Goal: Task Accomplishment & Management: Use online tool/utility

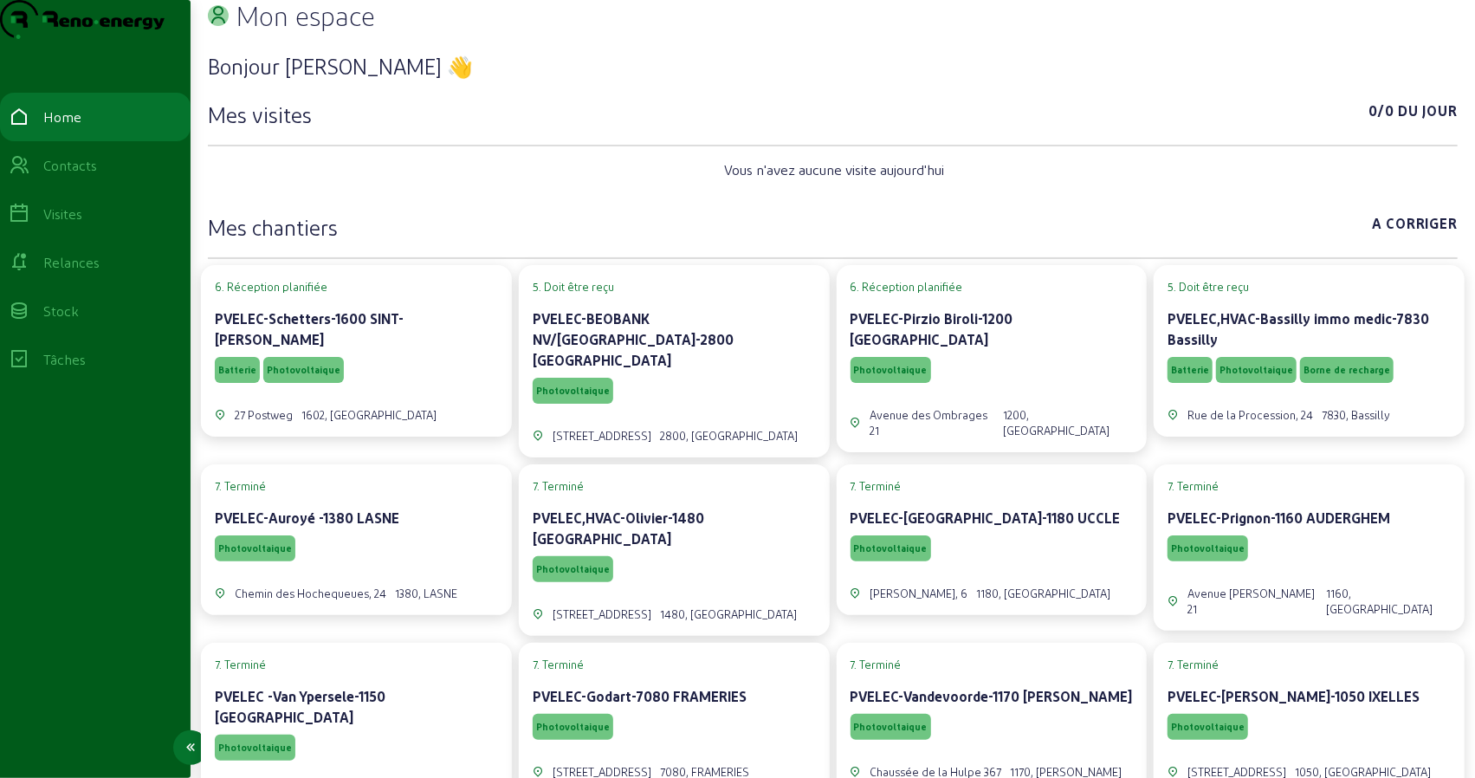
click at [85, 235] on link "Visites" at bounding box center [95, 214] width 191 height 49
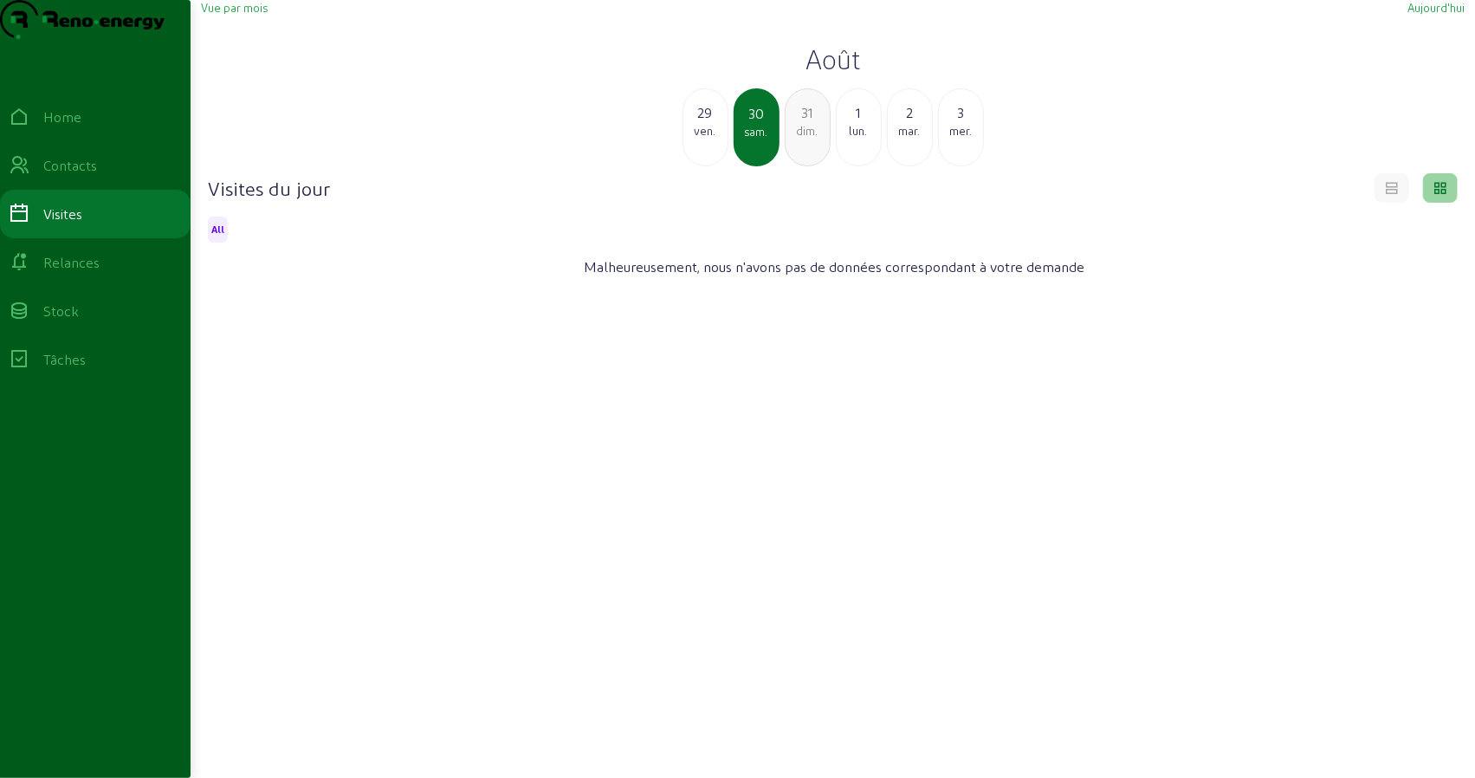
click at [709, 166] on div "29 ven." at bounding box center [706, 127] width 46 height 78
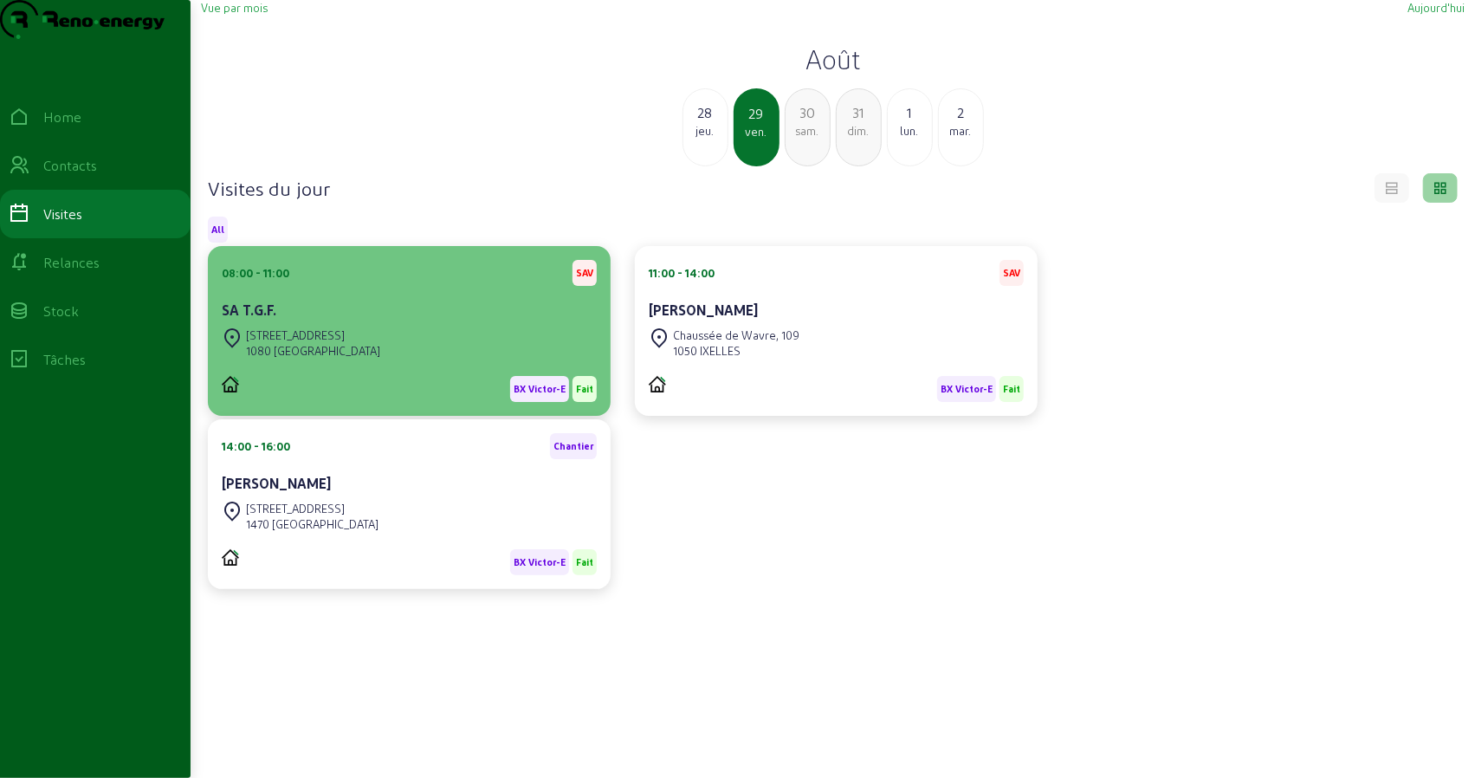
click at [359, 324] on div "SA T.G.F." at bounding box center [409, 312] width 375 height 24
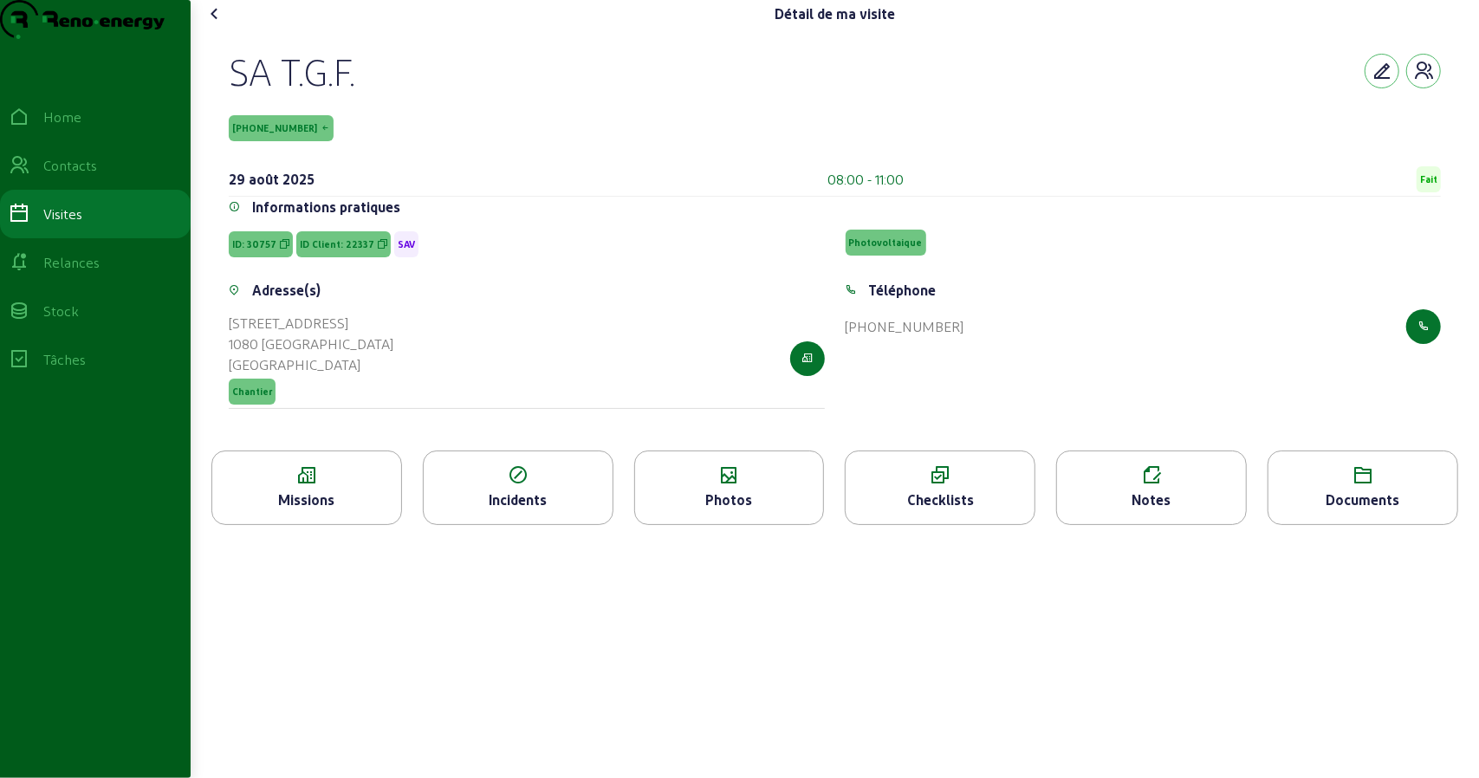
click at [718, 510] on div "Photos" at bounding box center [729, 499] width 189 height 21
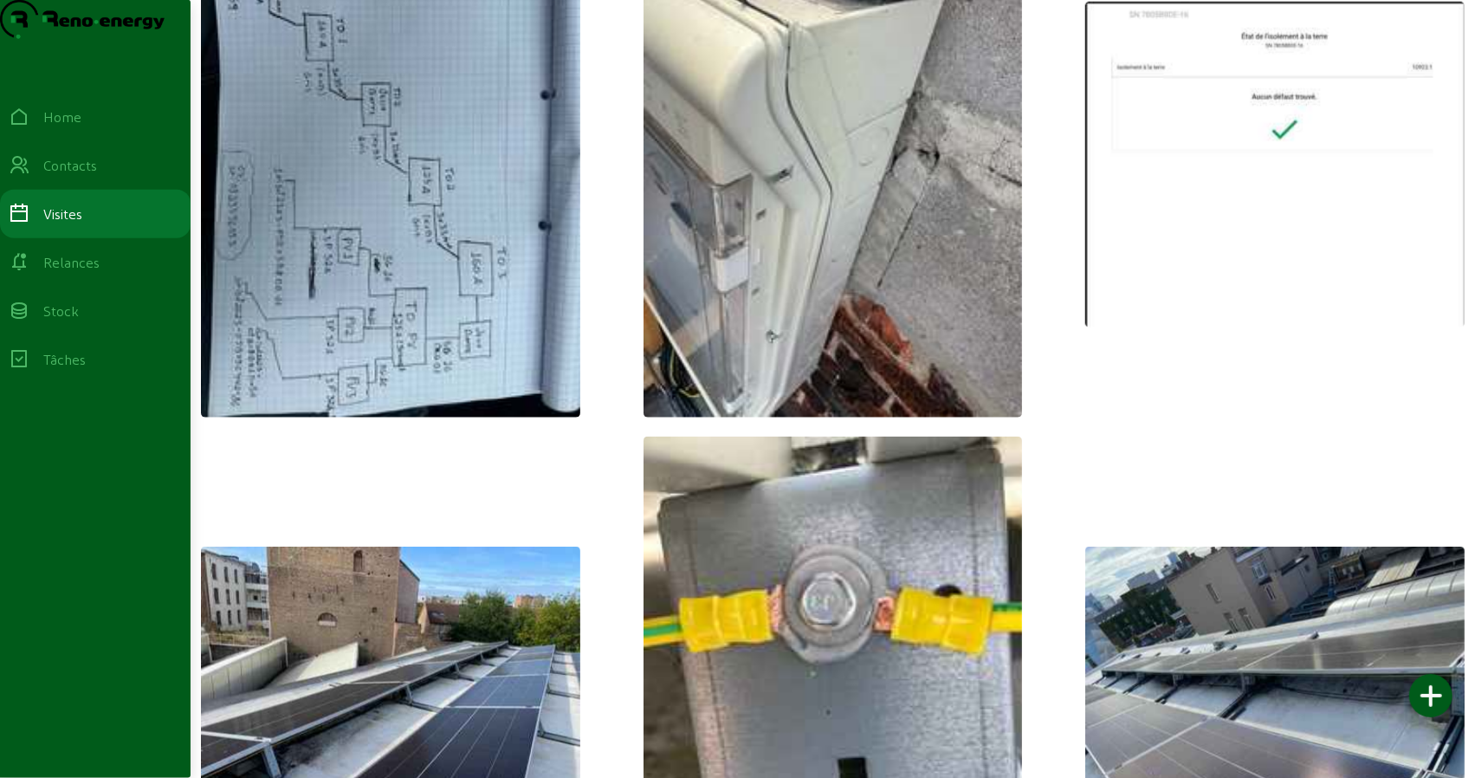
click at [499, 411] on img at bounding box center [390, 165] width 379 height 506
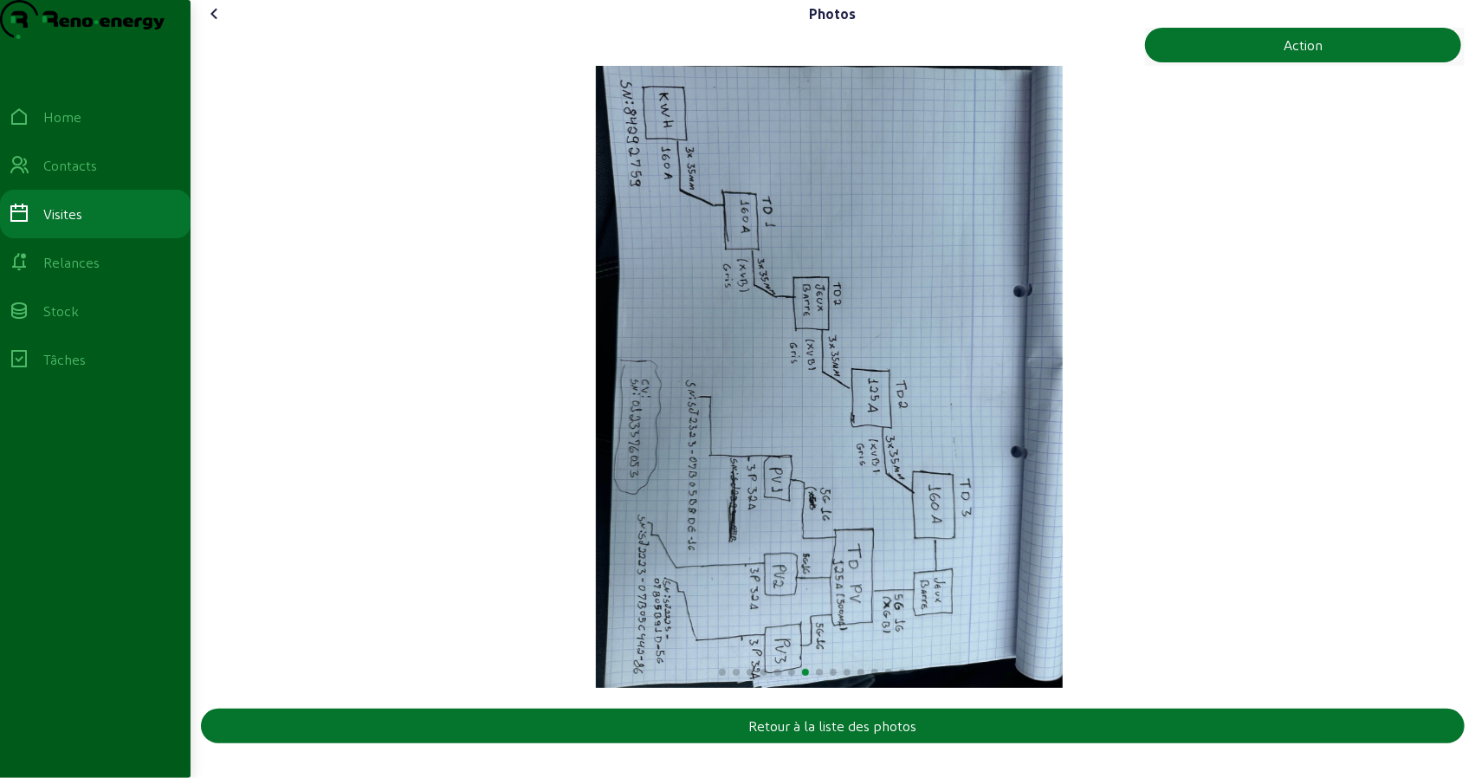
click at [1011, 252] on img "7 / 17" at bounding box center [829, 377] width 467 height 622
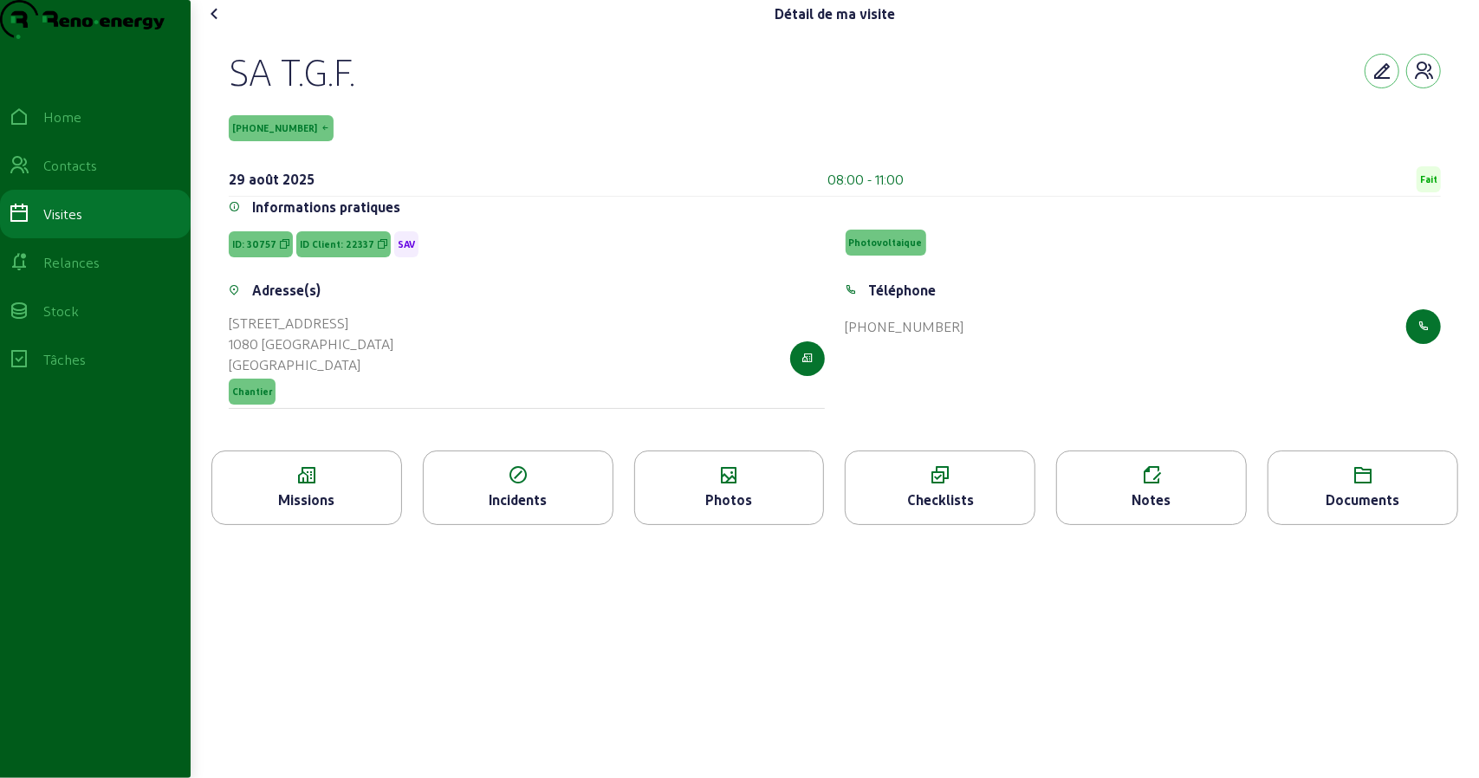
click at [774, 486] on icon at bounding box center [729, 475] width 189 height 21
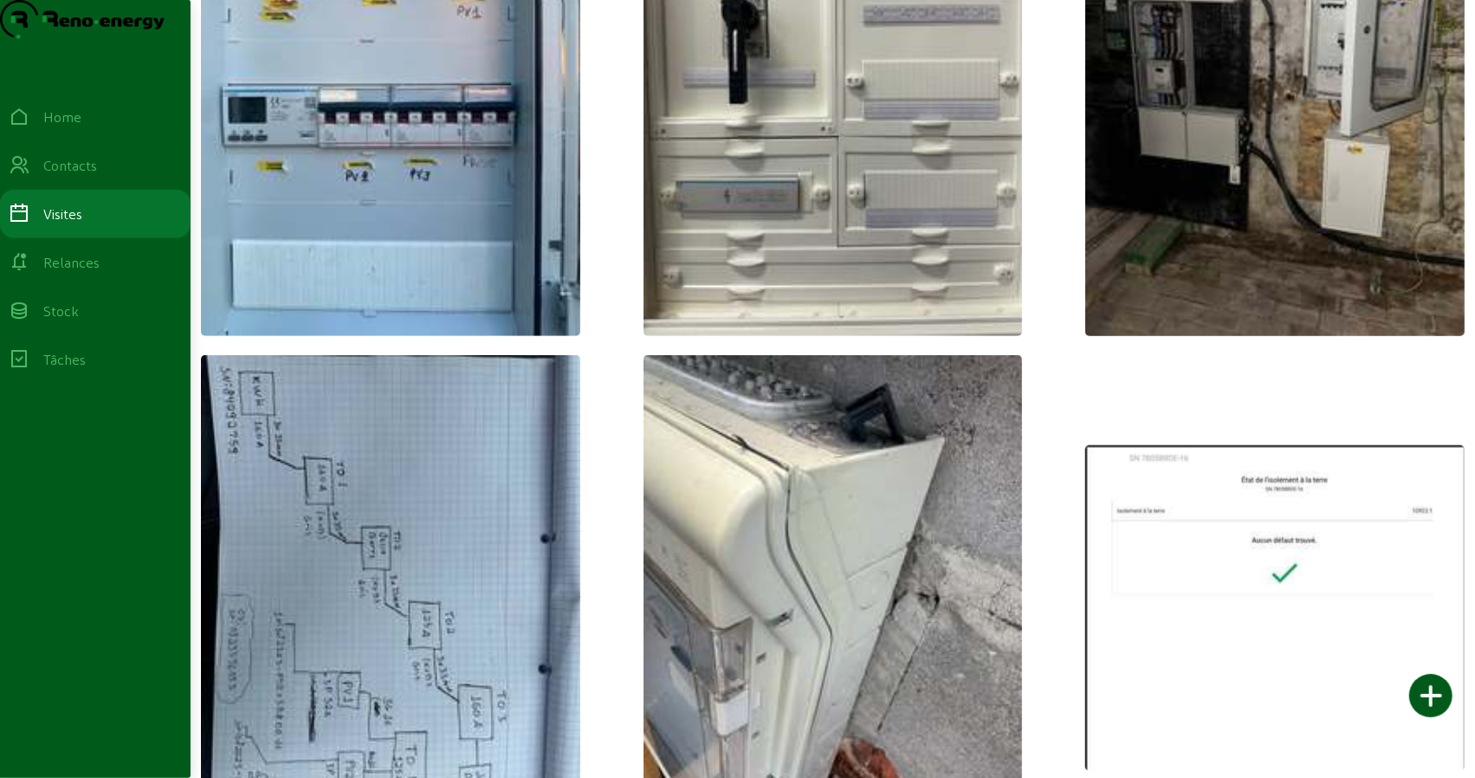
scroll to position [804, 0]
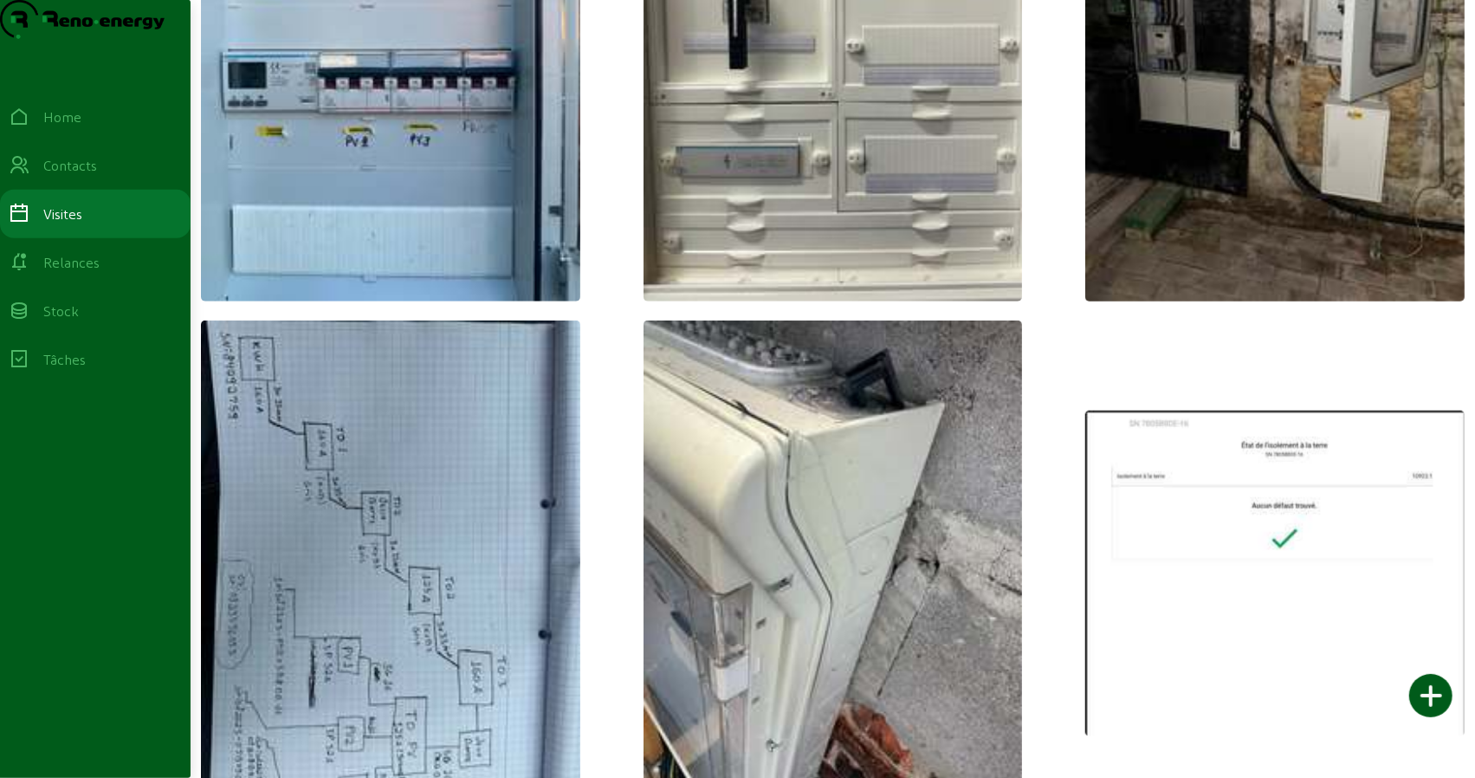
click at [1189, 256] on img at bounding box center [1274, 49] width 379 height 506
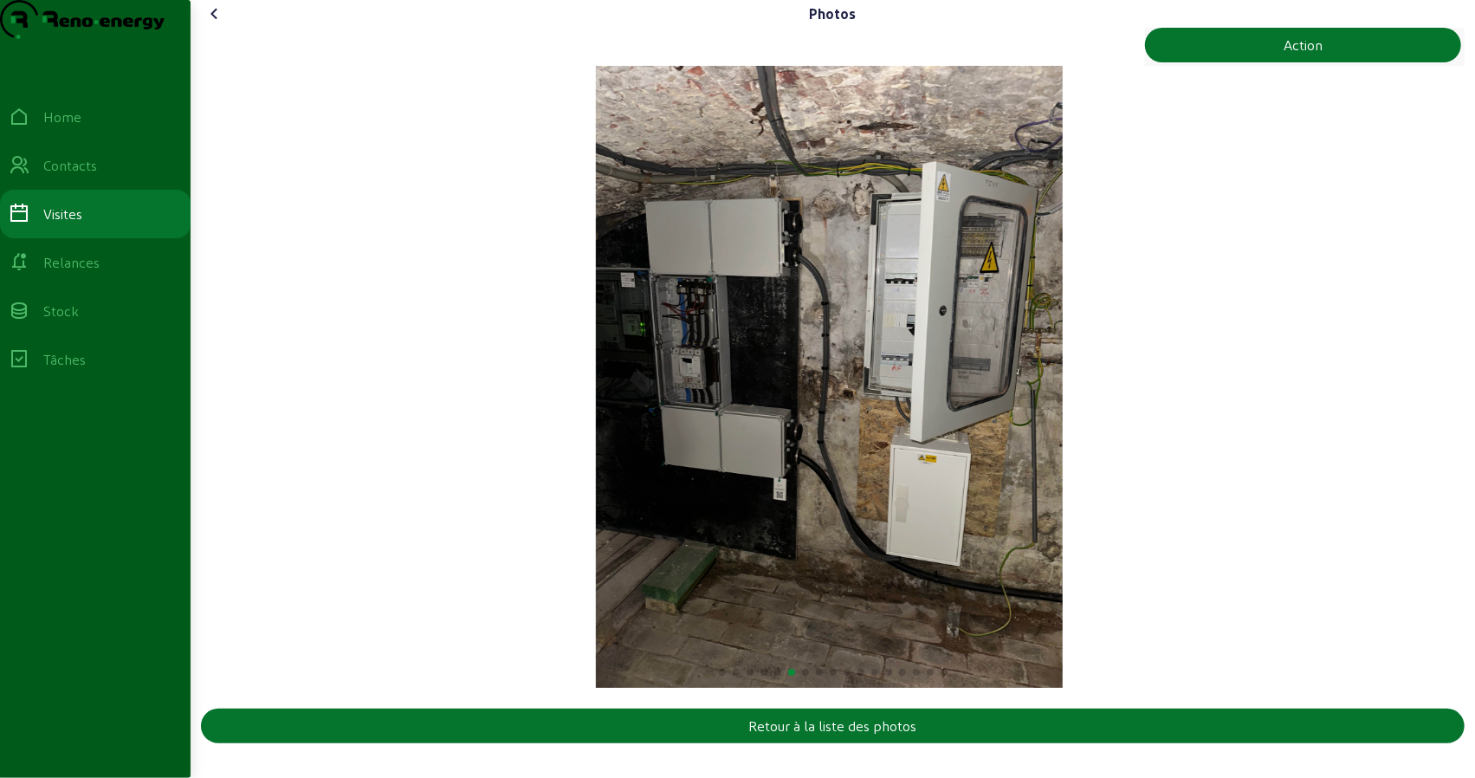
scroll to position [7, 0]
click at [679, 461] on img "6 / 17" at bounding box center [829, 377] width 467 height 622
click at [830, 520] on img "6 / 17" at bounding box center [829, 377] width 467 height 622
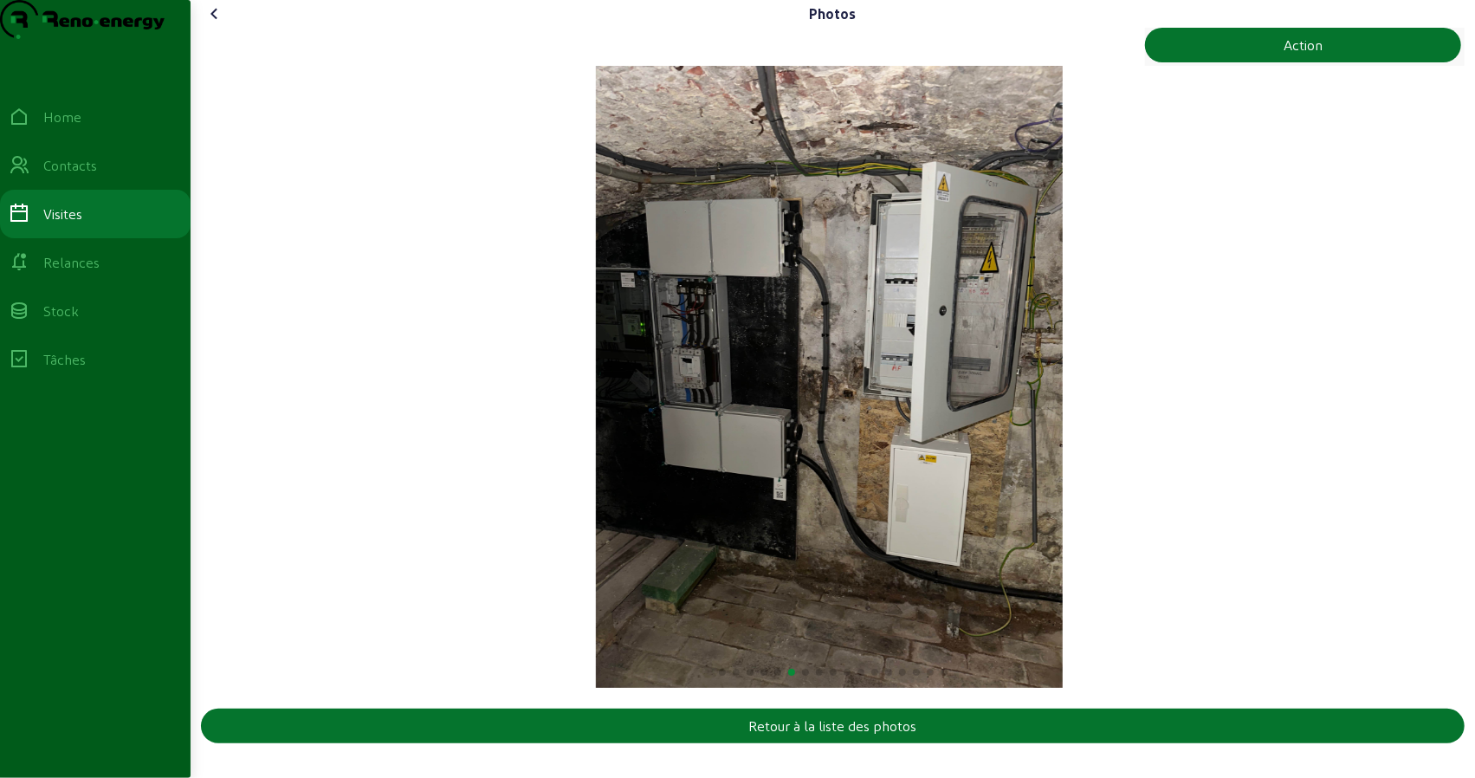
click at [1133, 498] on div "6 / 17" at bounding box center [829, 377] width 1257 height 622
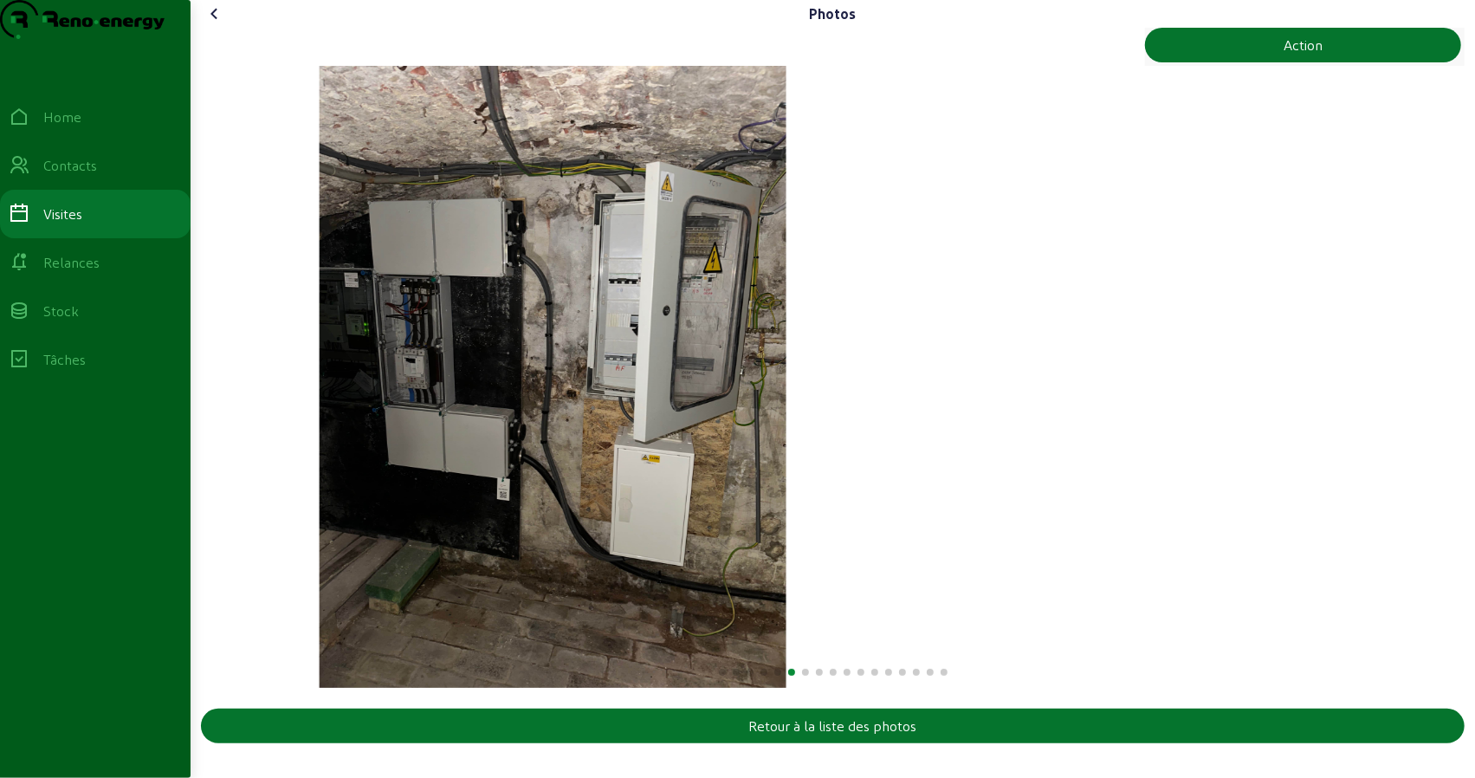
click at [658, 505] on img "6 / 17" at bounding box center [553, 377] width 467 height 622
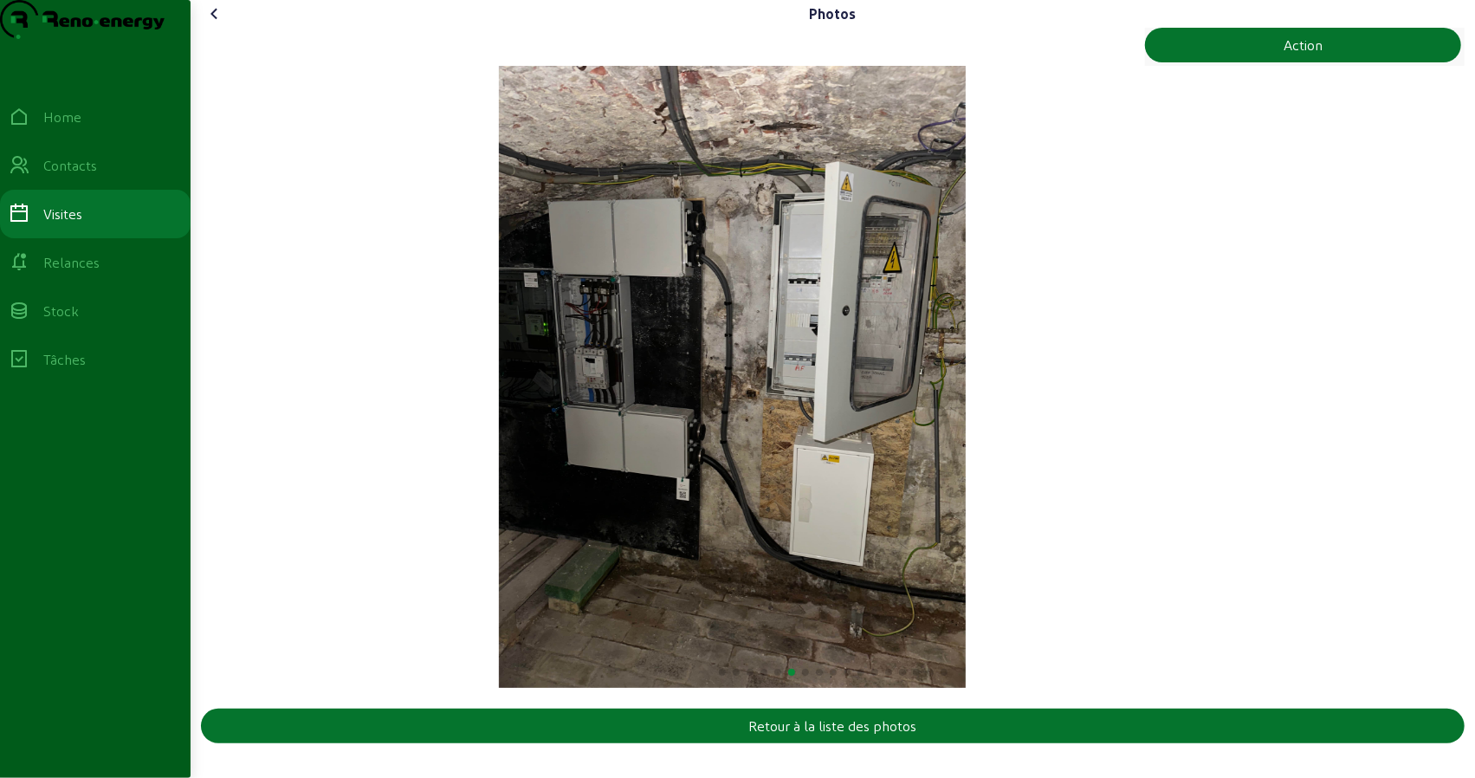
click at [499, 493] on img "6 / 17" at bounding box center [732, 377] width 467 height 622
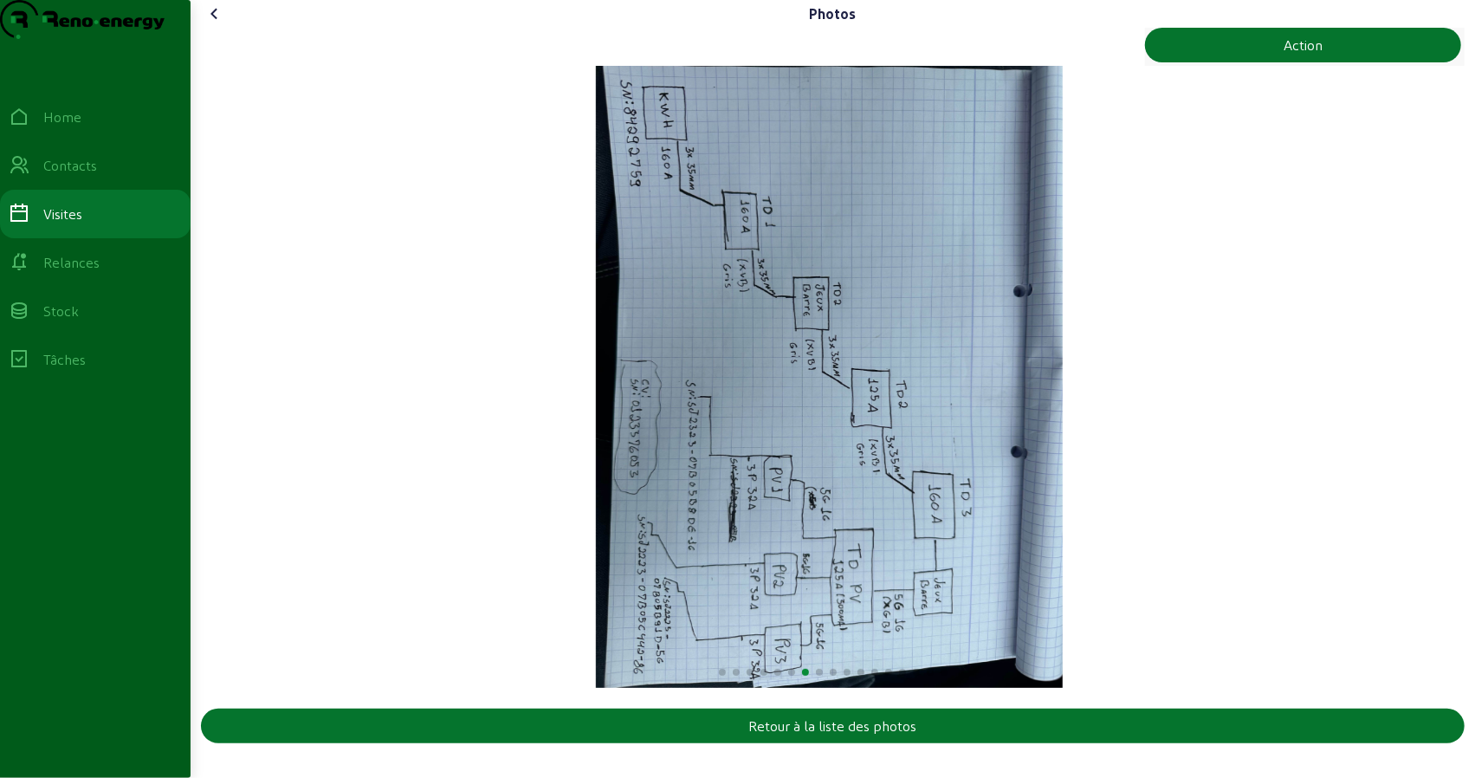
click at [596, 480] on img "7 / 17" at bounding box center [829, 377] width 467 height 622
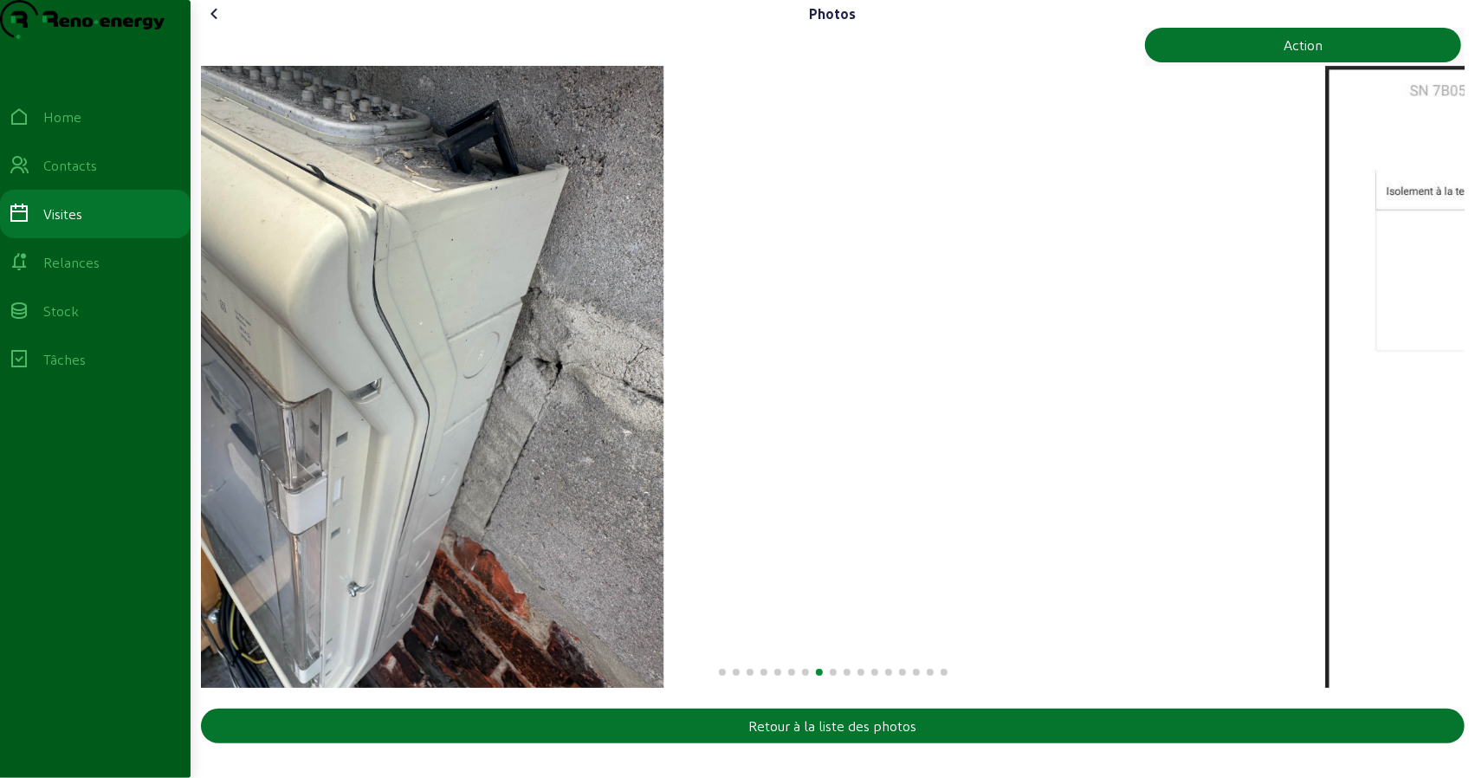
click at [373, 460] on img "8 / 17" at bounding box center [431, 377] width 467 height 622
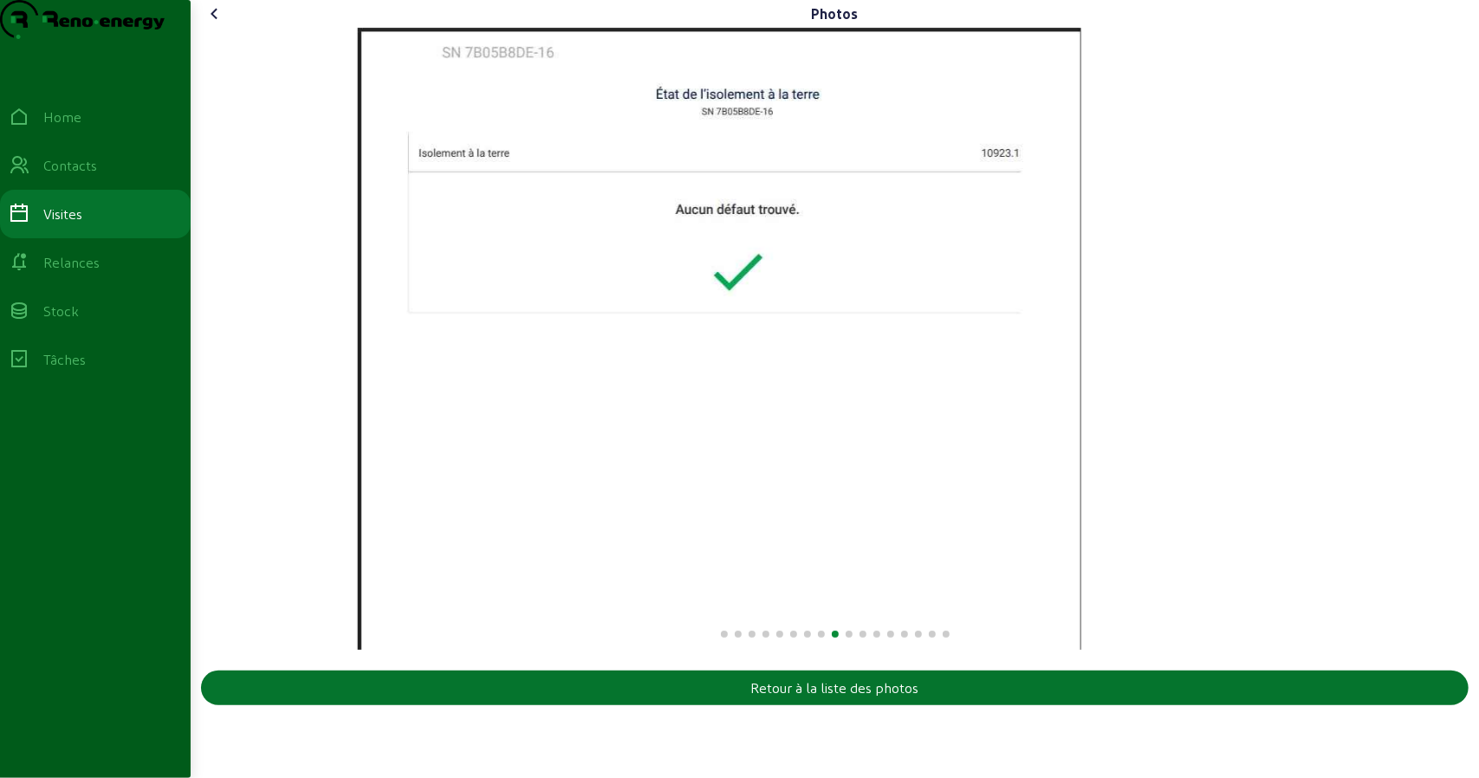
click at [358, 458] on img "9 / 17" at bounding box center [719, 339] width 723 height 622
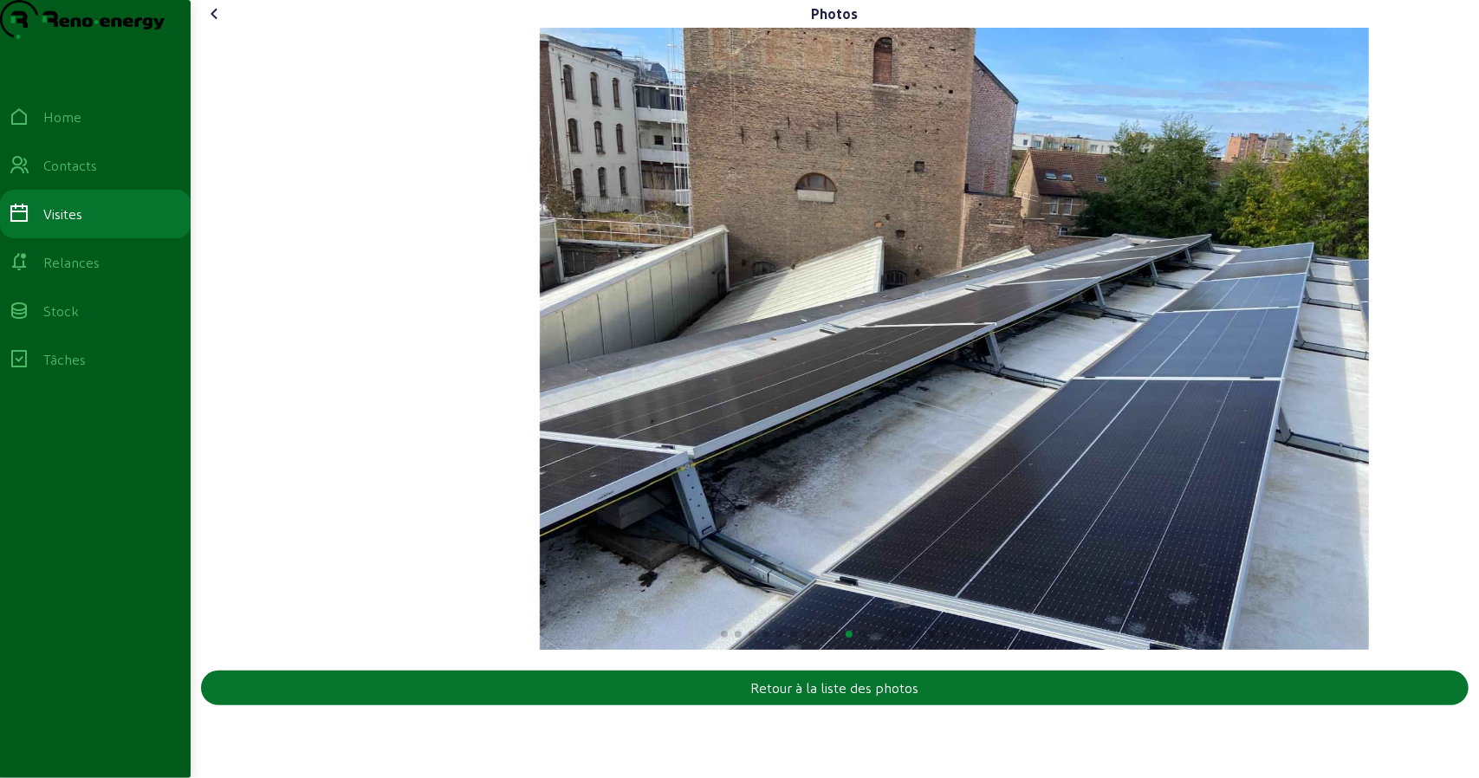
click at [1042, 421] on div "10 / 17" at bounding box center [954, 339] width 1260 height 622
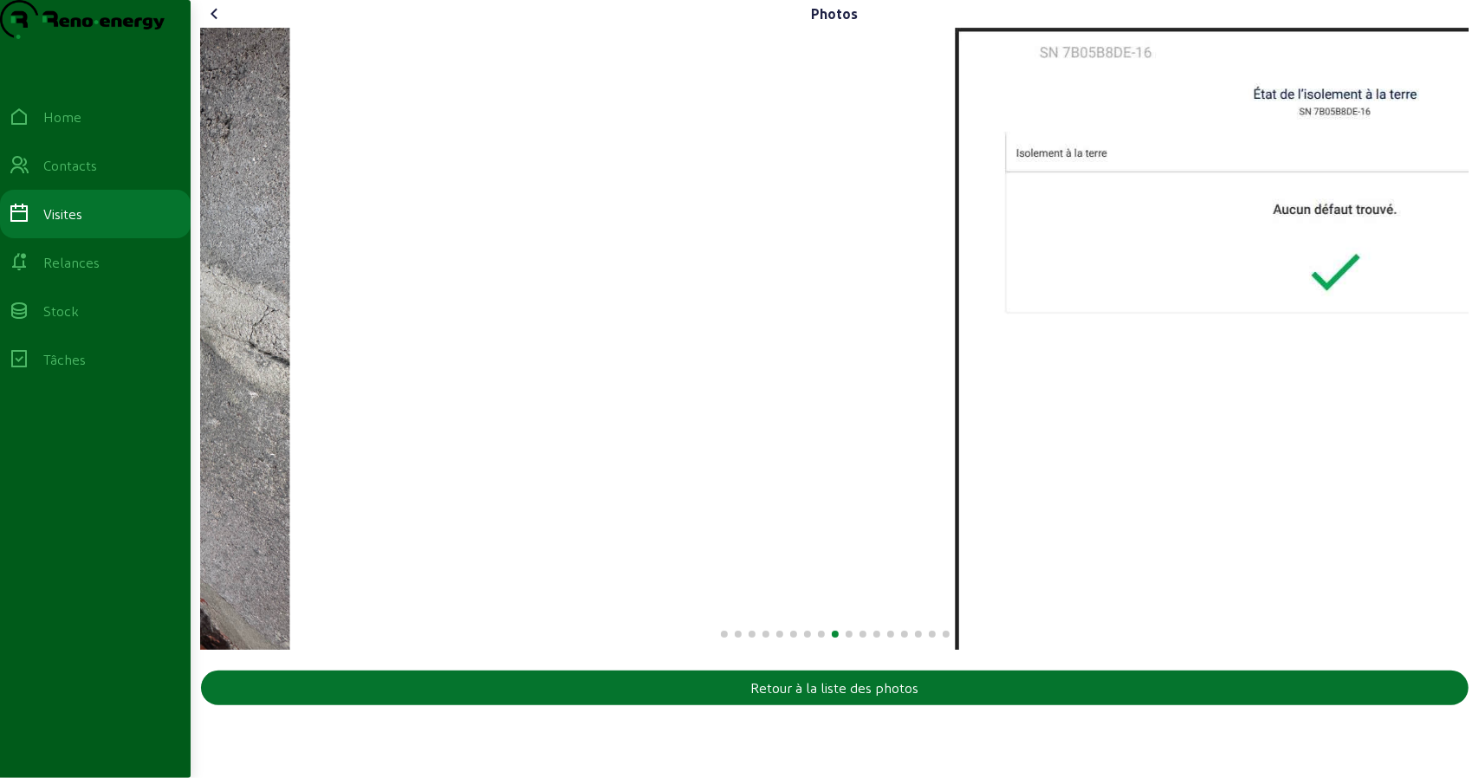
click at [1109, 399] on img "9 / 17" at bounding box center [1316, 339] width 723 height 622
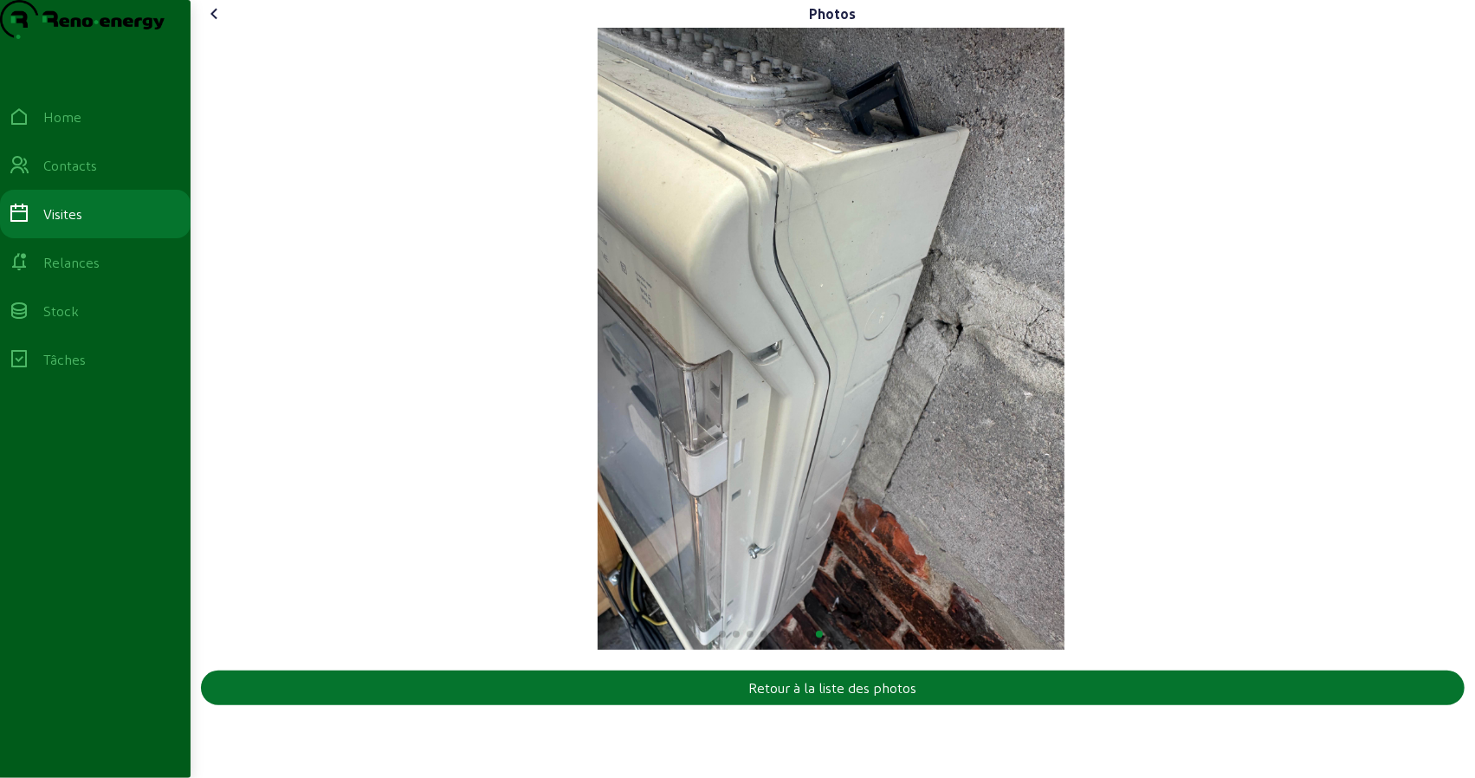
click at [1208, 366] on div "8 / 17" at bounding box center [831, 339] width 1260 height 622
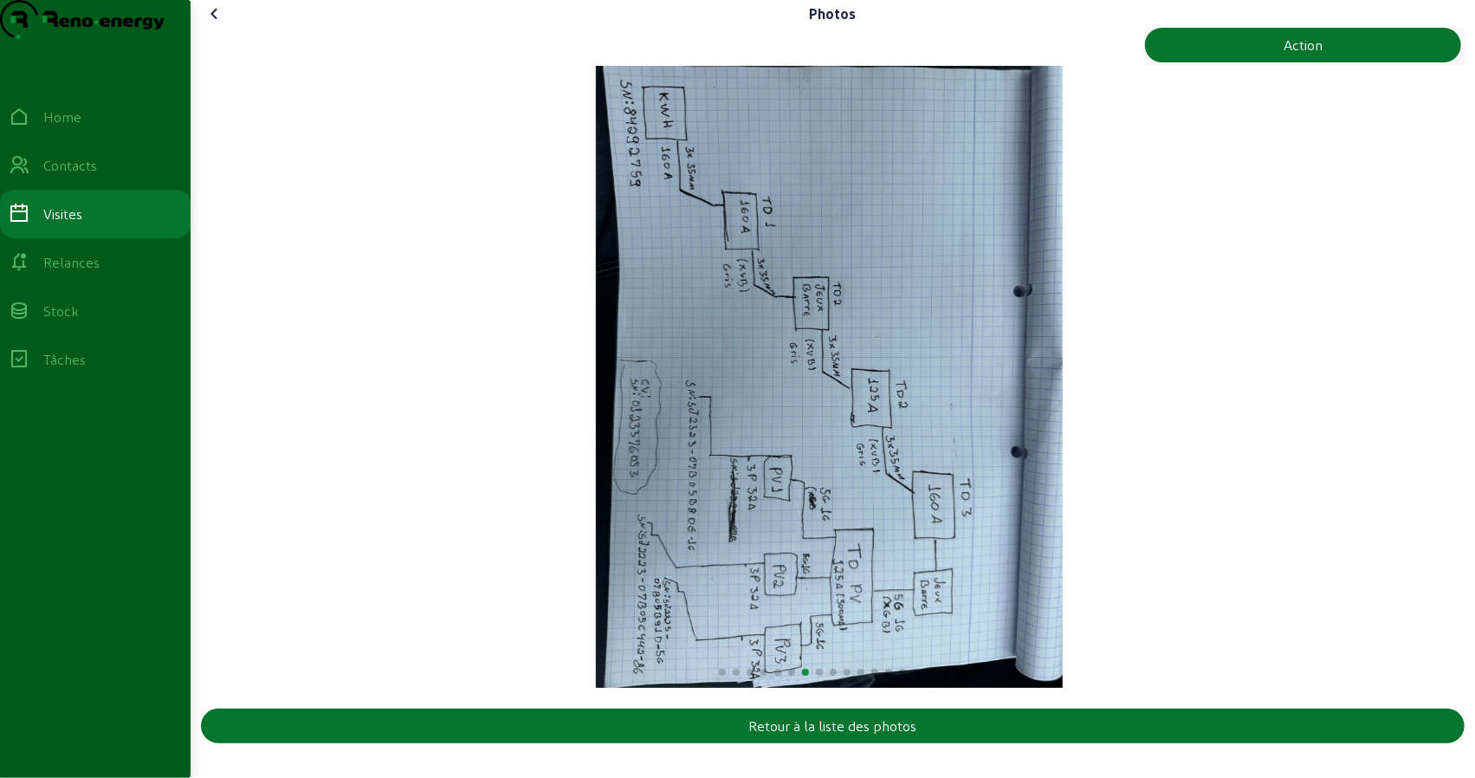
click at [1063, 407] on img "7 / 17" at bounding box center [829, 377] width 467 height 622
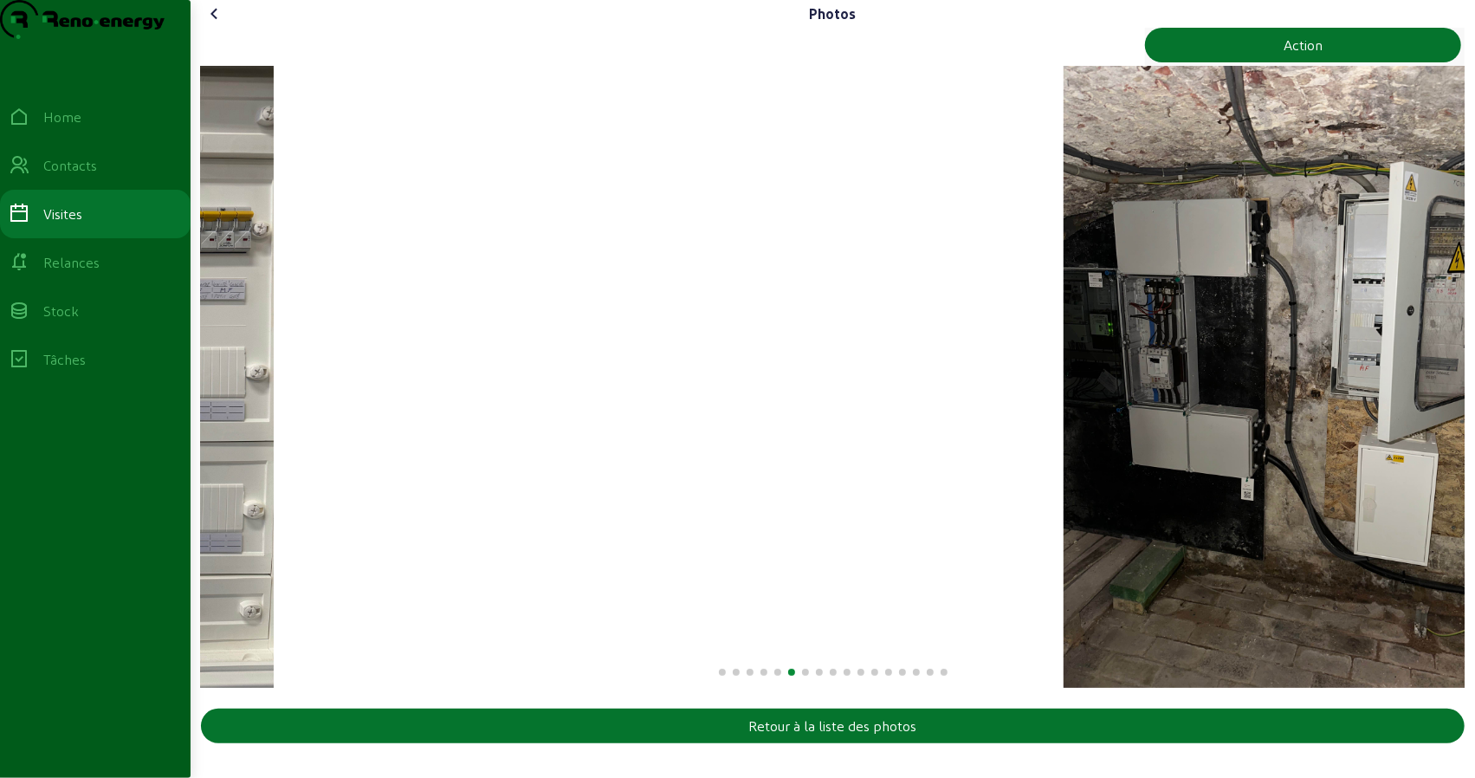
click at [1422, 443] on img "6 / 17" at bounding box center [1297, 377] width 467 height 622
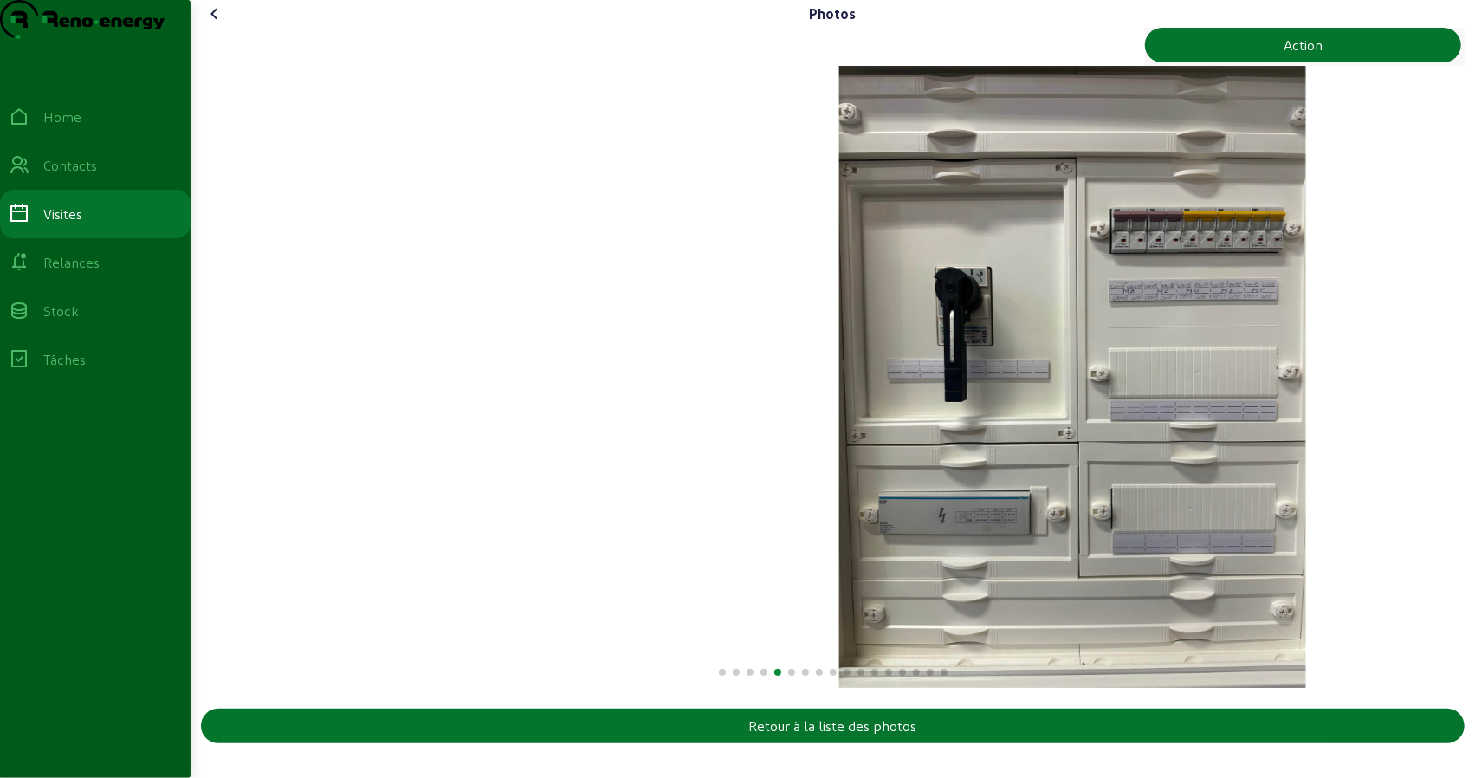
click at [1260, 444] on img "5 / 17" at bounding box center [1072, 377] width 467 height 622
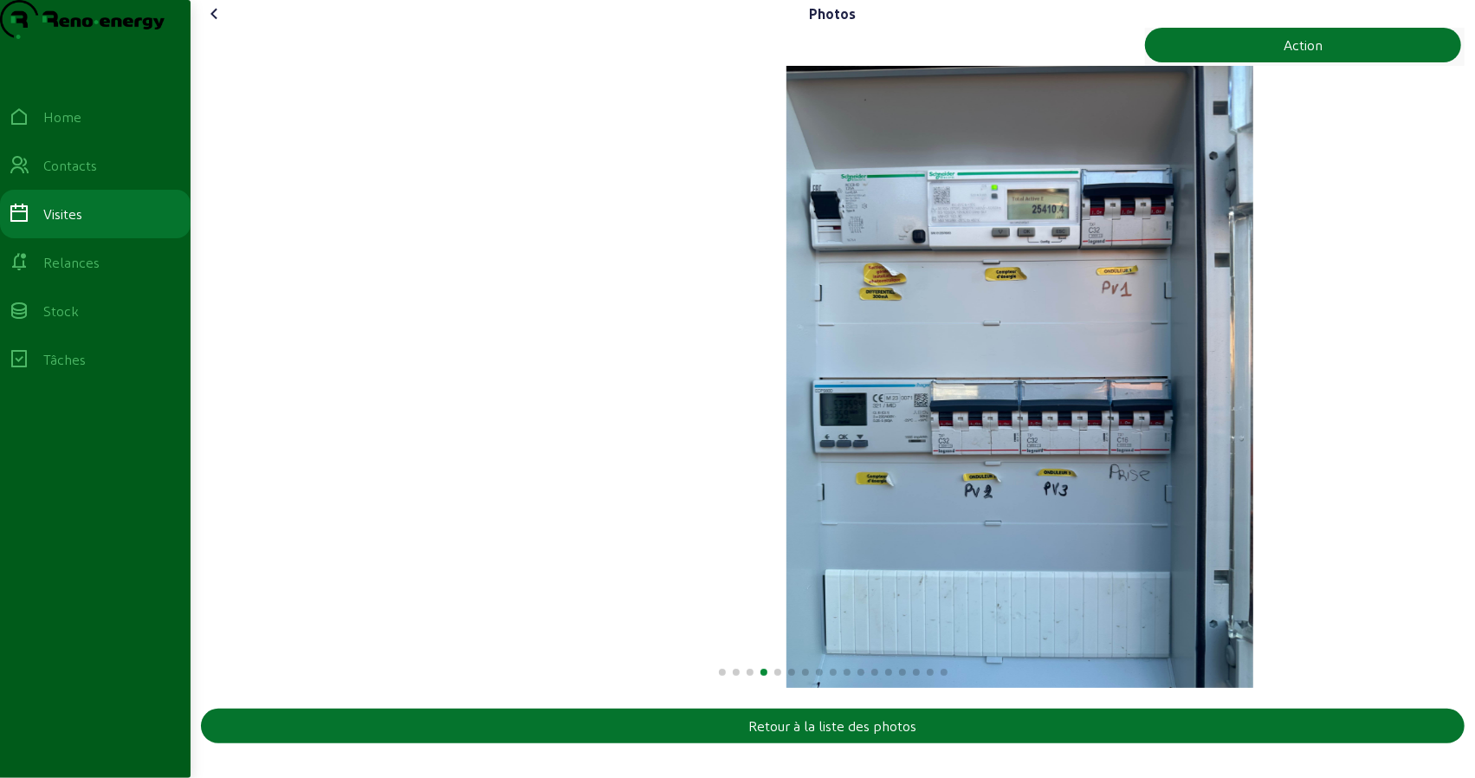
click at [1111, 457] on img "4 / 17" at bounding box center [1020, 377] width 467 height 622
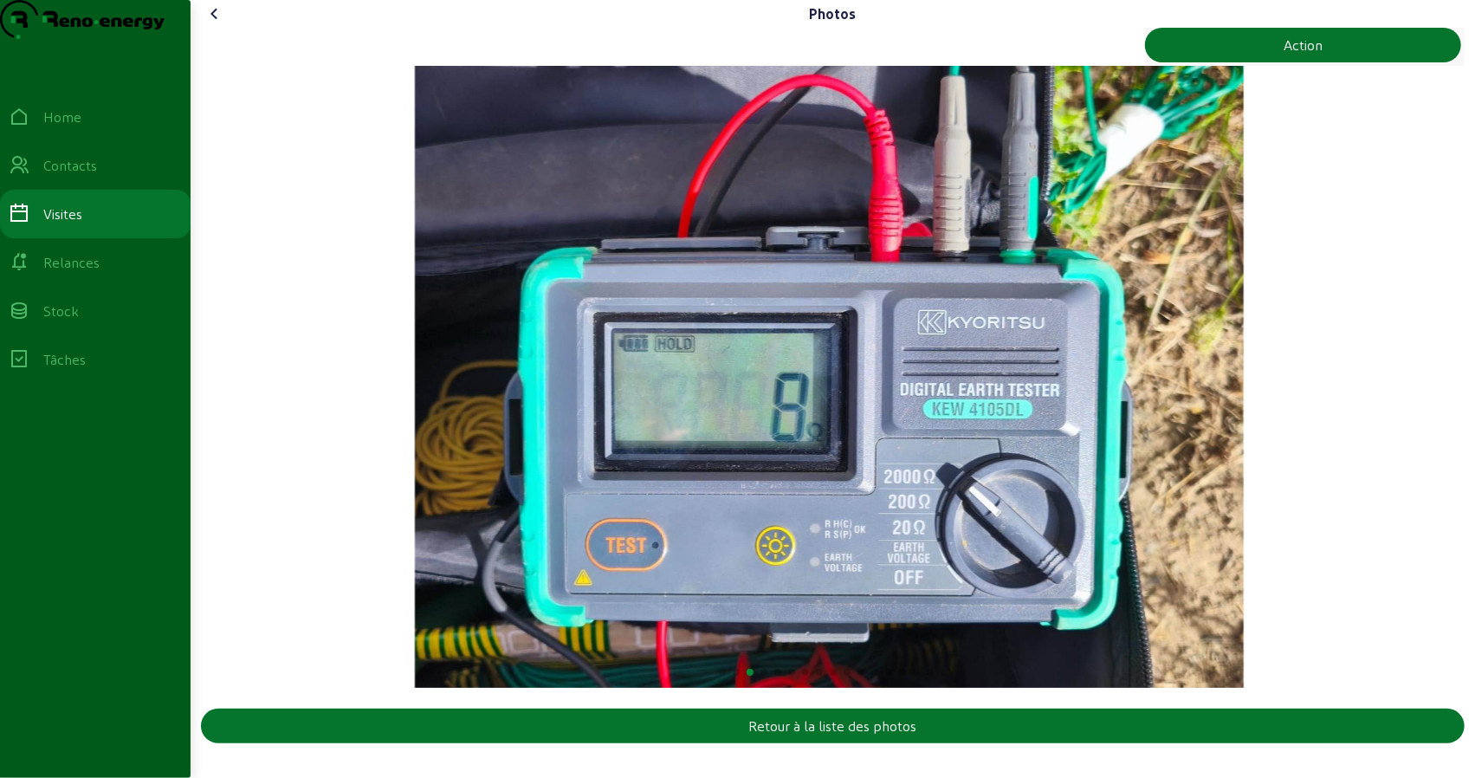
click at [1121, 450] on img "3 / 17" at bounding box center [829, 377] width 829 height 622
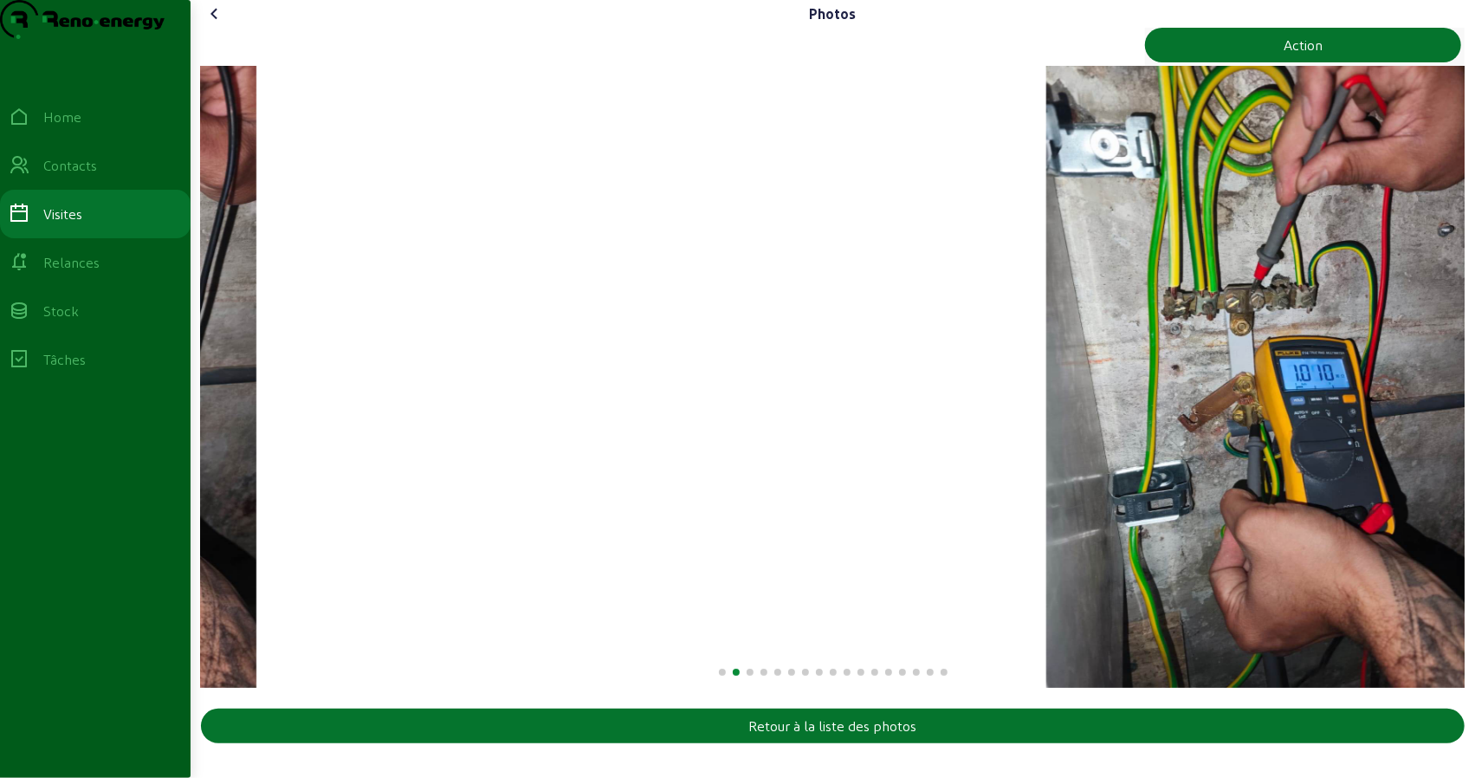
click at [1140, 467] on img "2 / 17" at bounding box center [1279, 377] width 467 height 622
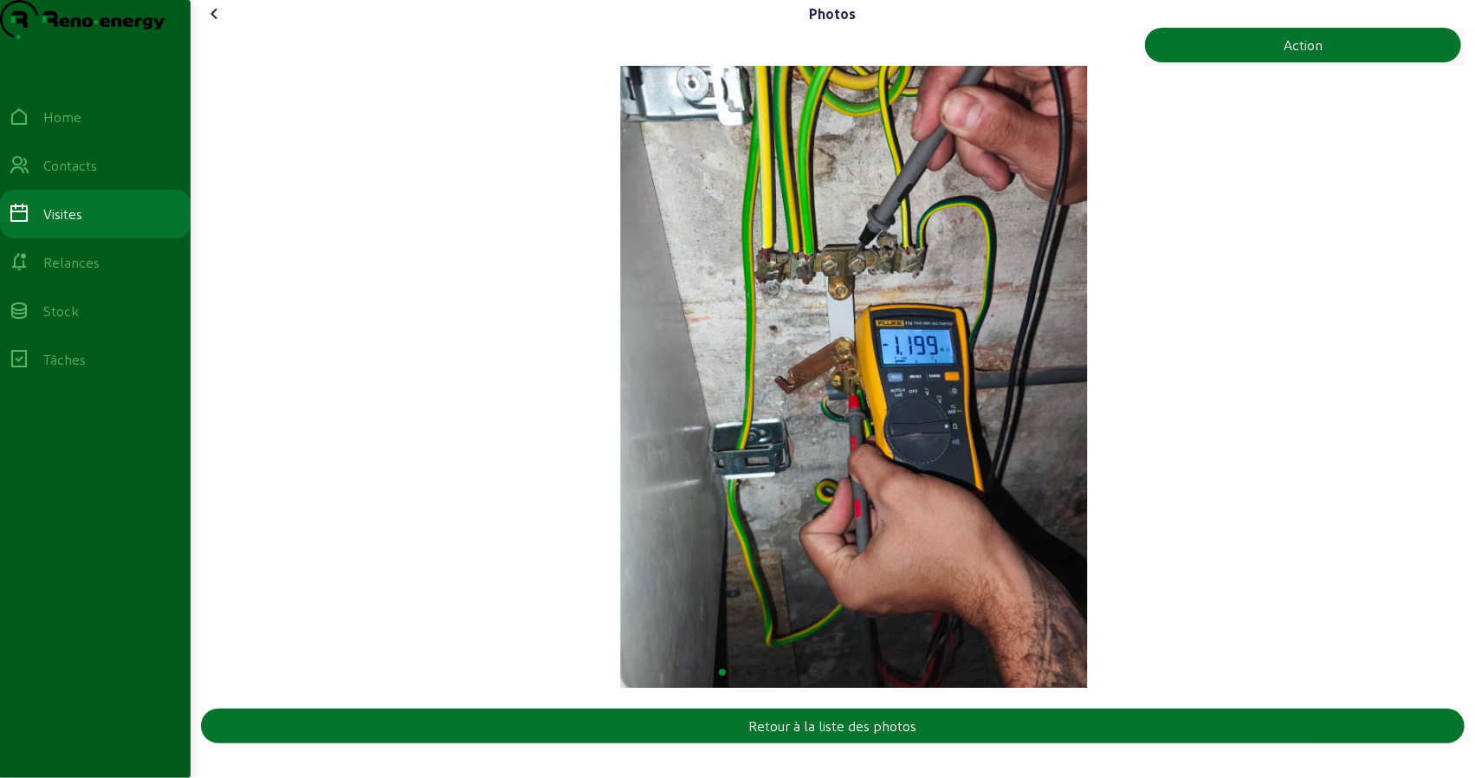
click at [1079, 455] on img "1 / 17" at bounding box center [854, 377] width 466 height 622
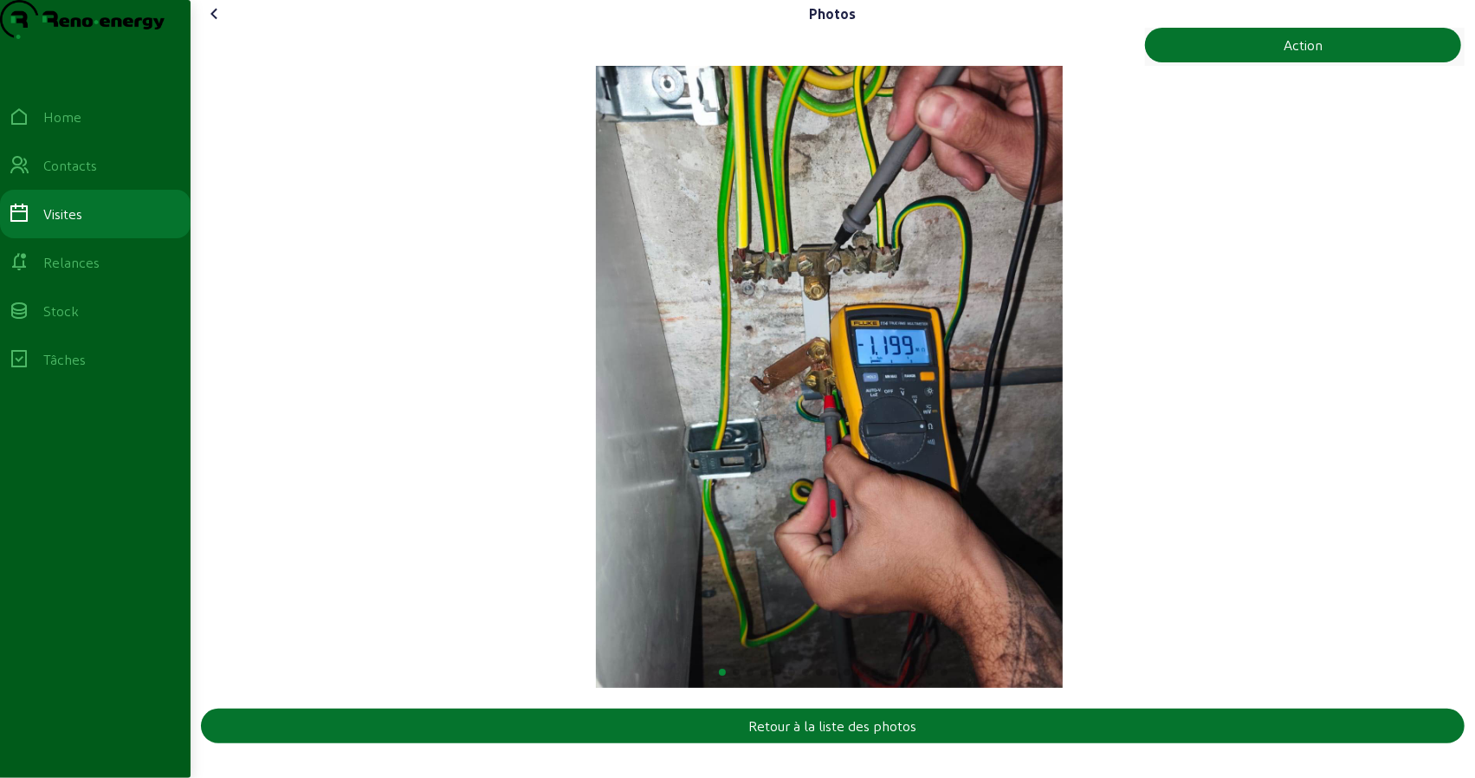
click at [1029, 445] on img "1 / 17" at bounding box center [829, 377] width 467 height 622
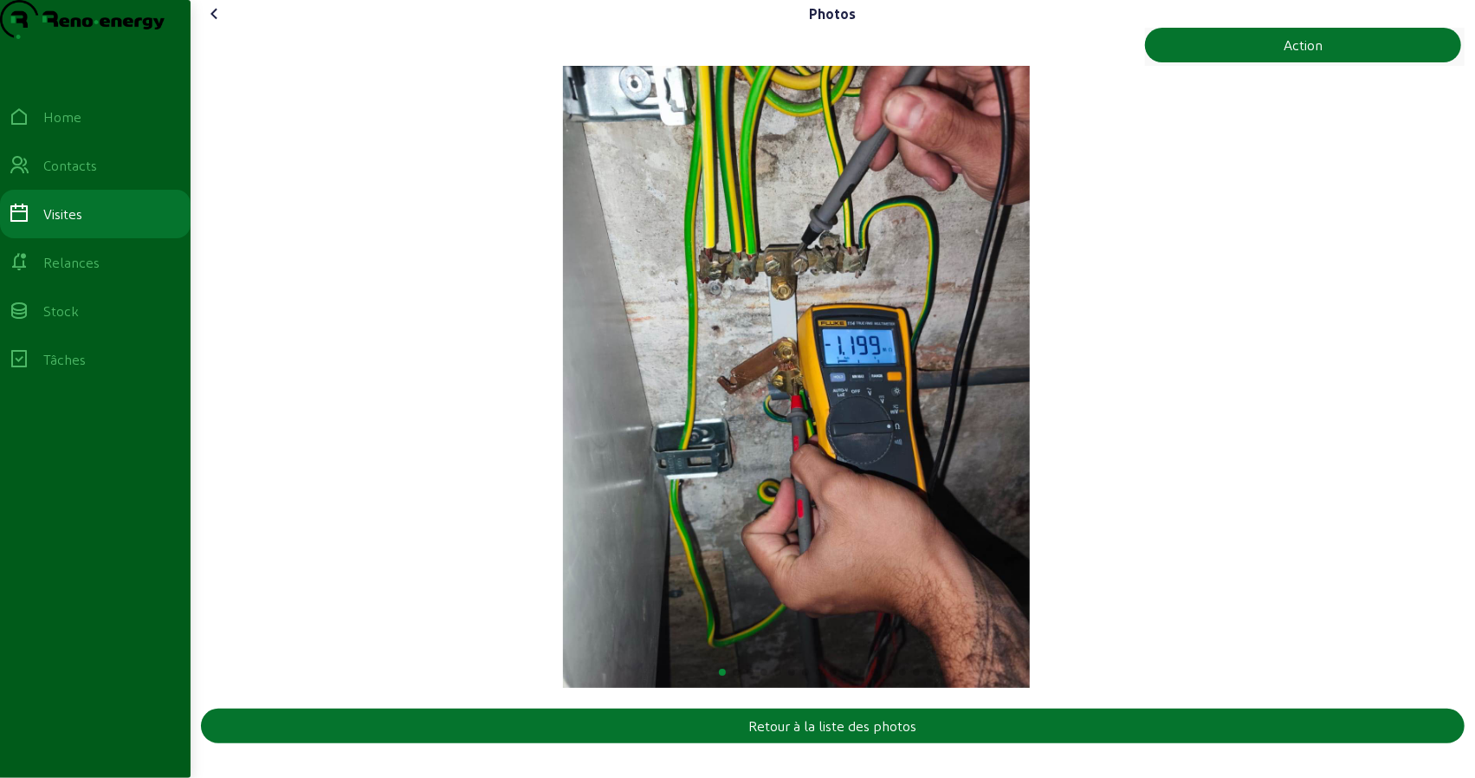
click at [516, 435] on div "1 / 17" at bounding box center [796, 377] width 1257 height 622
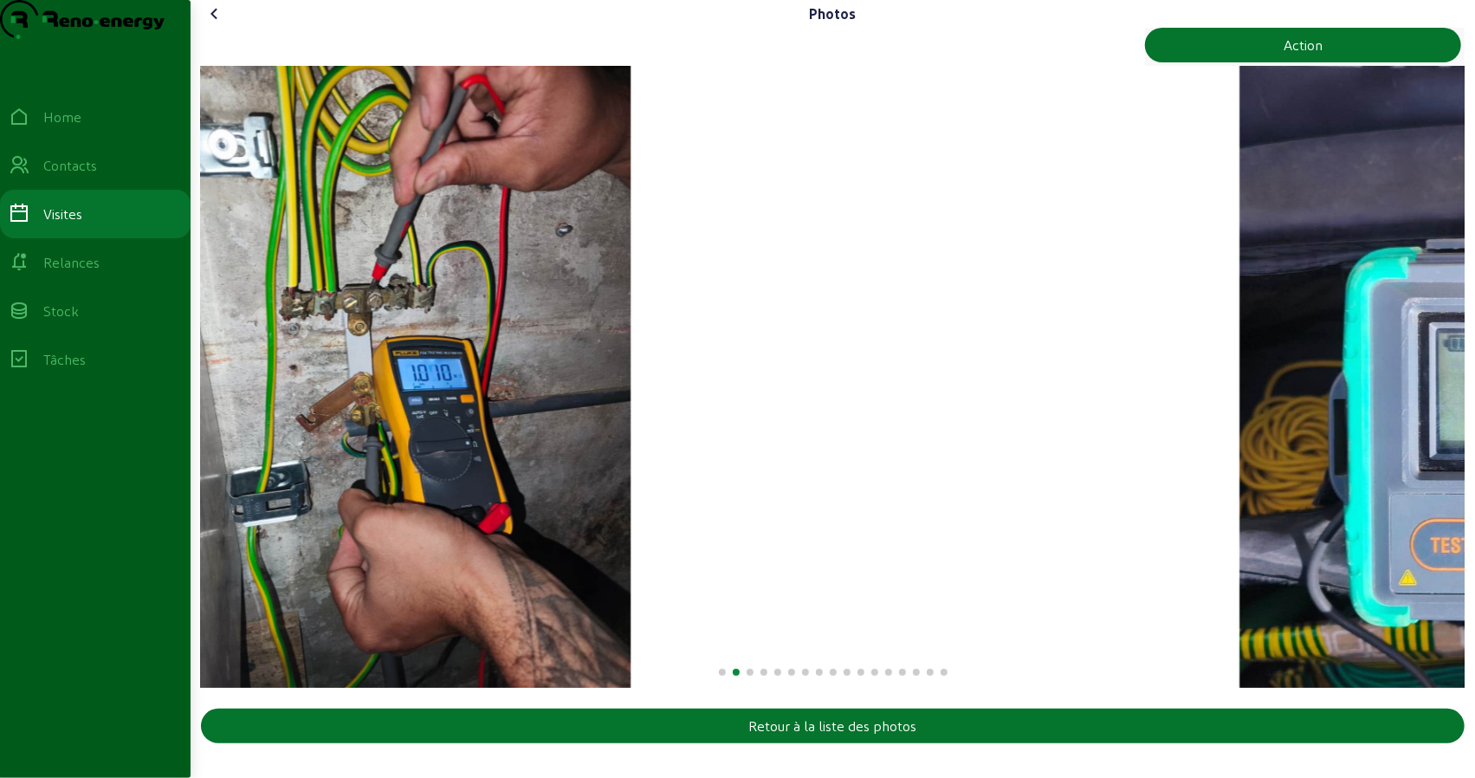
click at [455, 445] on img "2 / 17" at bounding box center [398, 377] width 467 height 622
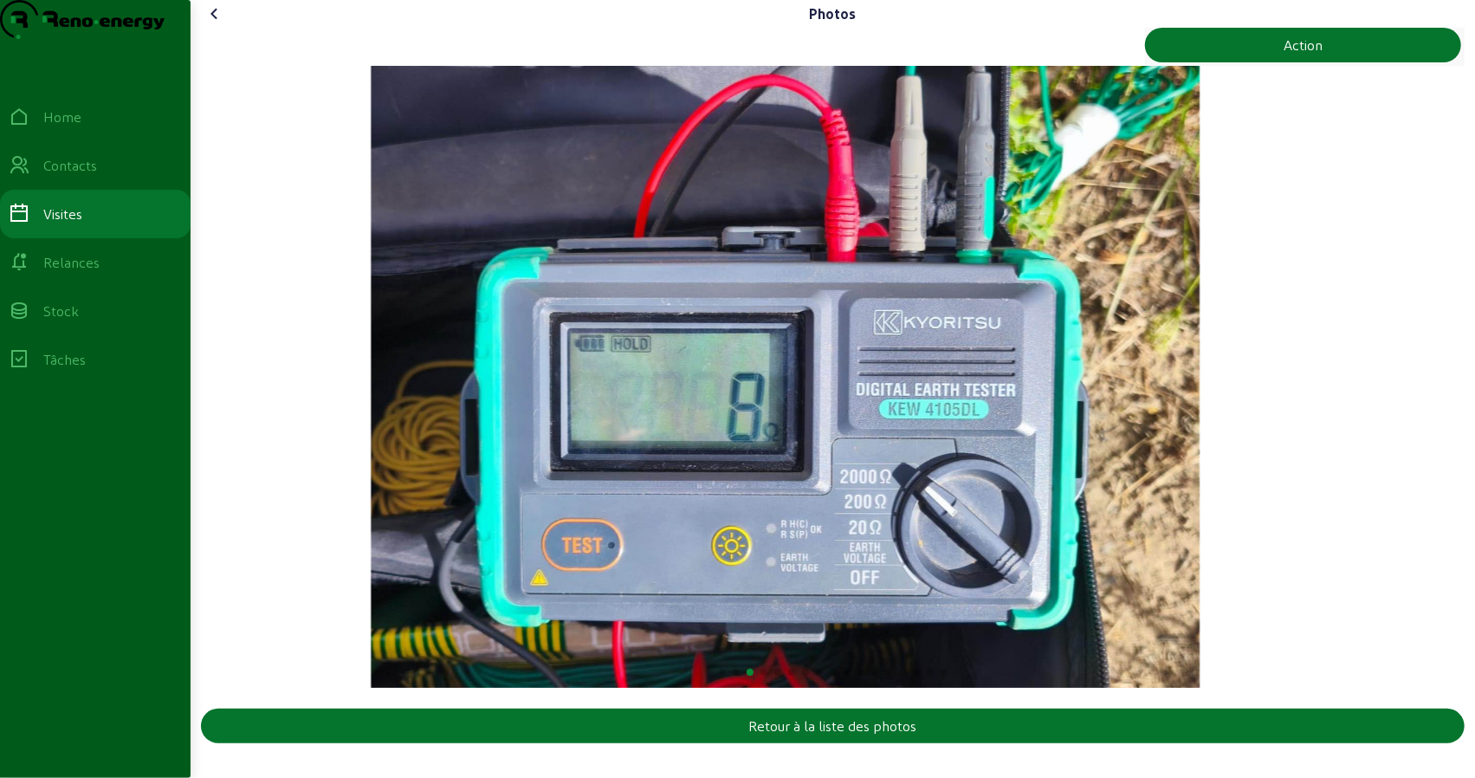
click at [413, 450] on img "3 / 17" at bounding box center [785, 377] width 829 height 622
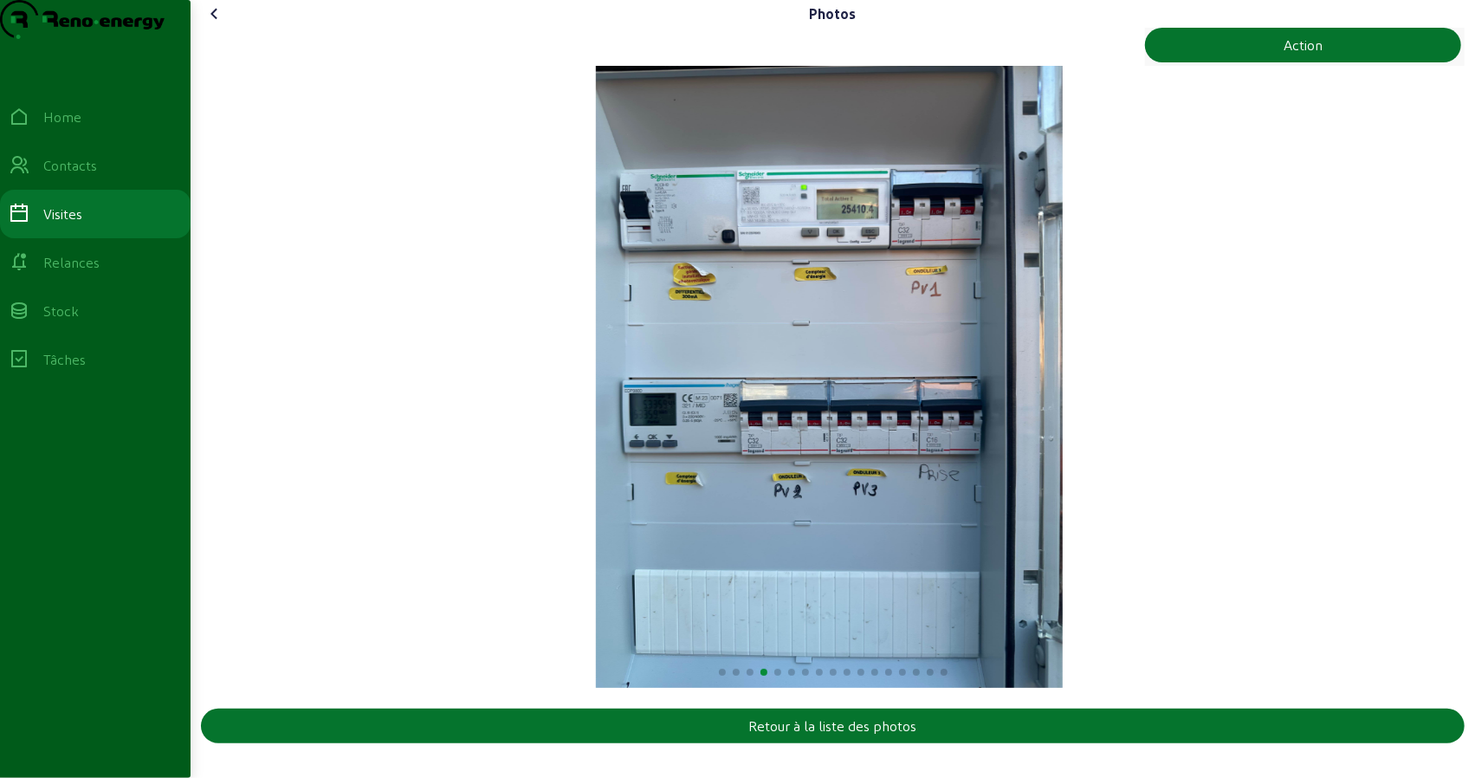
click at [596, 450] on img "4 / 17" at bounding box center [829, 377] width 467 height 622
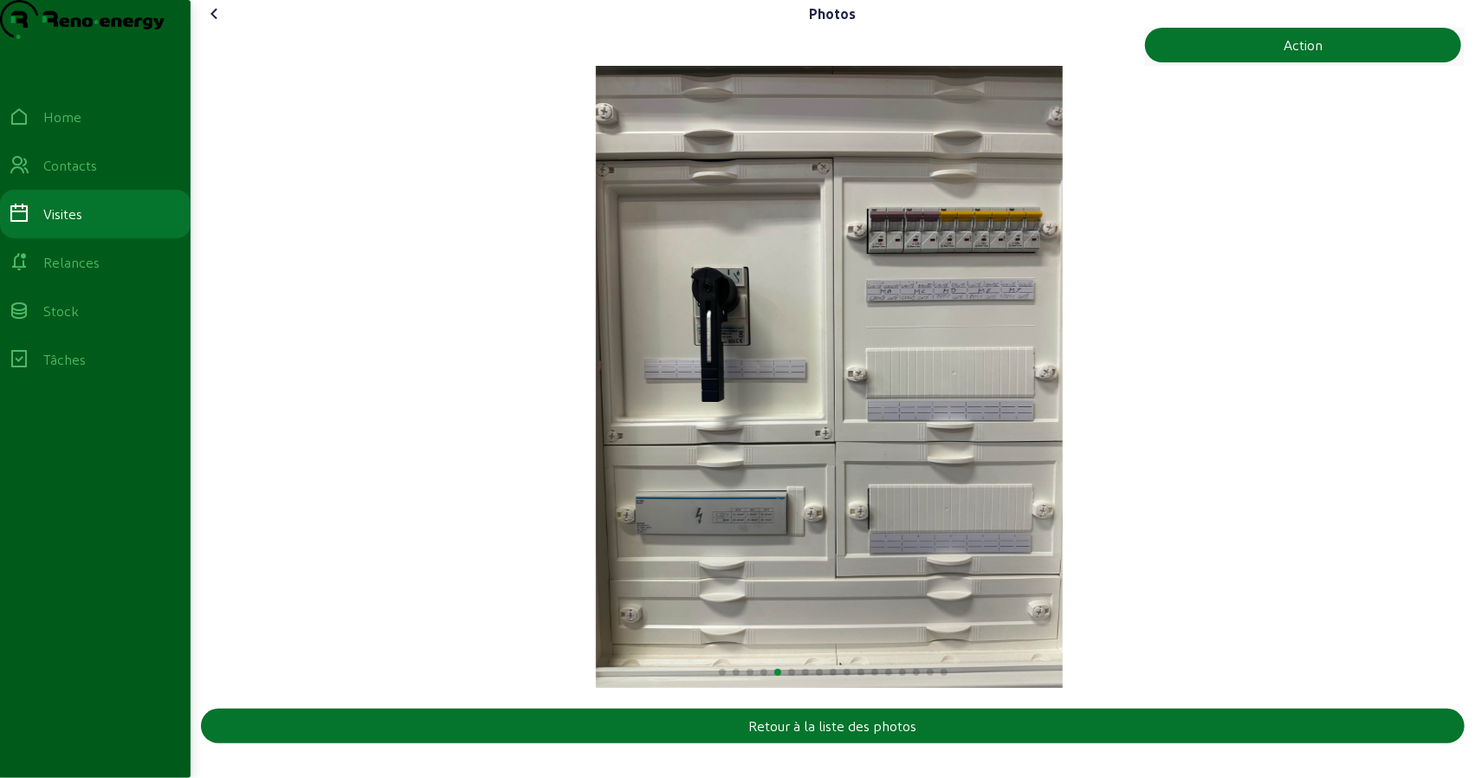
click at [596, 463] on img "5 / 17" at bounding box center [829, 377] width 467 height 622
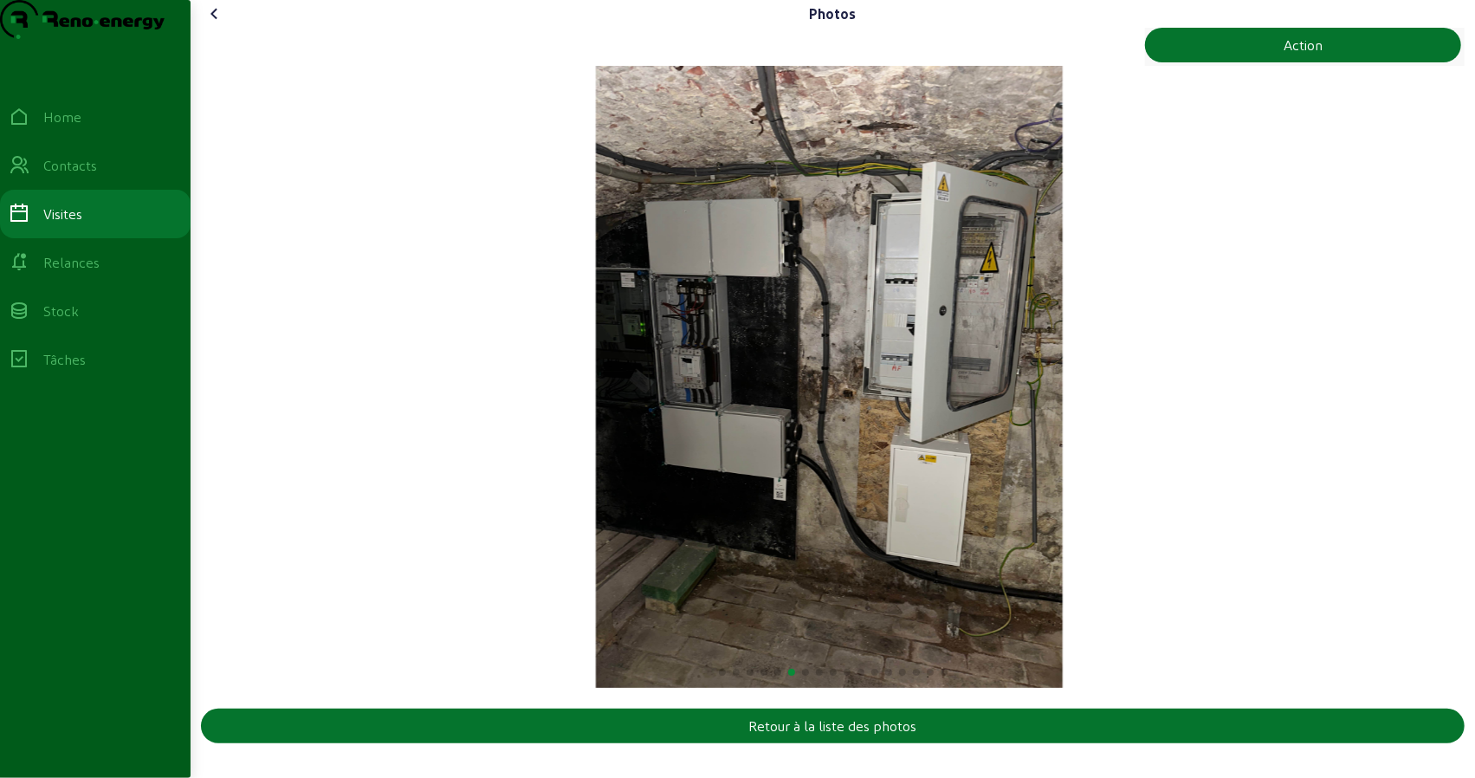
click at [596, 508] on img "6 / 17" at bounding box center [829, 377] width 467 height 622
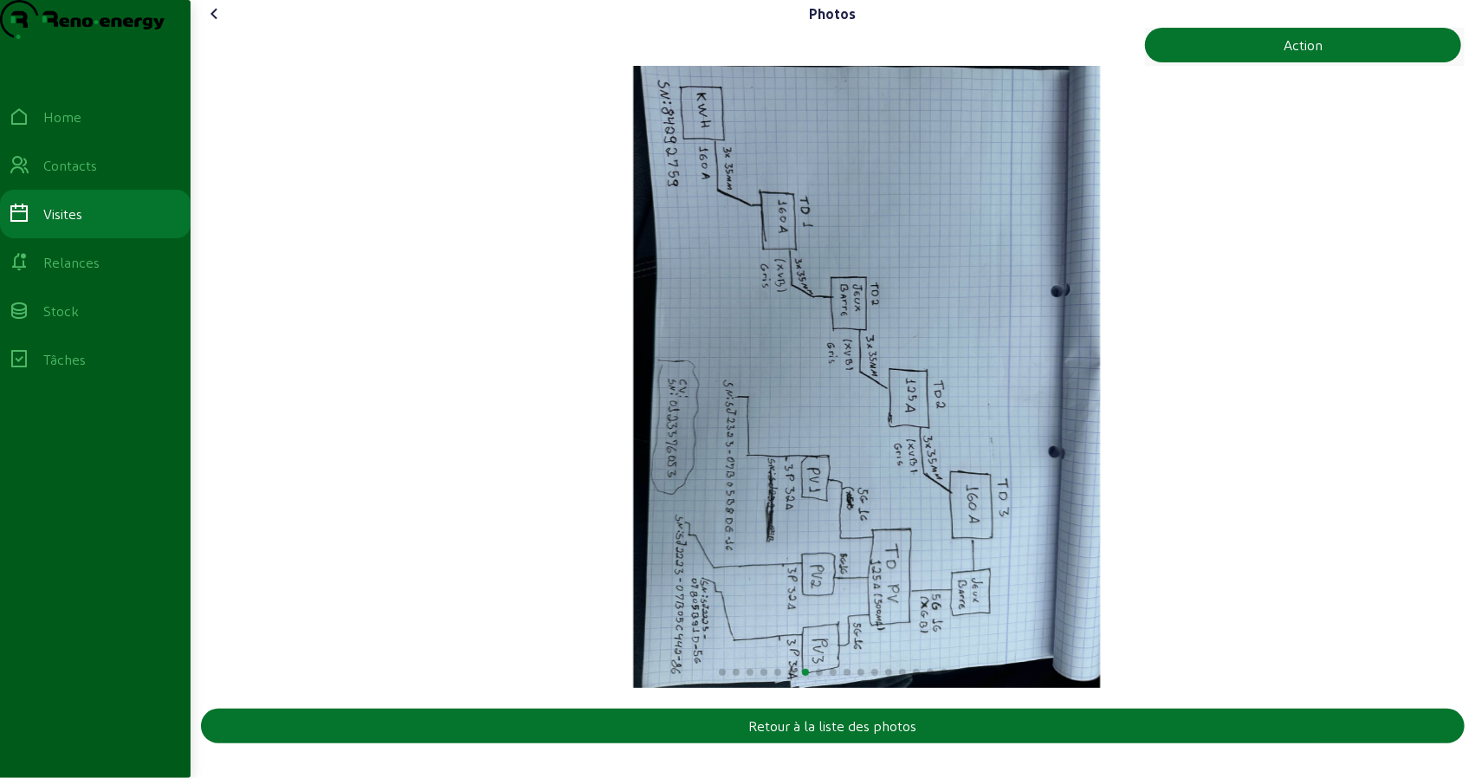
click at [986, 495] on img "7 / 17" at bounding box center [867, 377] width 467 height 622
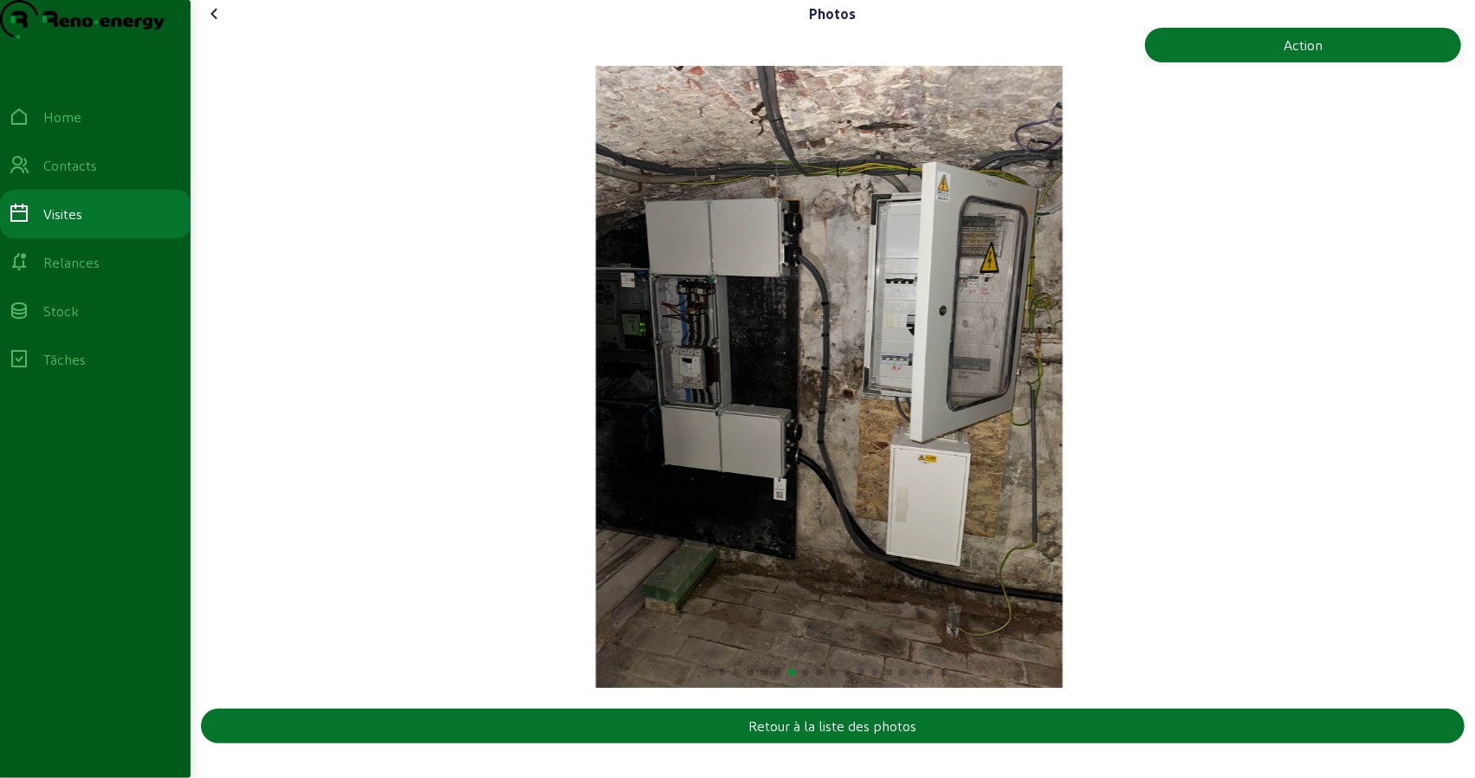
click at [745, 460] on img "6 / 17" at bounding box center [829, 377] width 467 height 622
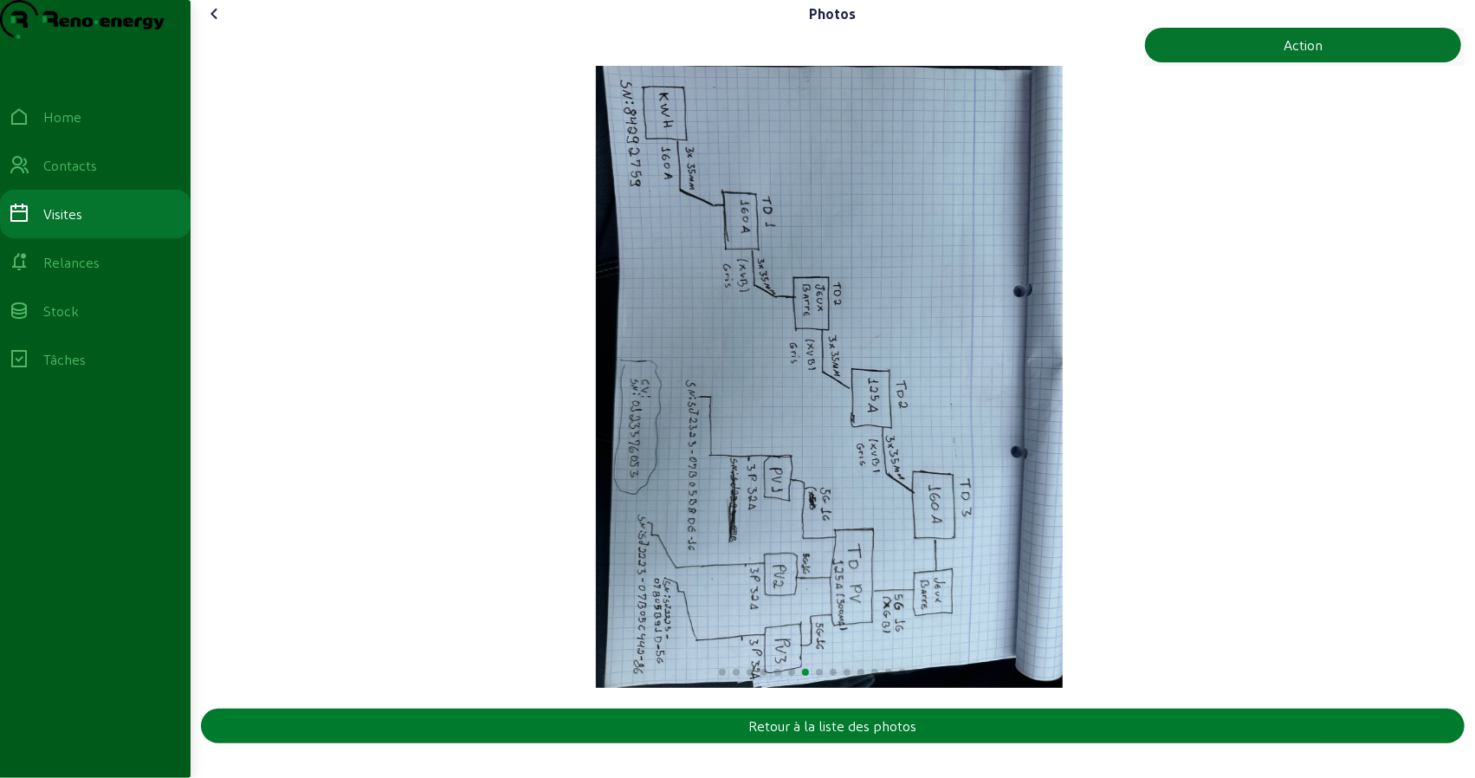
click at [703, 743] on button "Retour à la liste des photos" at bounding box center [833, 726] width 1264 height 35
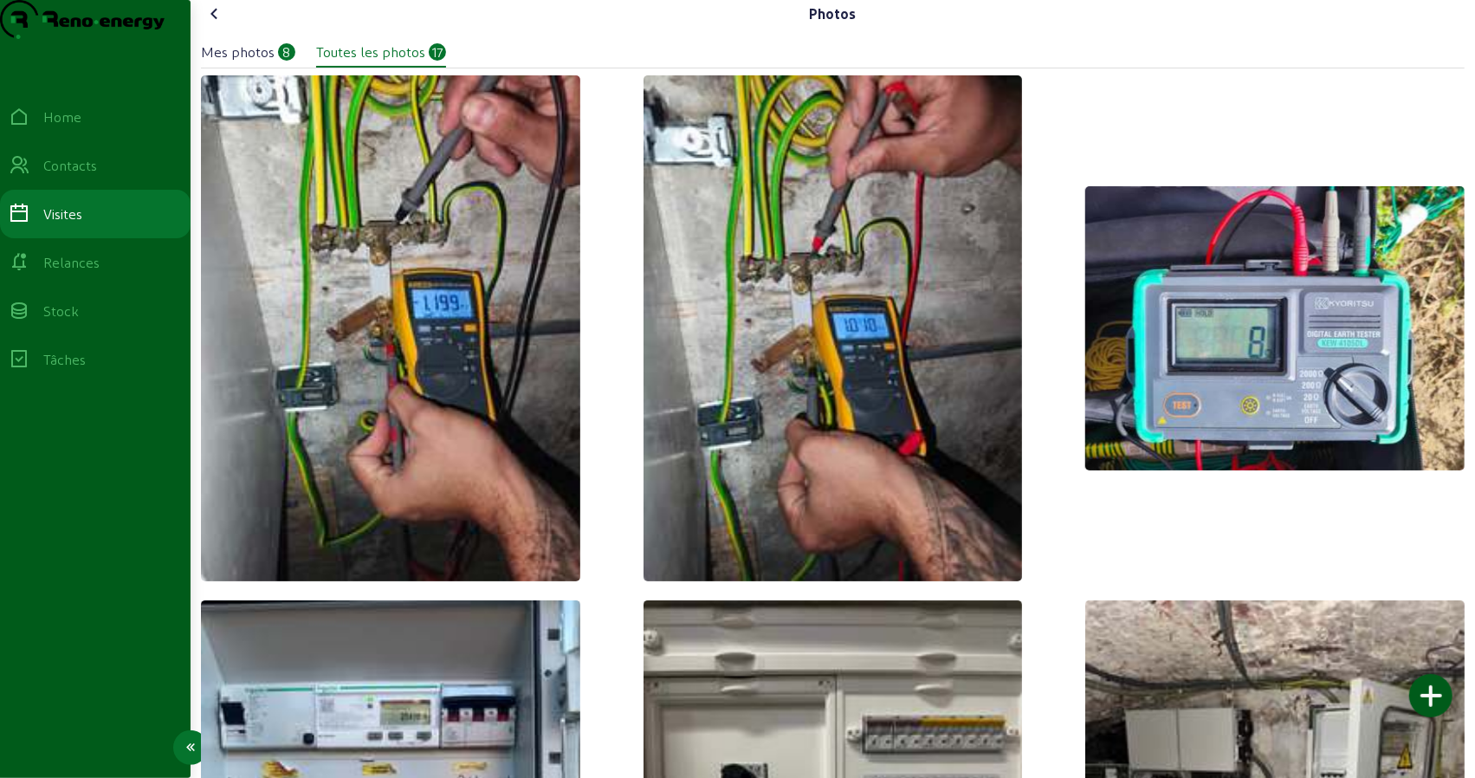
click at [35, 39] on img at bounding box center [82, 19] width 165 height 39
click at [64, 127] on div "Home" at bounding box center [62, 117] width 38 height 21
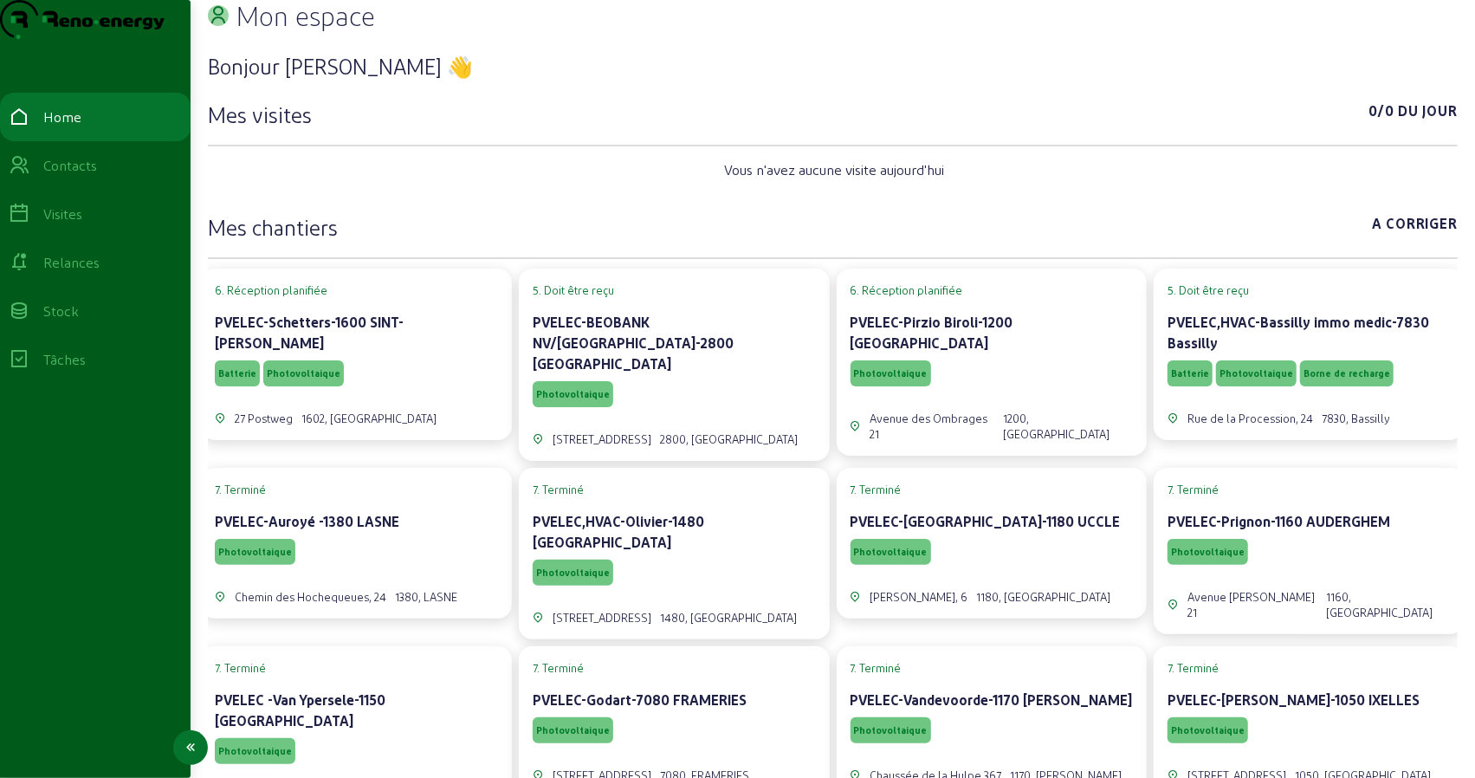
click at [120, 176] on div "Contacts" at bounding box center [95, 165] width 173 height 21
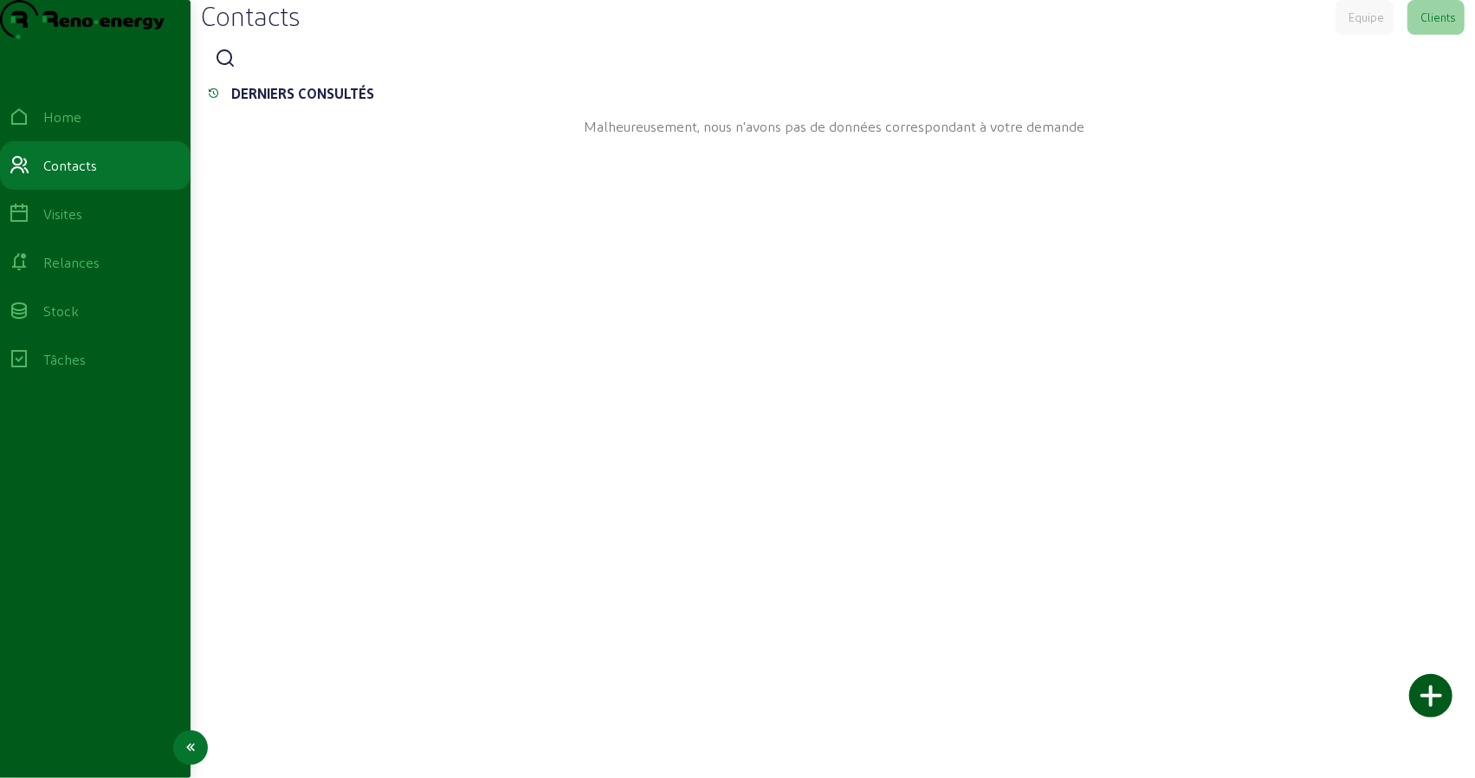
click at [80, 224] on div "Visites" at bounding box center [62, 214] width 39 height 21
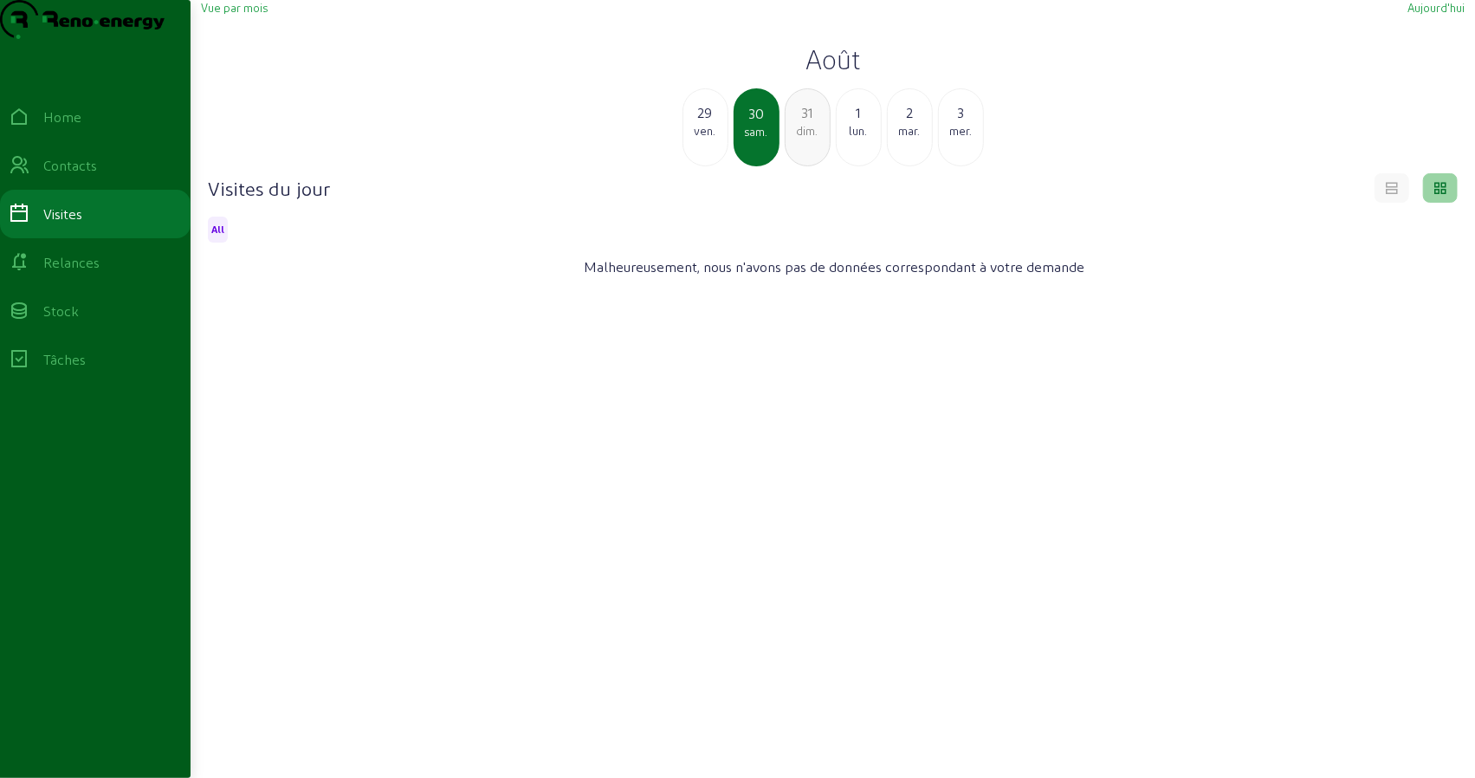
click at [703, 166] on div "29 ven." at bounding box center [706, 127] width 46 height 78
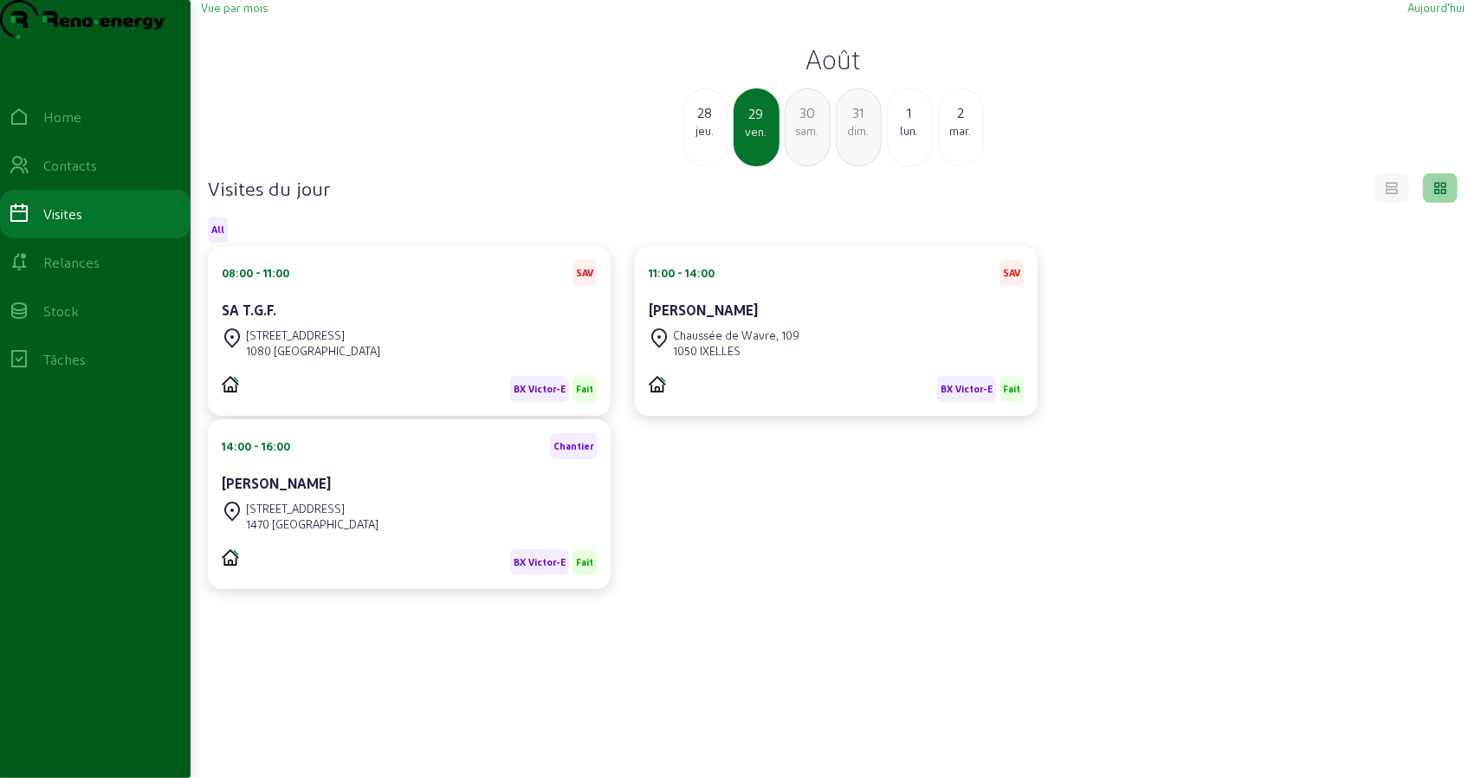
click at [696, 139] on div "jeu." at bounding box center [705, 131] width 44 height 16
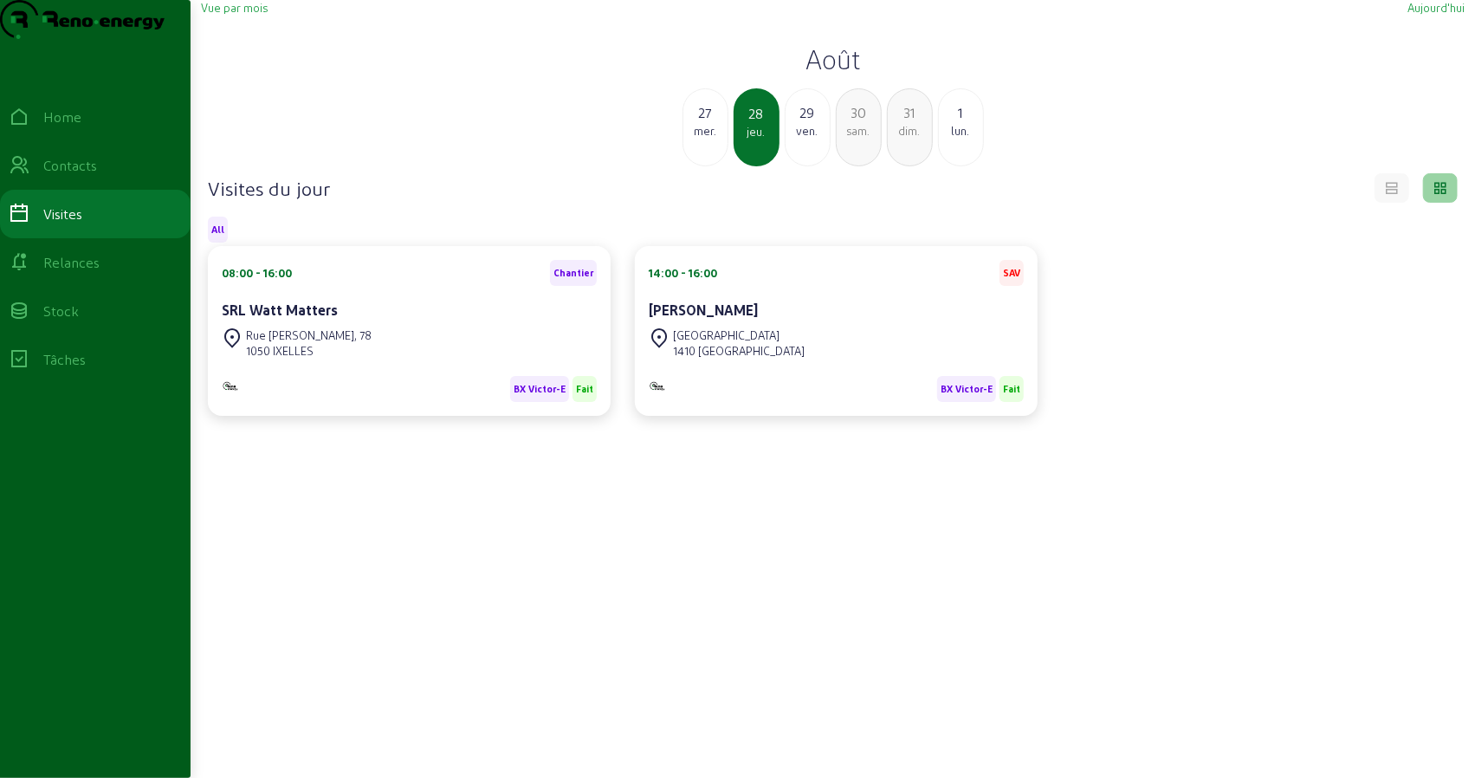
click at [709, 123] on div "27" at bounding box center [705, 112] width 44 height 21
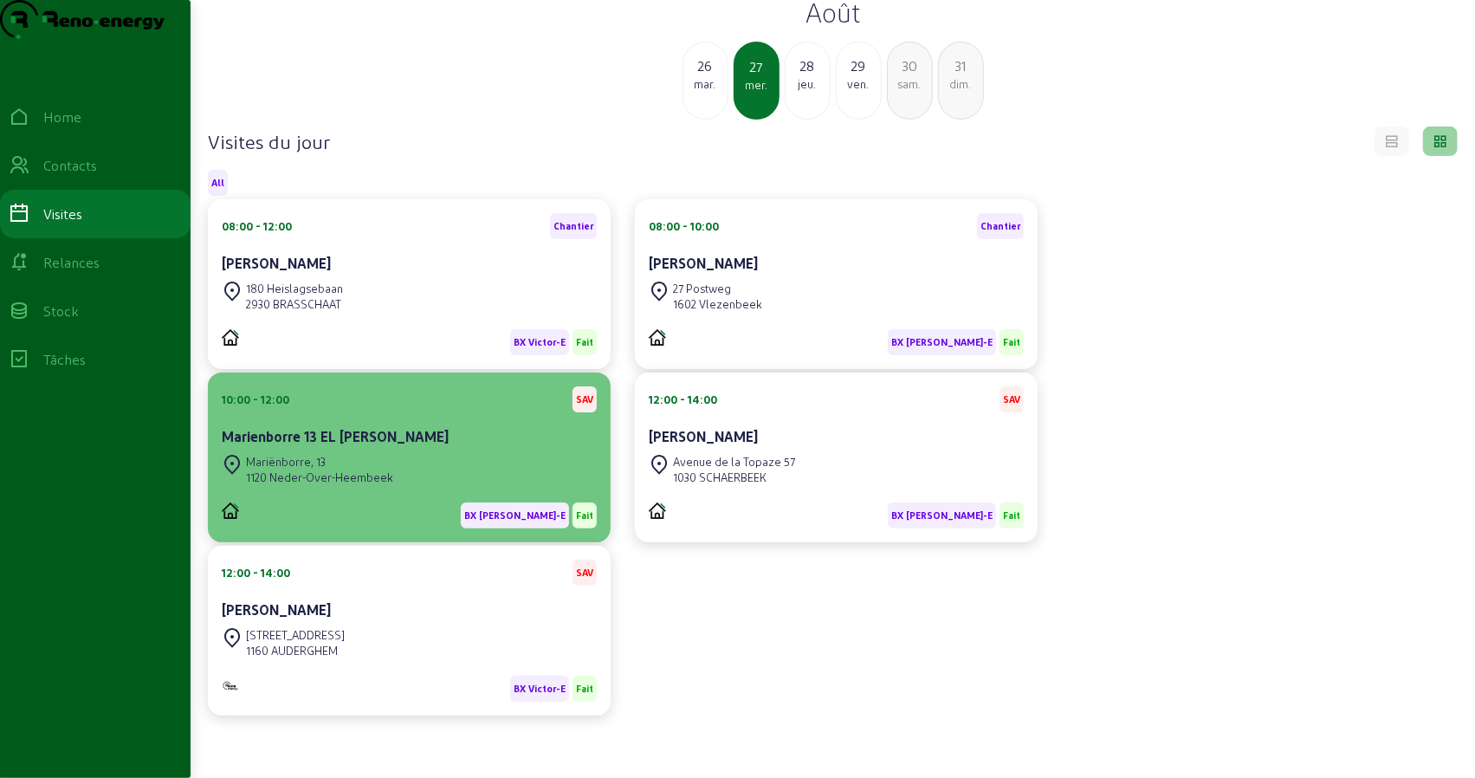
scroll to position [36, 0]
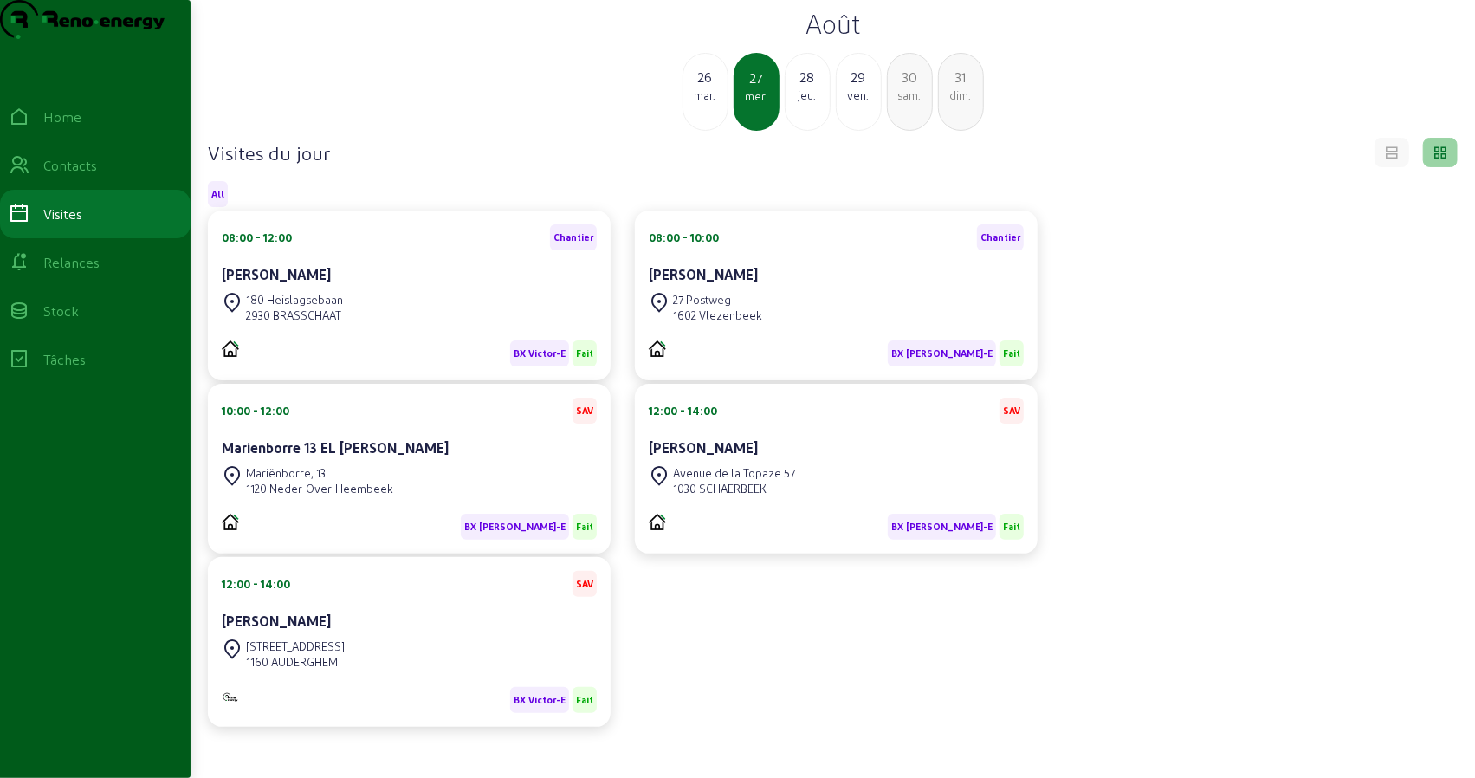
click at [708, 103] on div "mar." at bounding box center [705, 95] width 44 height 16
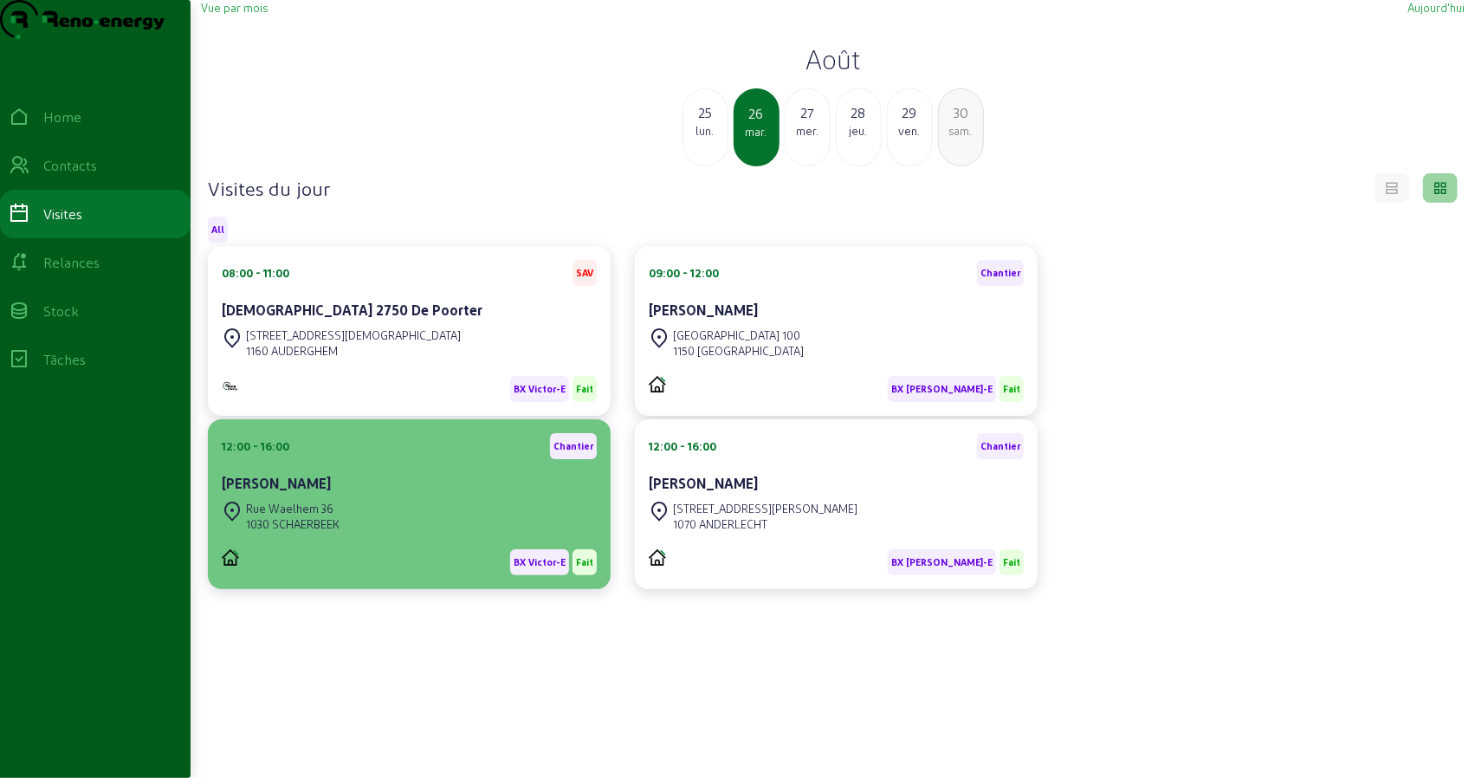
click at [437, 494] on div "[PERSON_NAME]" at bounding box center [409, 483] width 375 height 21
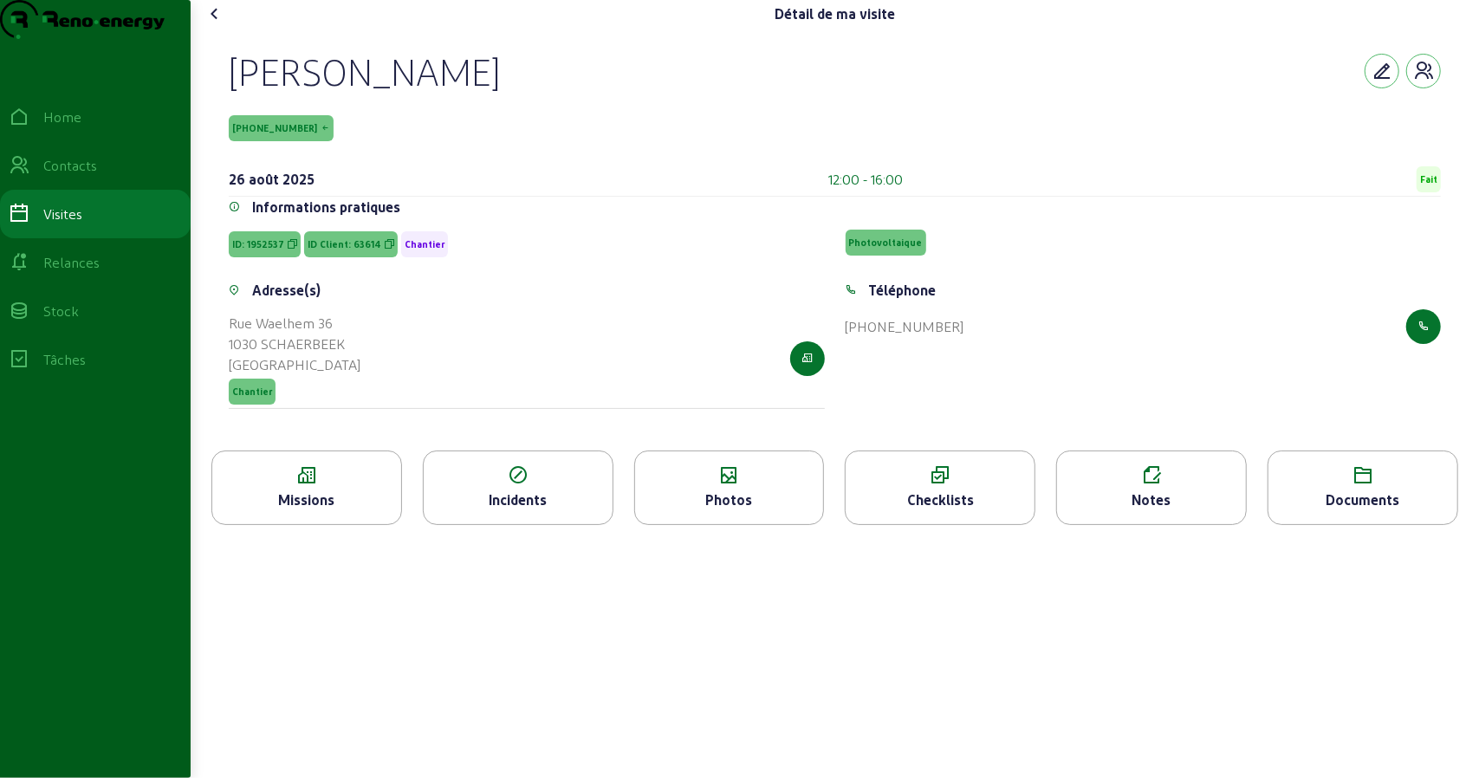
click at [719, 510] on div "Photos" at bounding box center [729, 499] width 189 height 21
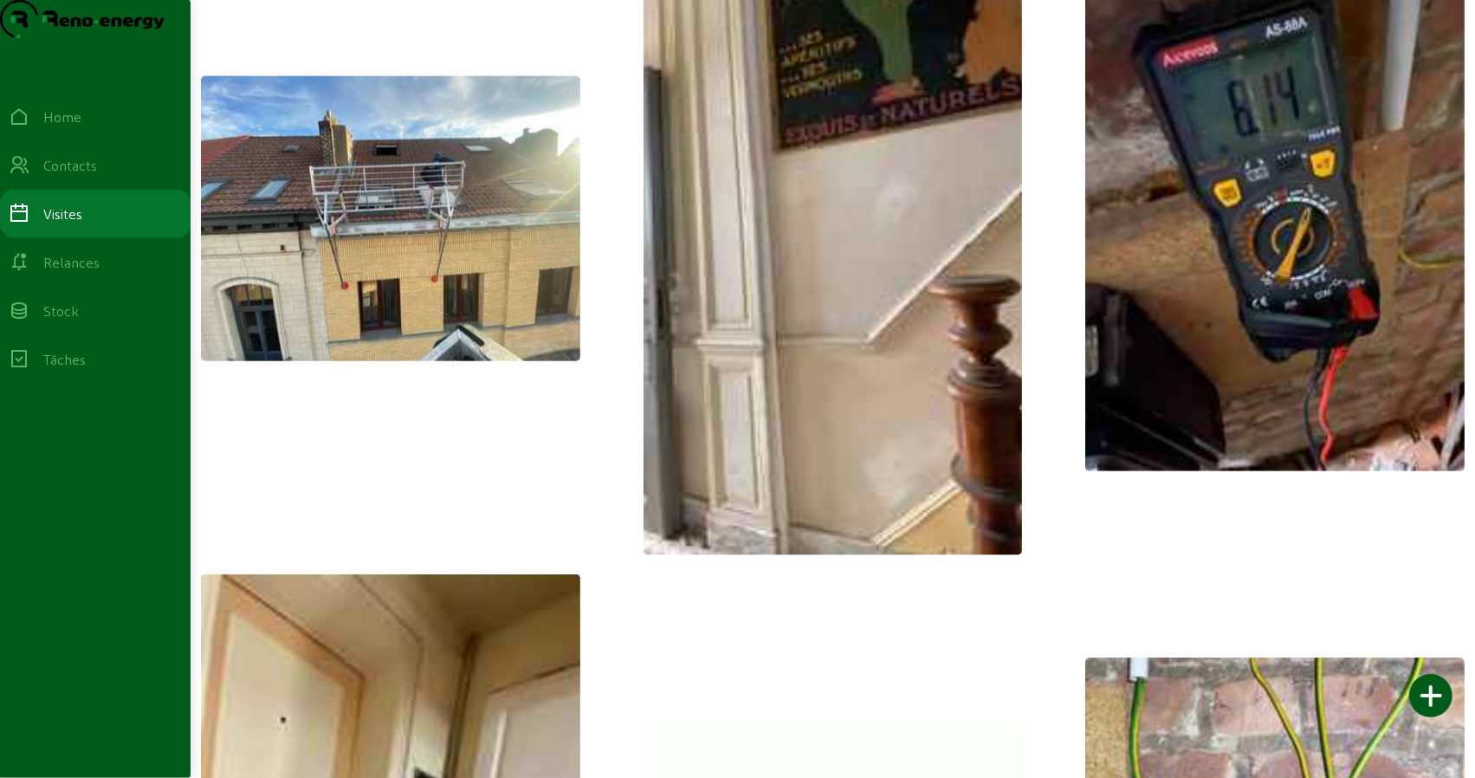
scroll to position [2079, 0]
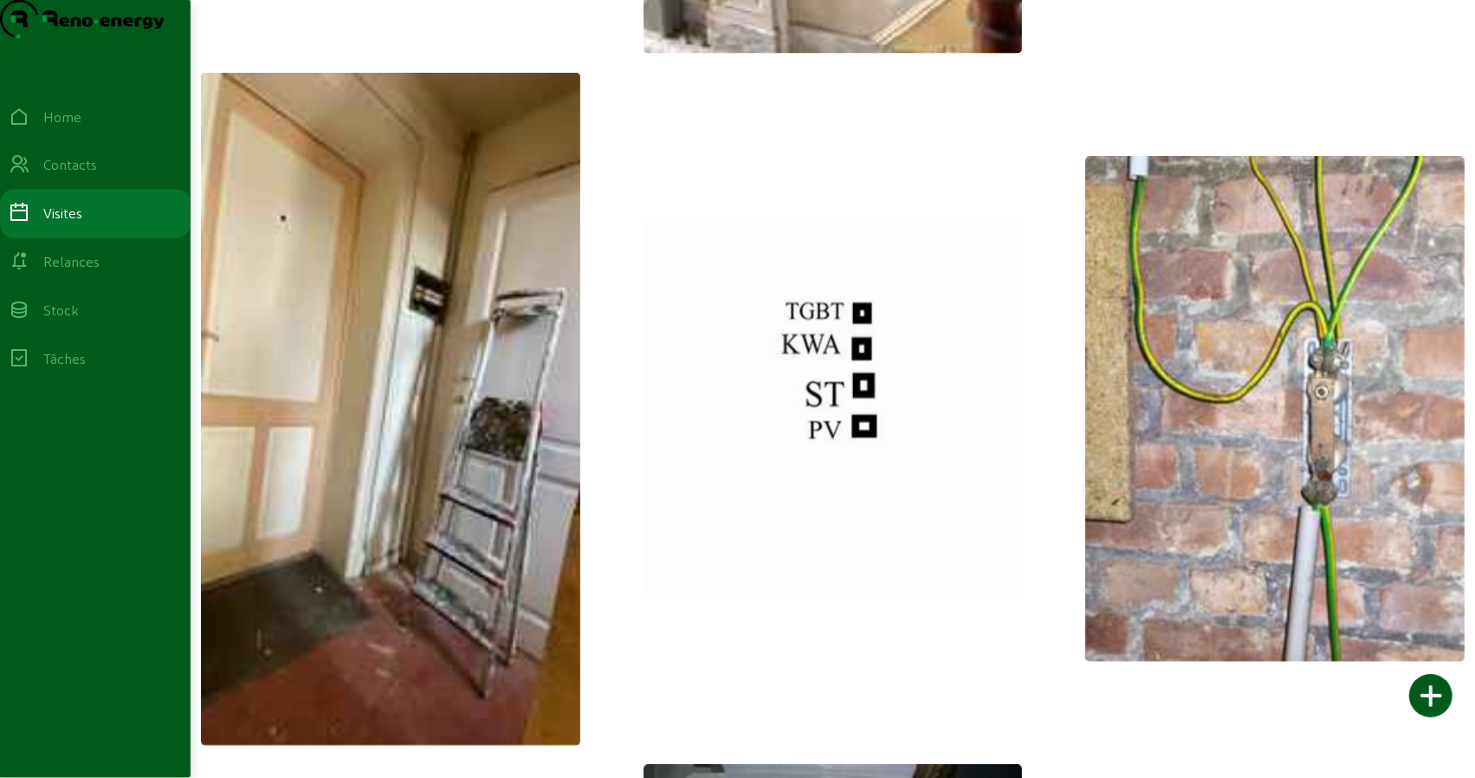
click at [804, 384] on img at bounding box center [833, 408] width 379 height 379
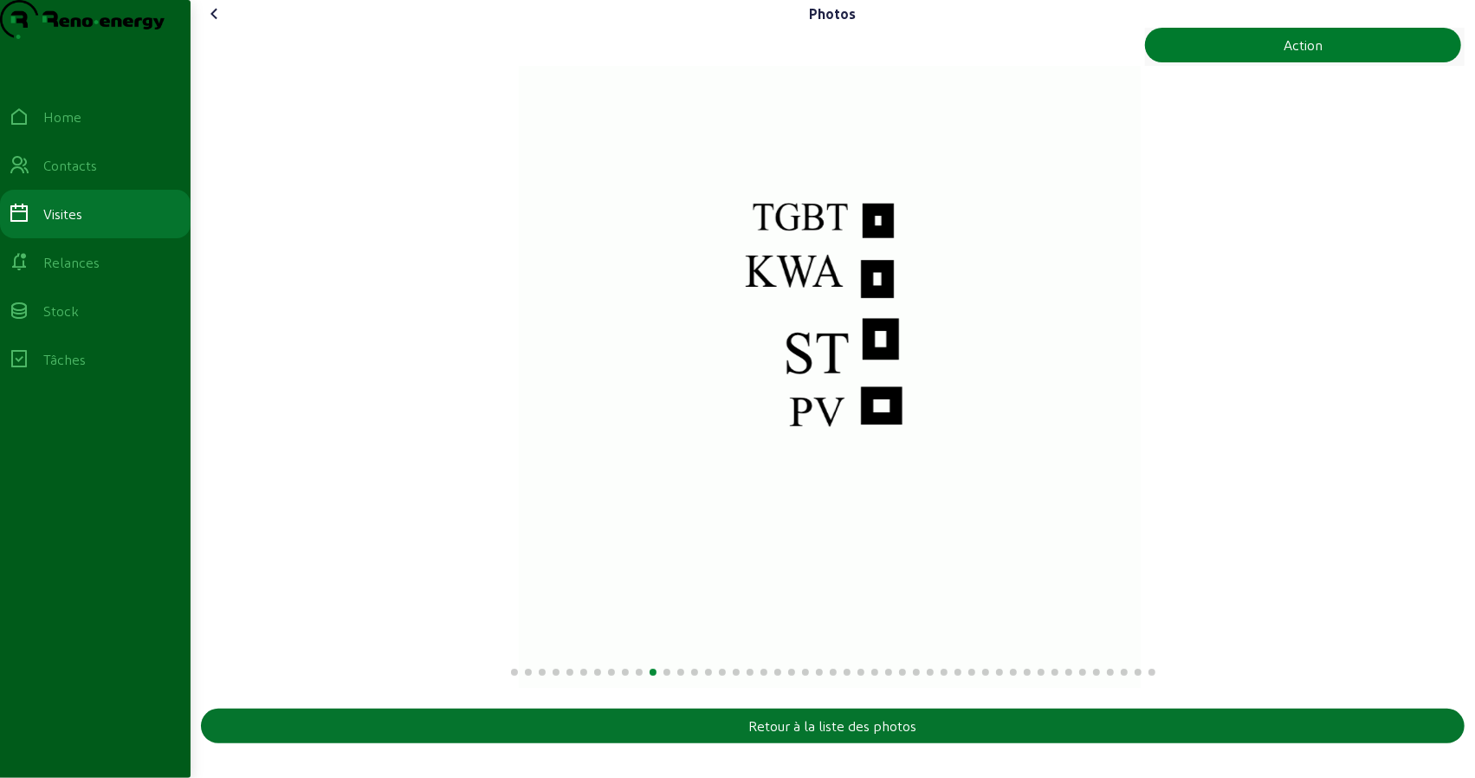
click at [1296, 55] on div "Action" at bounding box center [1303, 45] width 39 height 21
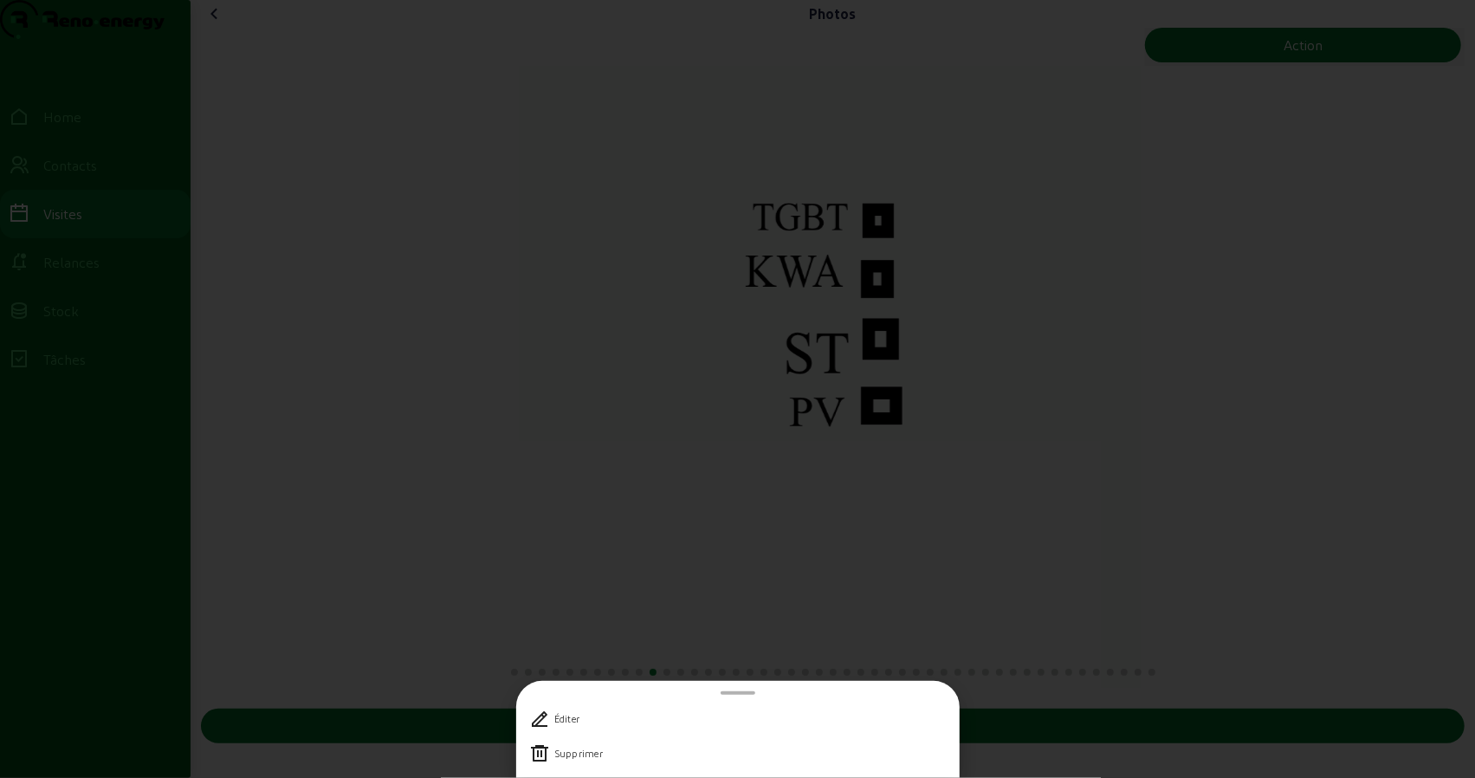
click at [537, 758] on icon at bounding box center [540, 753] width 21 height 21
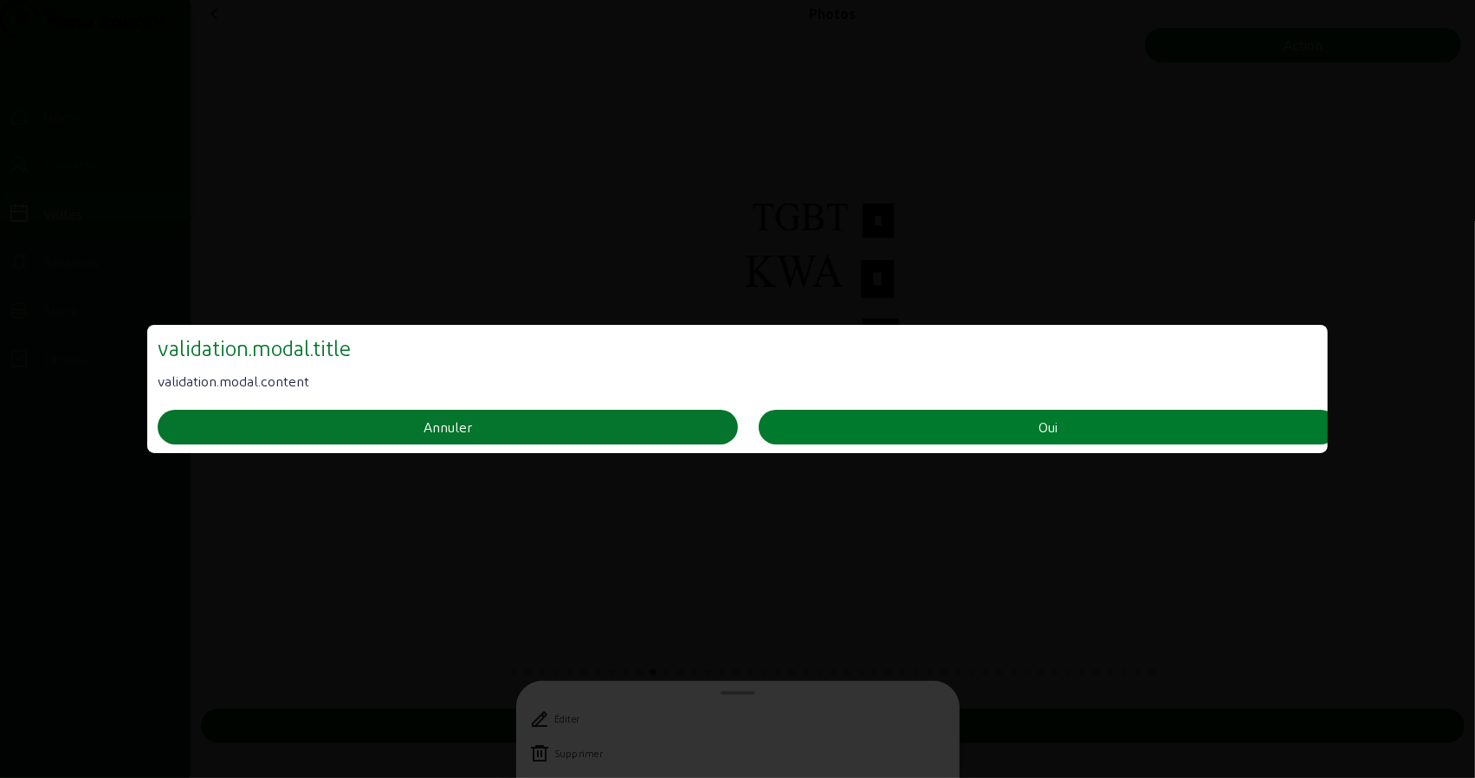
click at [875, 416] on button "Oui" at bounding box center [1049, 427] width 580 height 35
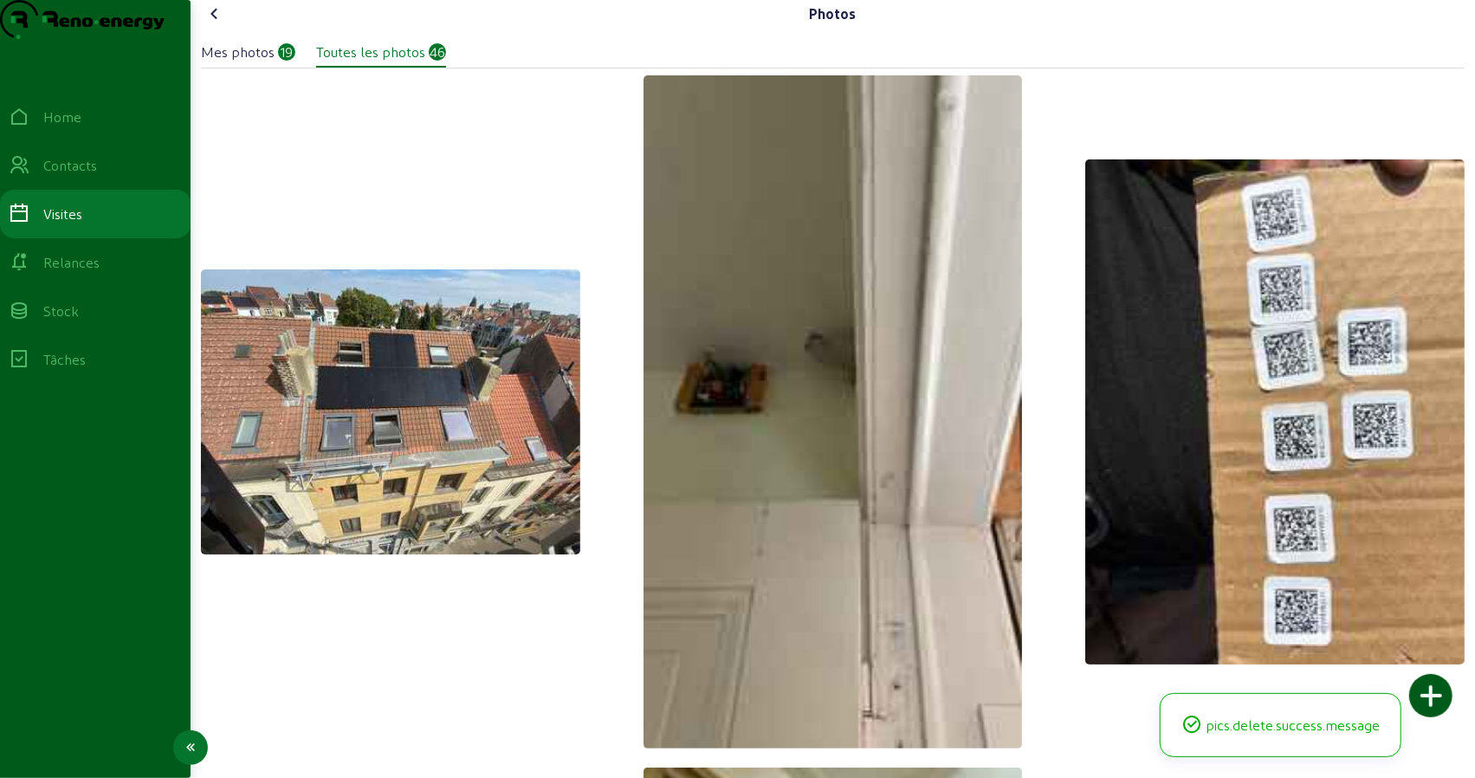
click at [81, 224] on div "Visites" at bounding box center [62, 214] width 39 height 21
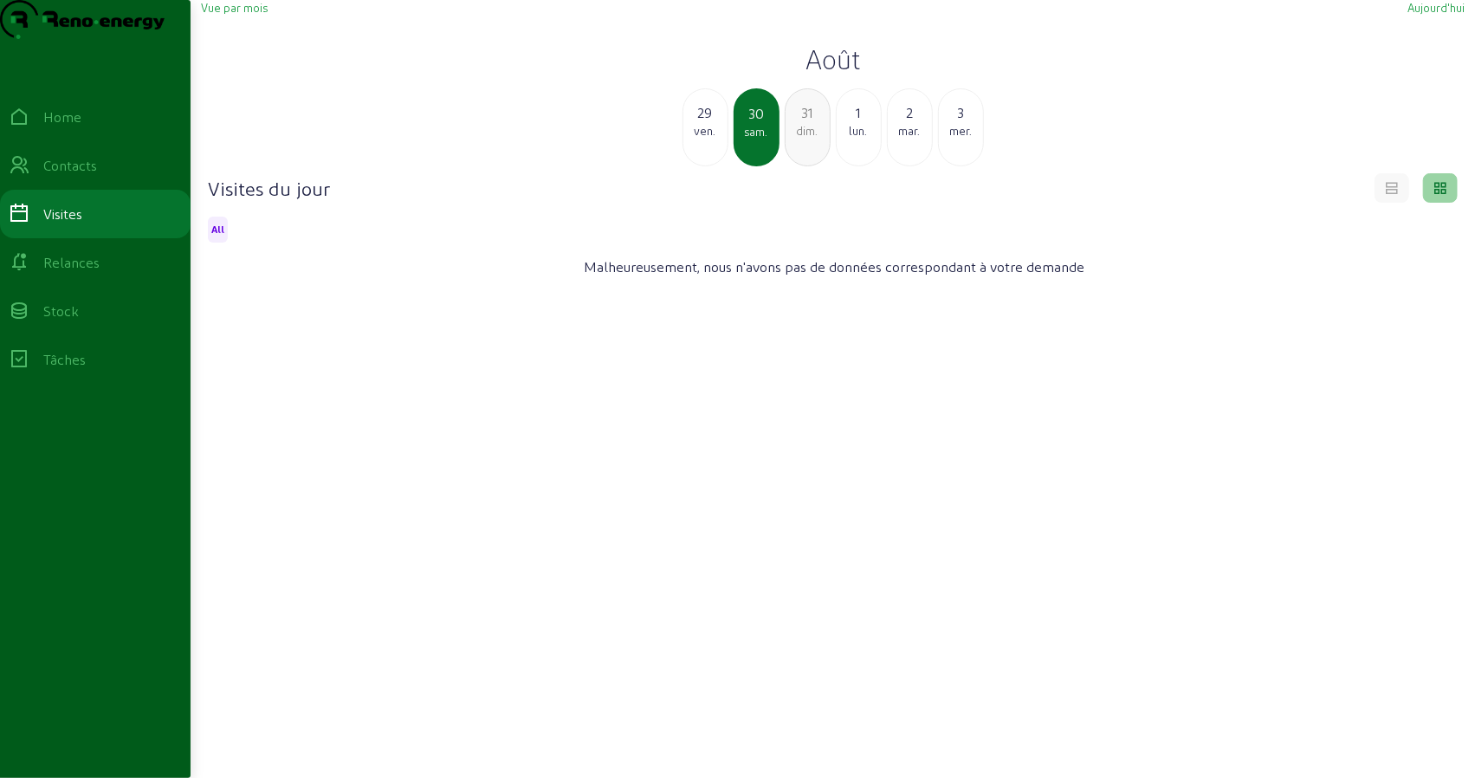
click at [707, 139] on div "ven." at bounding box center [705, 131] width 44 height 16
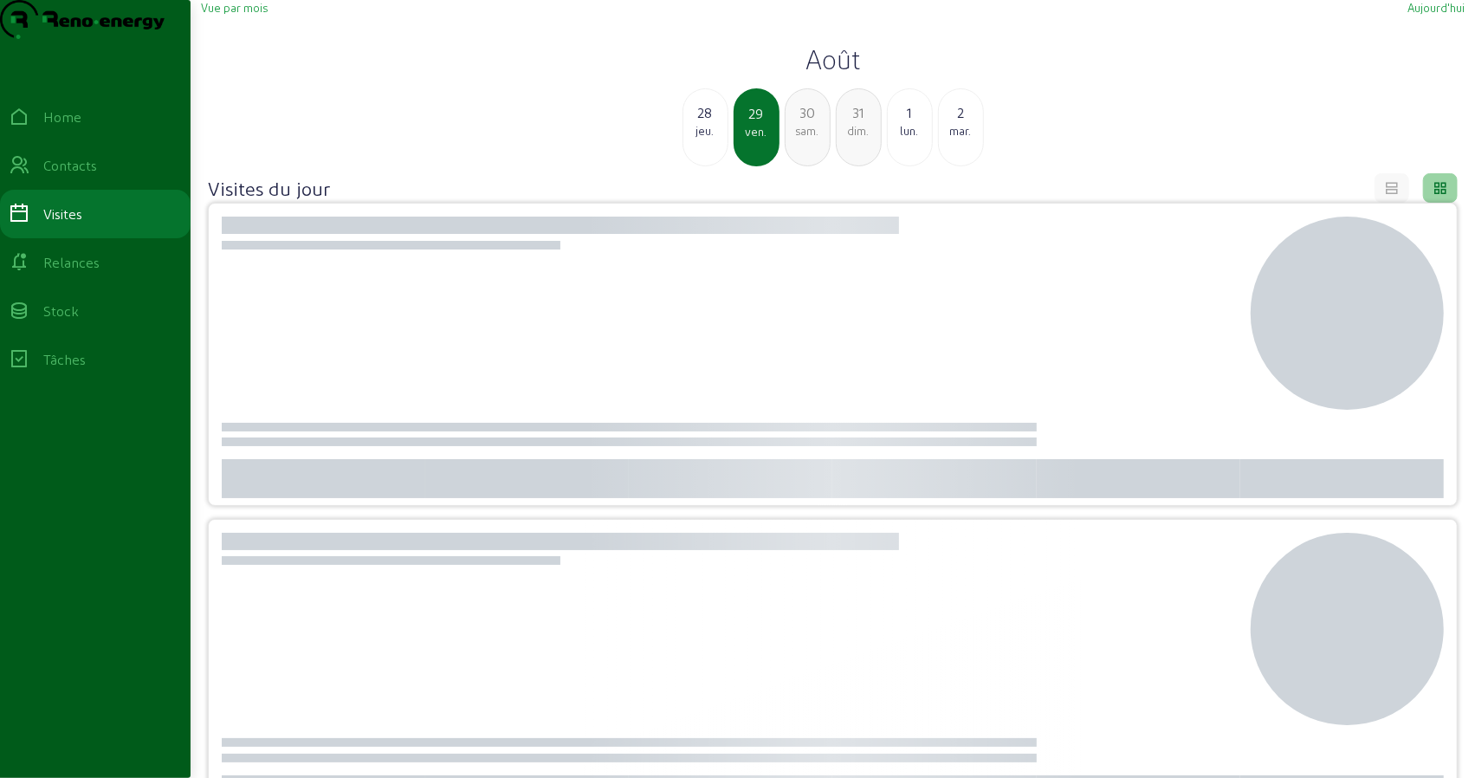
click at [707, 139] on div "jeu." at bounding box center [705, 131] width 44 height 16
click at [707, 139] on div "mer." at bounding box center [705, 131] width 44 height 16
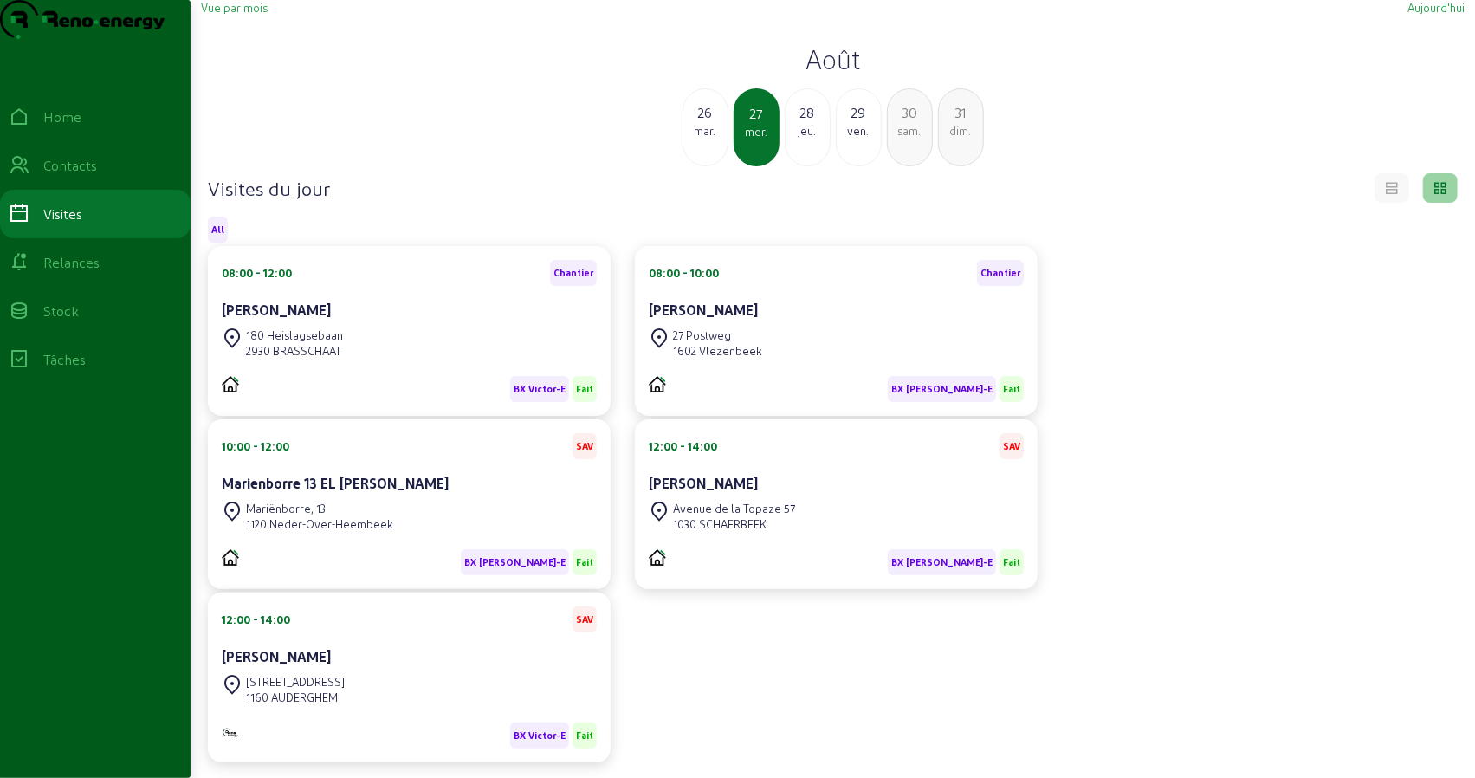
click at [707, 139] on div "mar." at bounding box center [705, 131] width 44 height 16
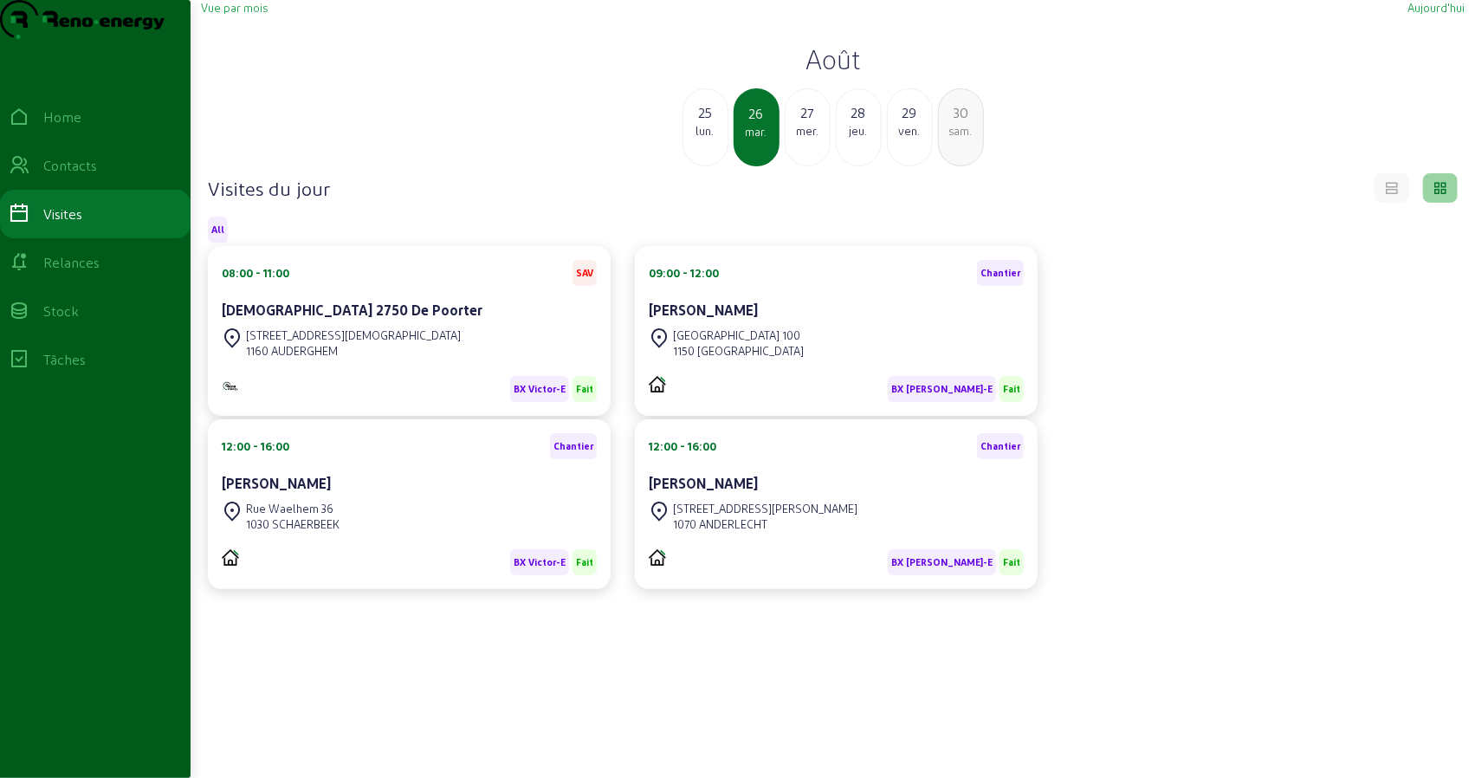
click at [483, 494] on div "[PERSON_NAME]" at bounding box center [409, 483] width 375 height 21
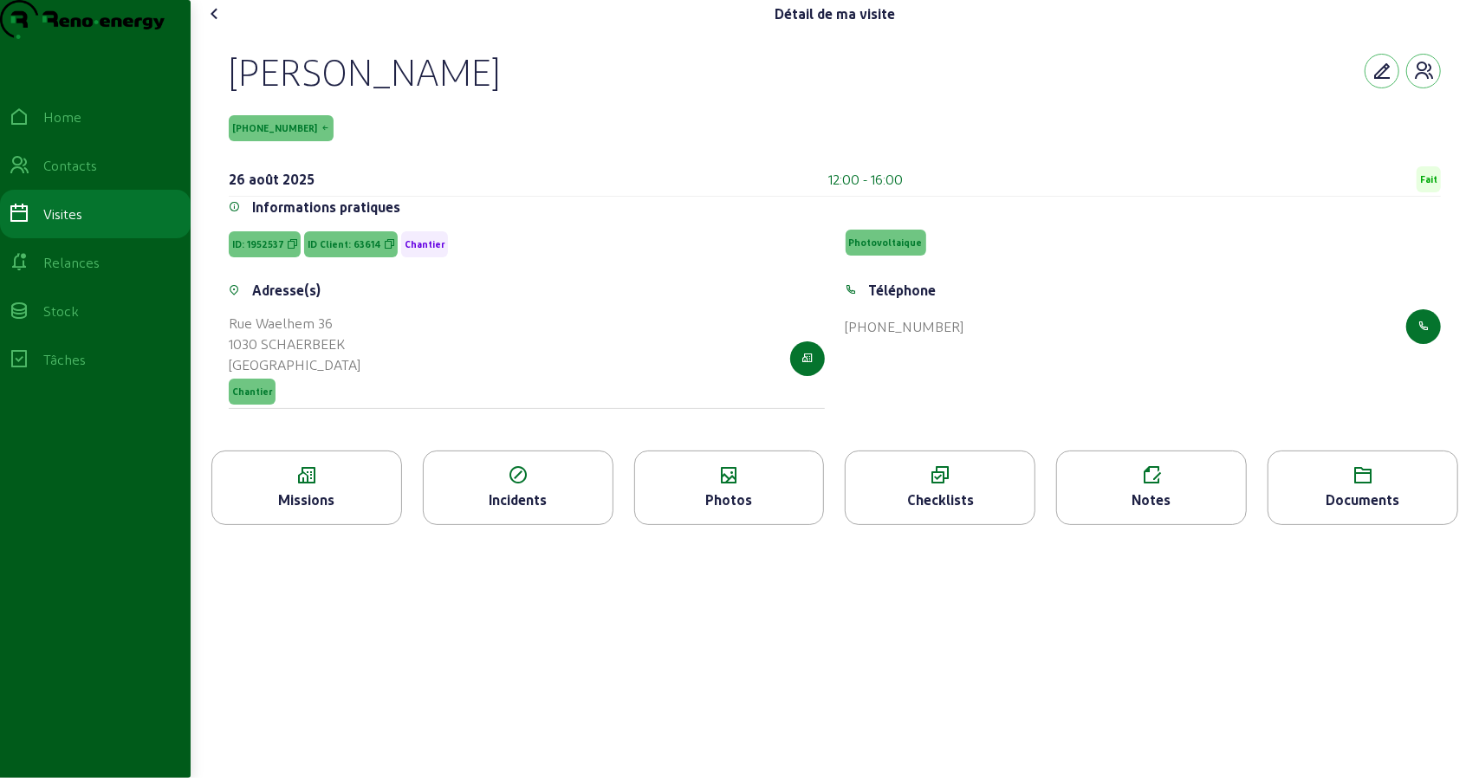
click at [936, 510] on div "Checklists" at bounding box center [939, 499] width 189 height 21
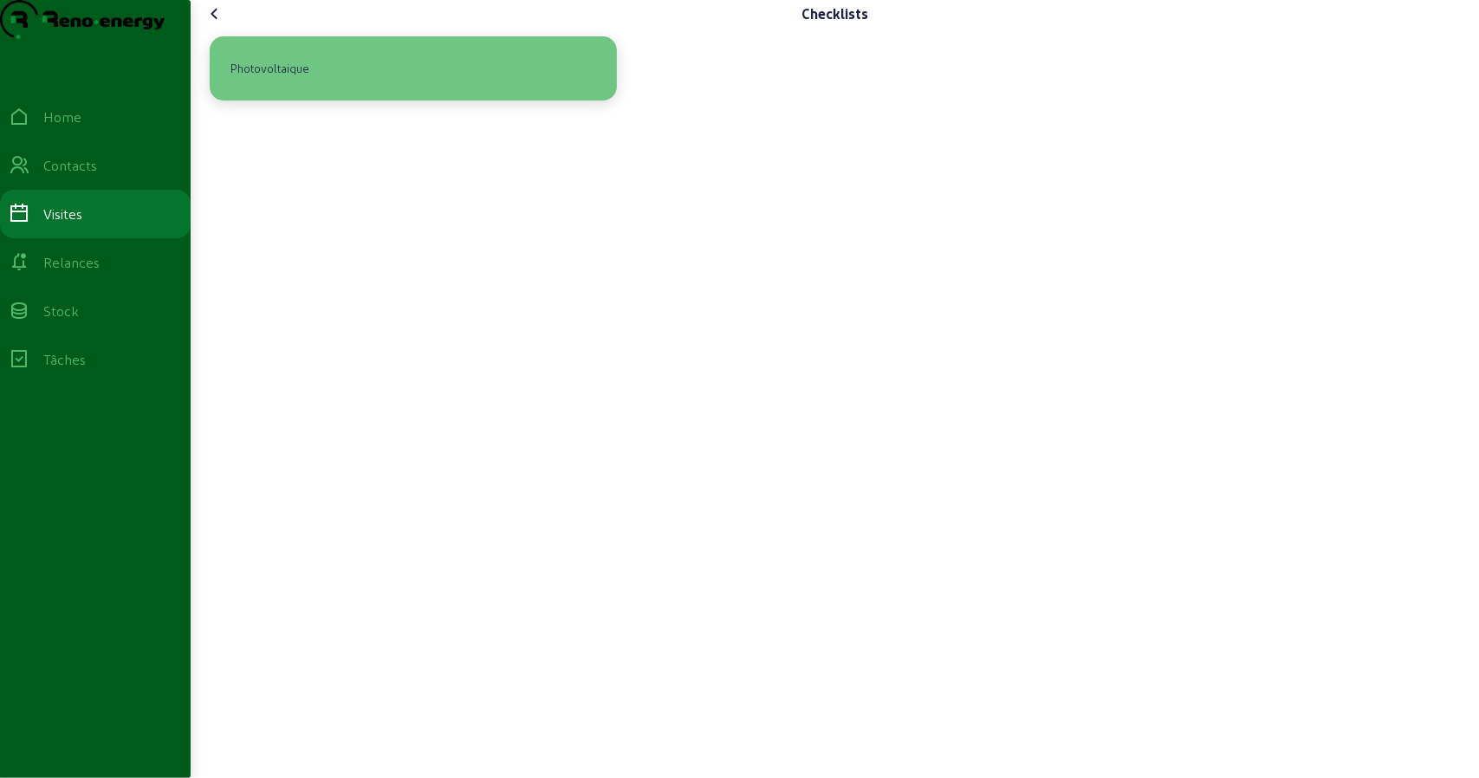
click at [348, 87] on div "Photovoltaique" at bounding box center [413, 68] width 379 height 36
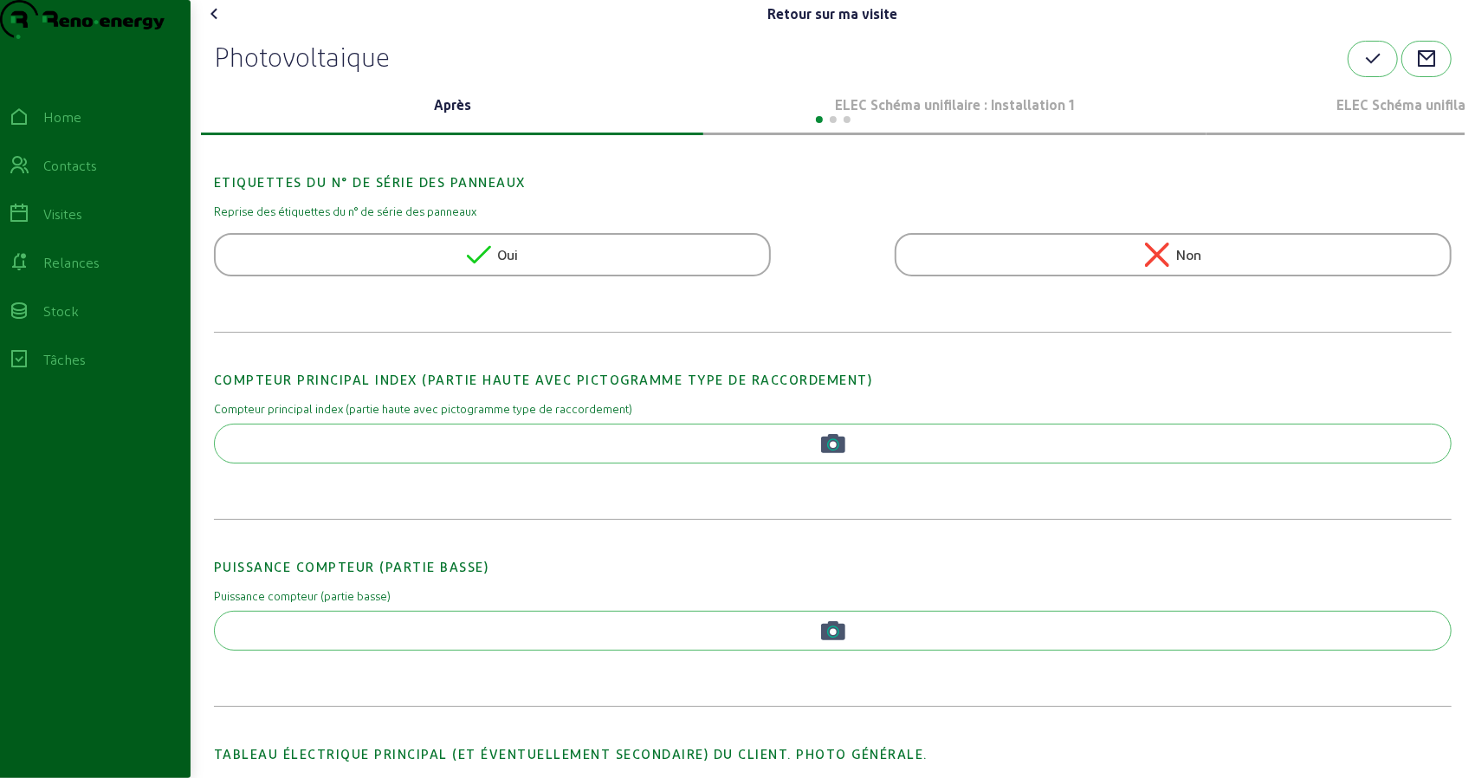
click at [887, 128] on div at bounding box center [833, 117] width 1264 height 21
click at [887, 115] on p "ELEC Schéma unifilaire : Installation 1" at bounding box center [954, 104] width 489 height 21
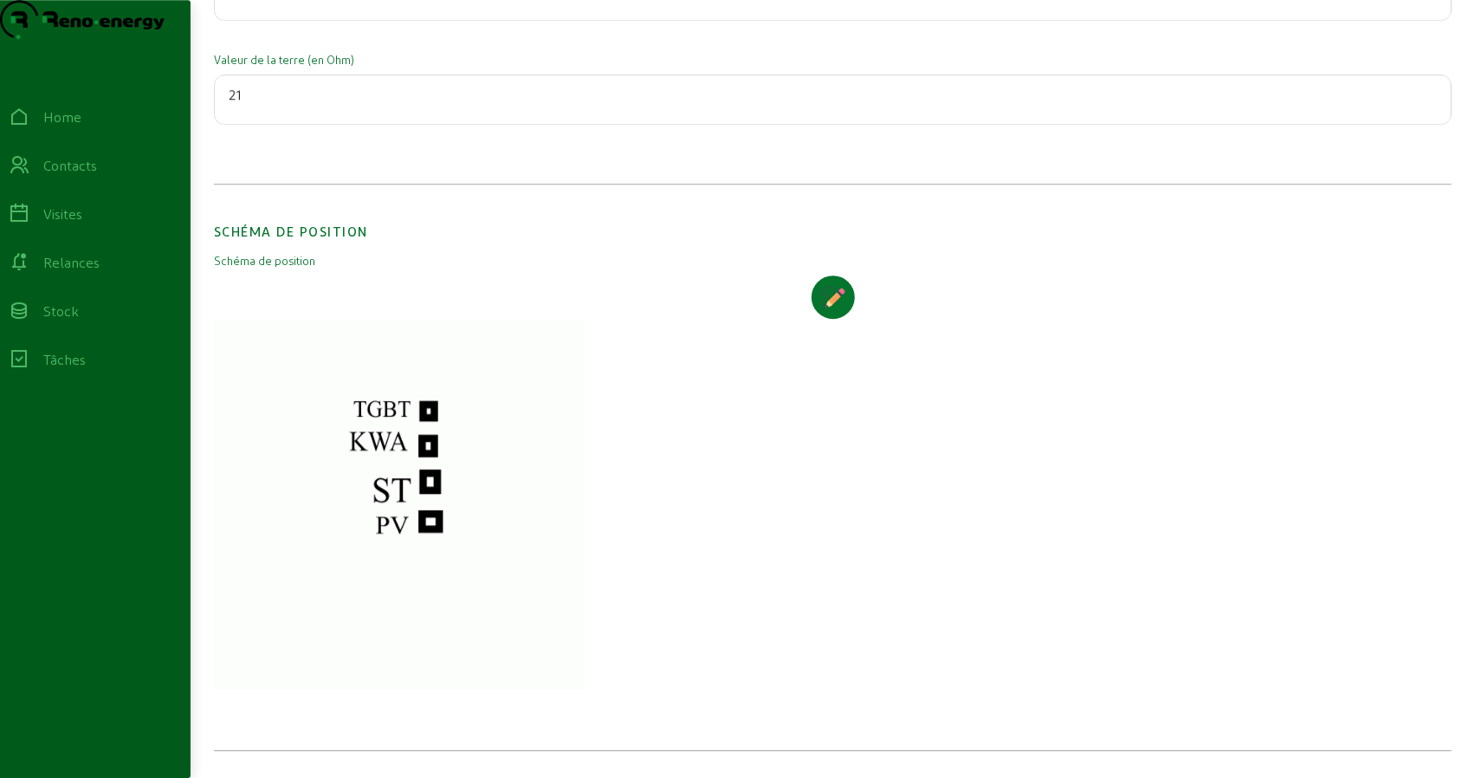
scroll to position [3417, 0]
click at [838, 298] on rect "button" at bounding box center [834, 298] width 10 height 10
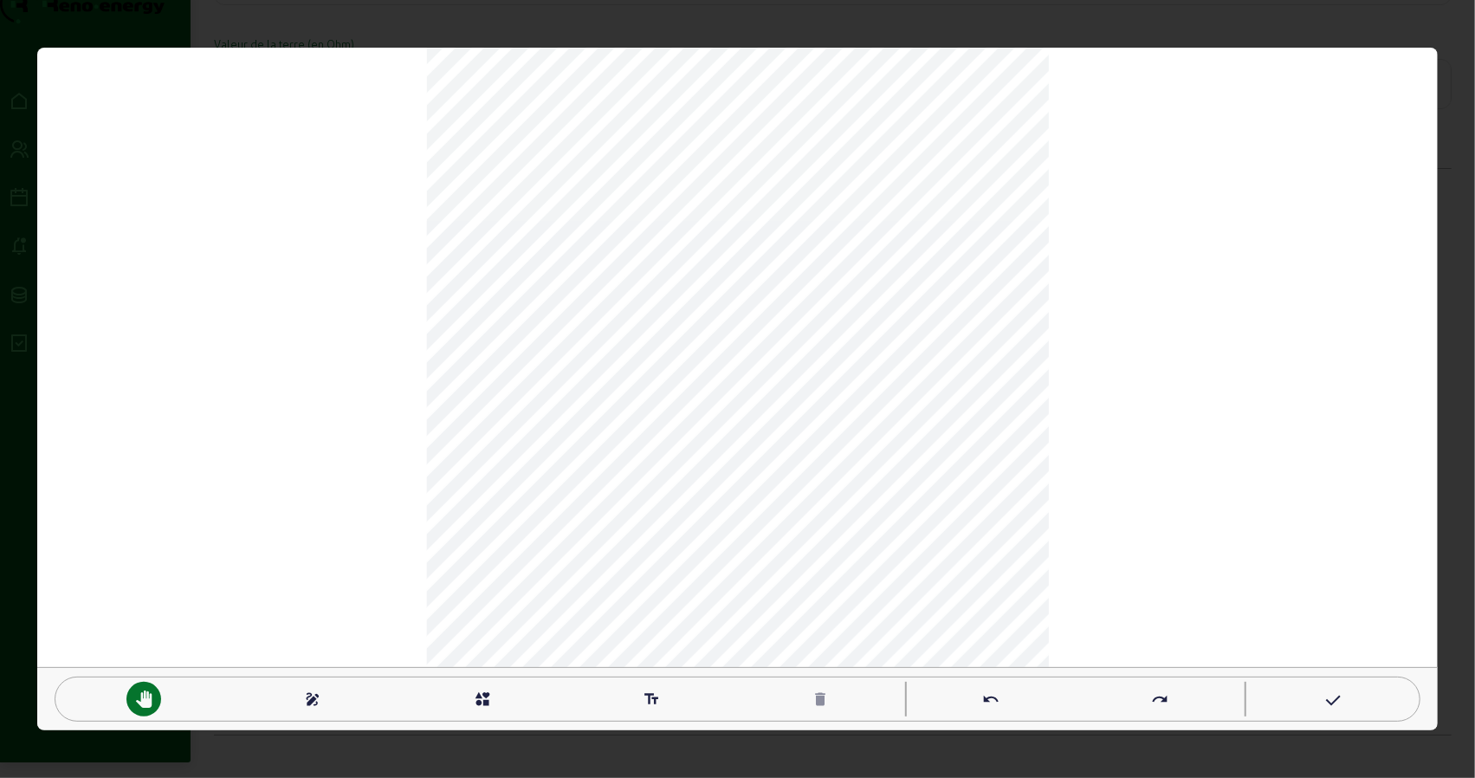
scroll to position [0, 0]
click at [320, 694] on mat-icon "draw" at bounding box center [312, 698] width 17 height 17
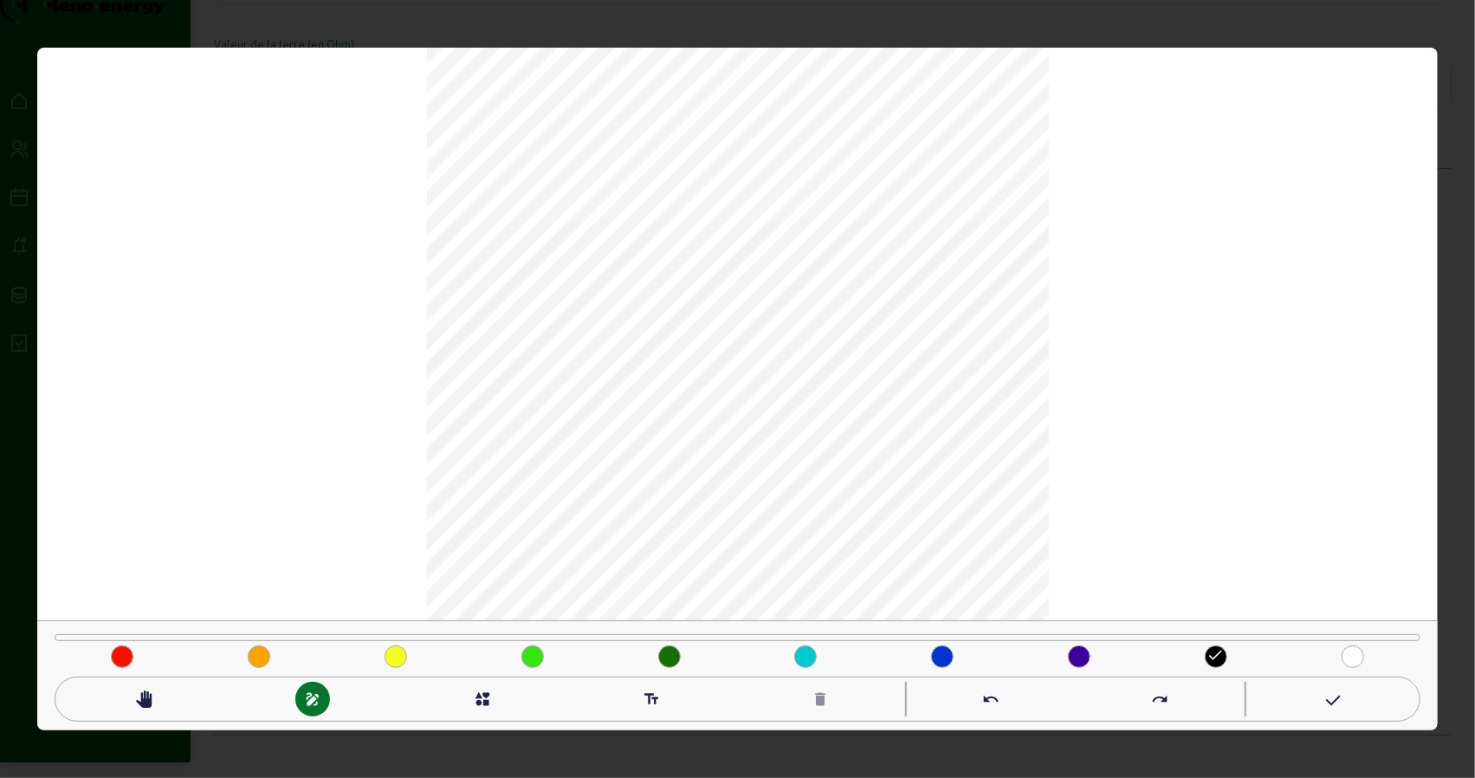
click at [489, 708] on mat-icon "interests" at bounding box center [482, 698] width 17 height 17
click at [256, 609] on mat-icon "check_box_outline_blank" at bounding box center [257, 612] width 17 height 17
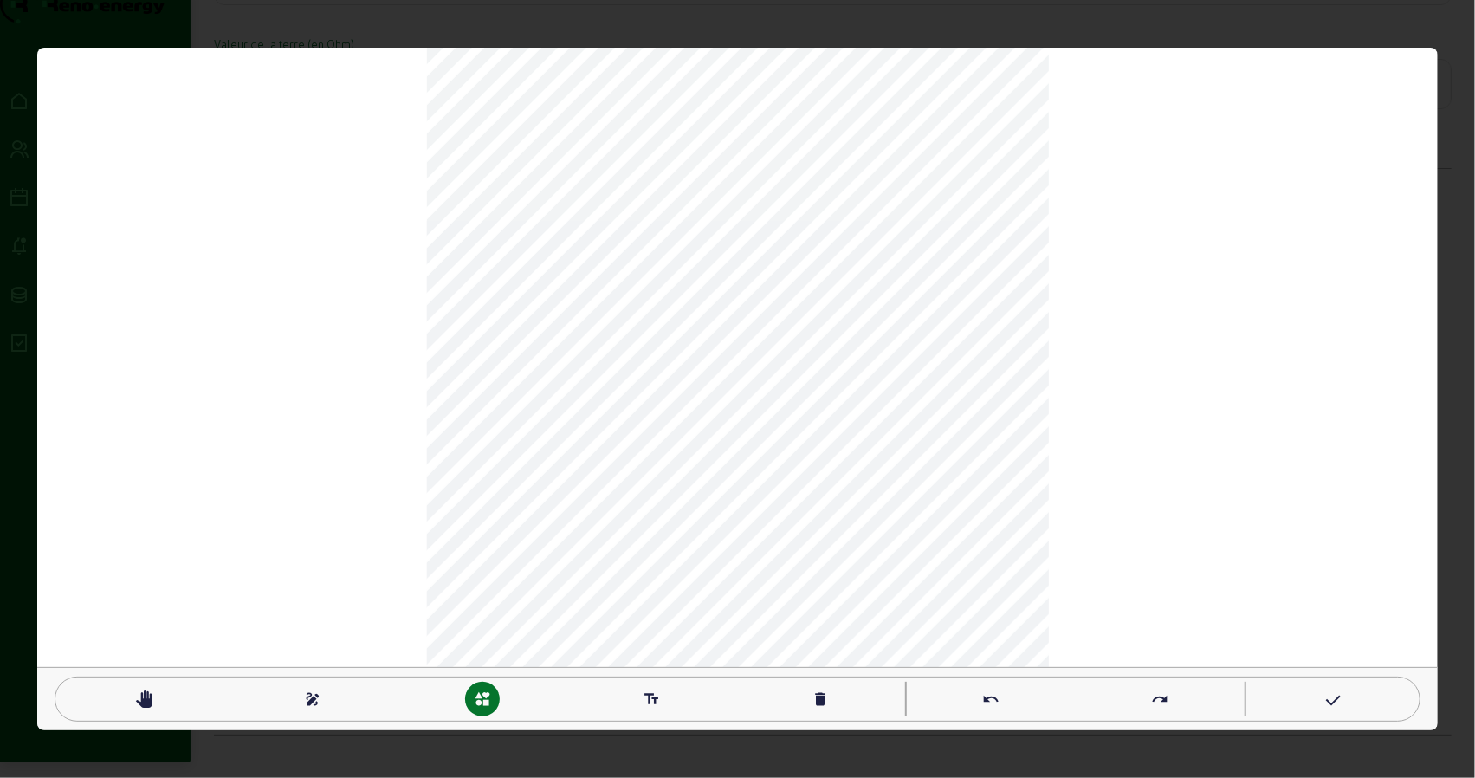
click at [144, 685] on div "pan_tool" at bounding box center [143, 699] width 35 height 35
click at [655, 704] on mat-icon "text_fields" at bounding box center [651, 698] width 17 height 17
type textarea "KWA"
type textarea "TGBT"
type textarea "PV"
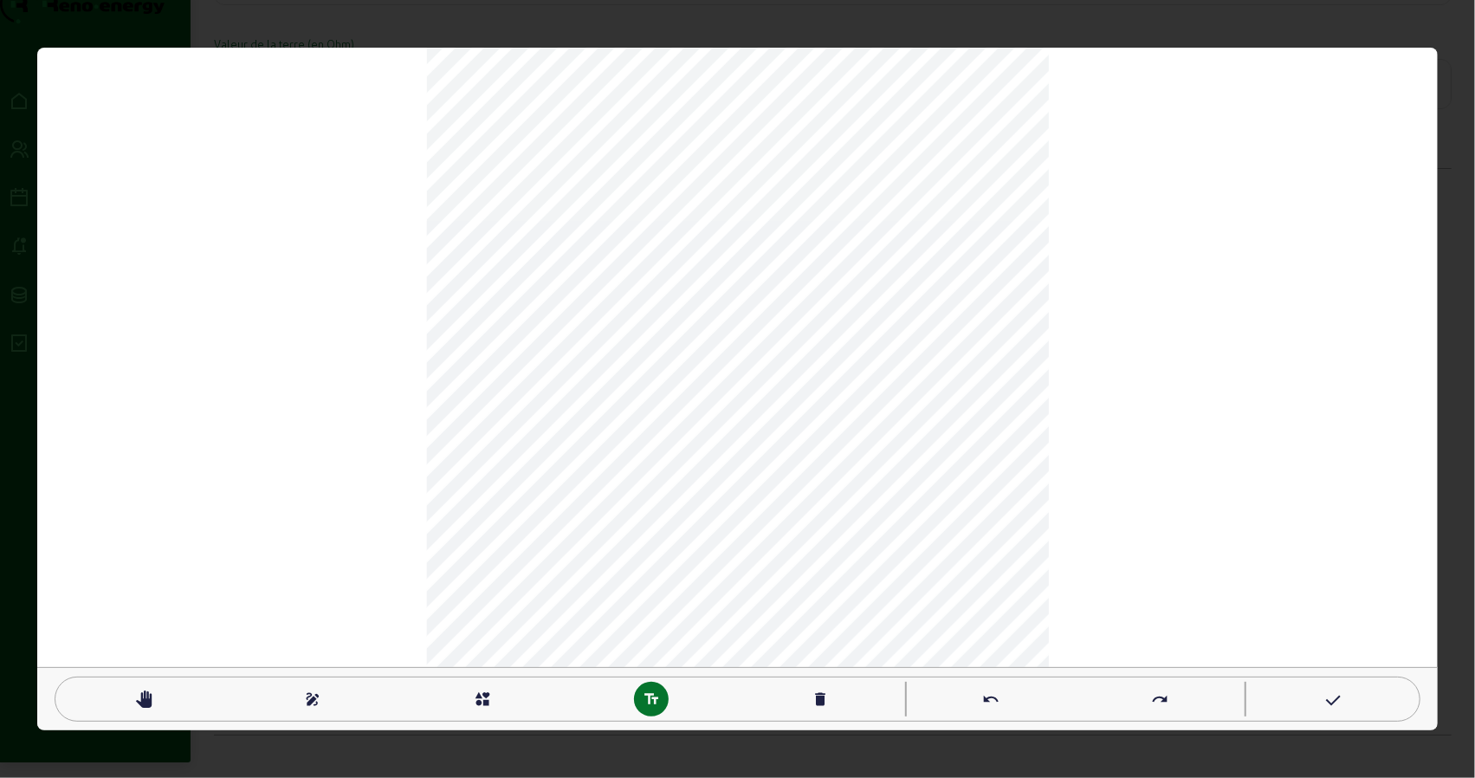
type textarea "ST"
click at [151, 699] on div "pan_tool" at bounding box center [143, 699] width 35 height 35
